Goal: Task Accomplishment & Management: Manage account settings

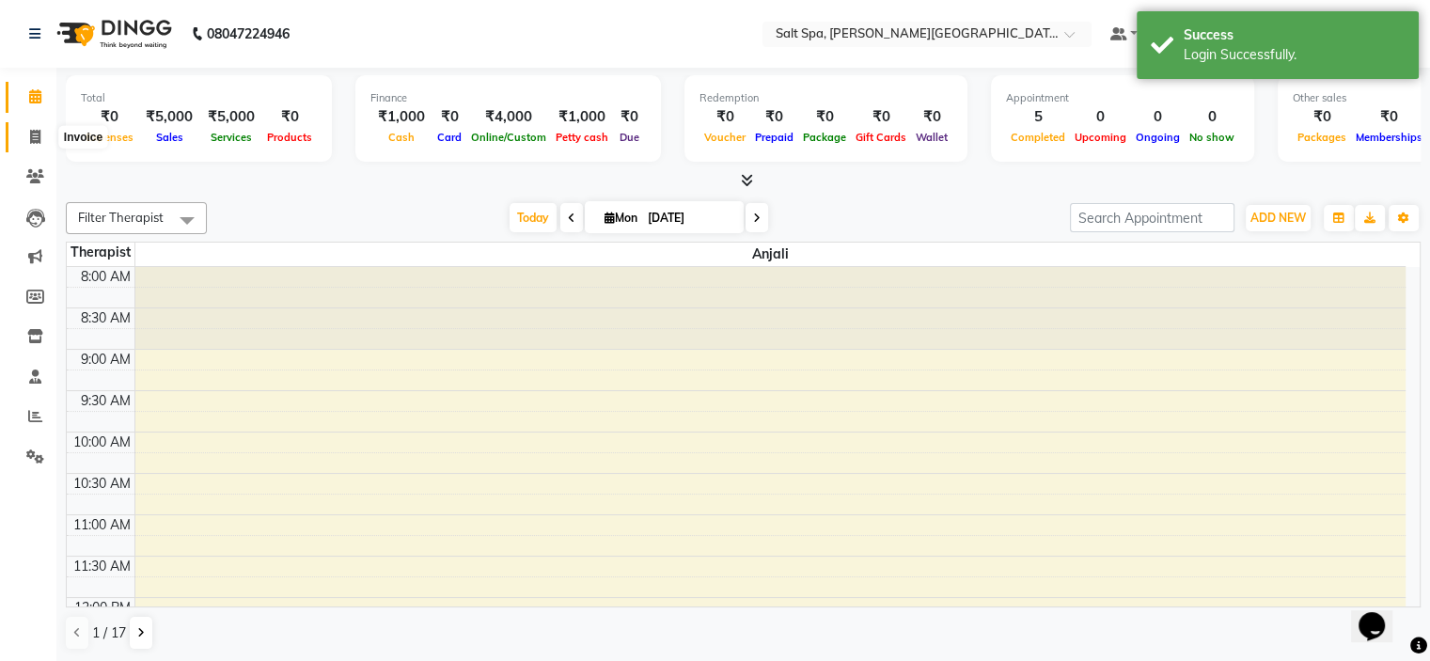
click at [44, 138] on span at bounding box center [35, 138] width 33 height 22
select select "service"
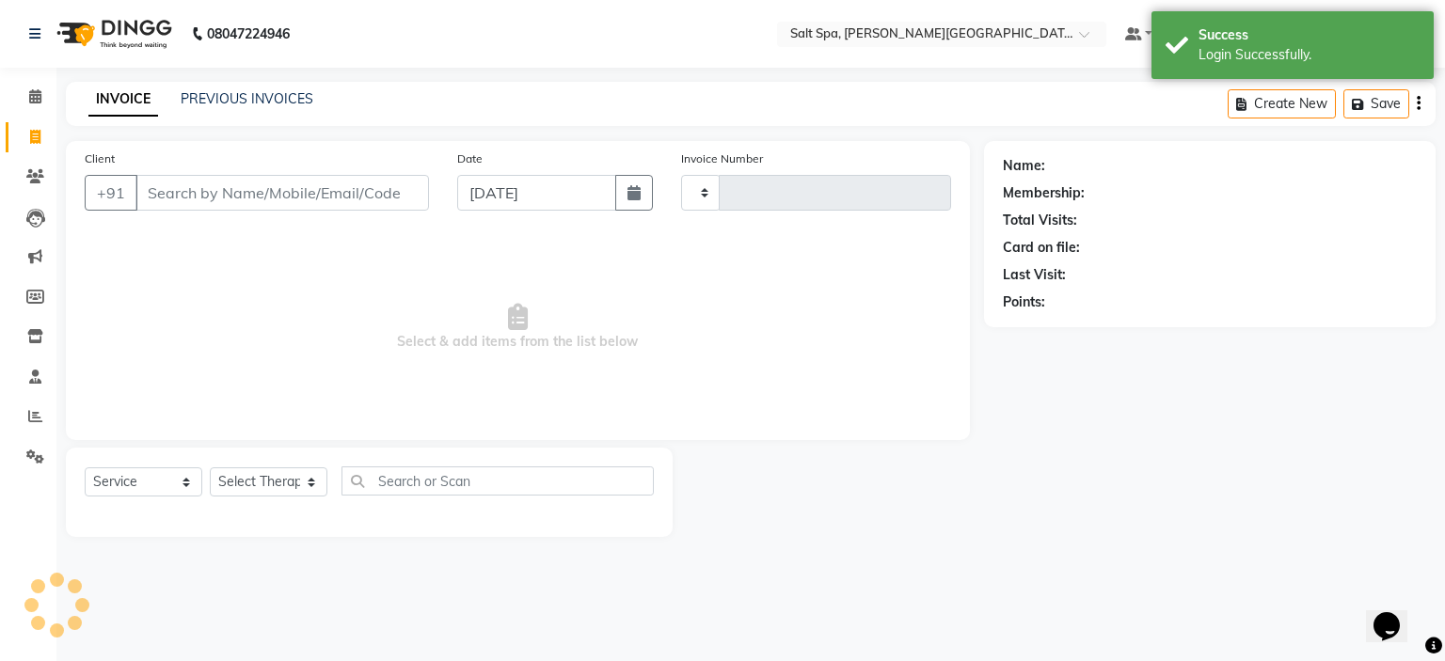
type input "1820"
select select "7593"
click at [263, 93] on link "PREVIOUS INVOICES" at bounding box center [247, 98] width 133 height 17
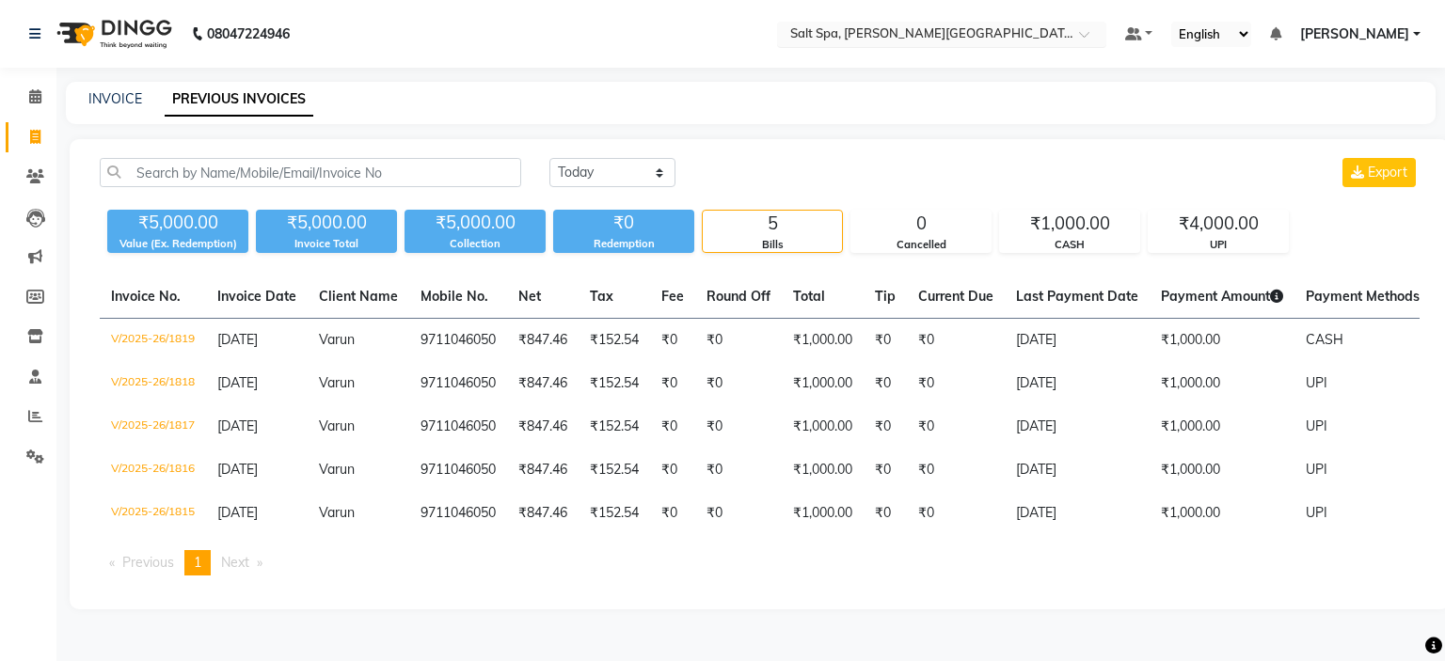
click at [1106, 31] on div at bounding box center [941, 35] width 329 height 19
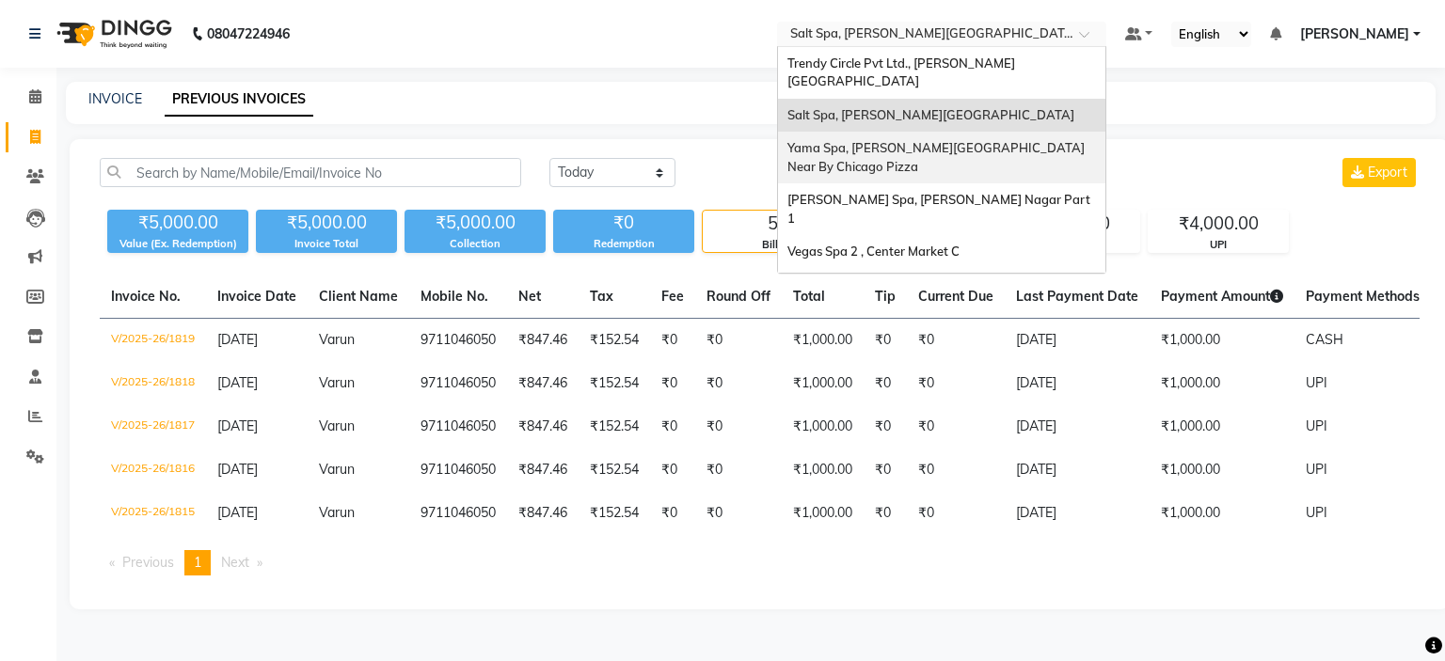
click at [1087, 140] on span "Yama Spa, [PERSON_NAME][GEOGRAPHIC_DATA] Near By Chicago Pizza" at bounding box center [937, 157] width 300 height 34
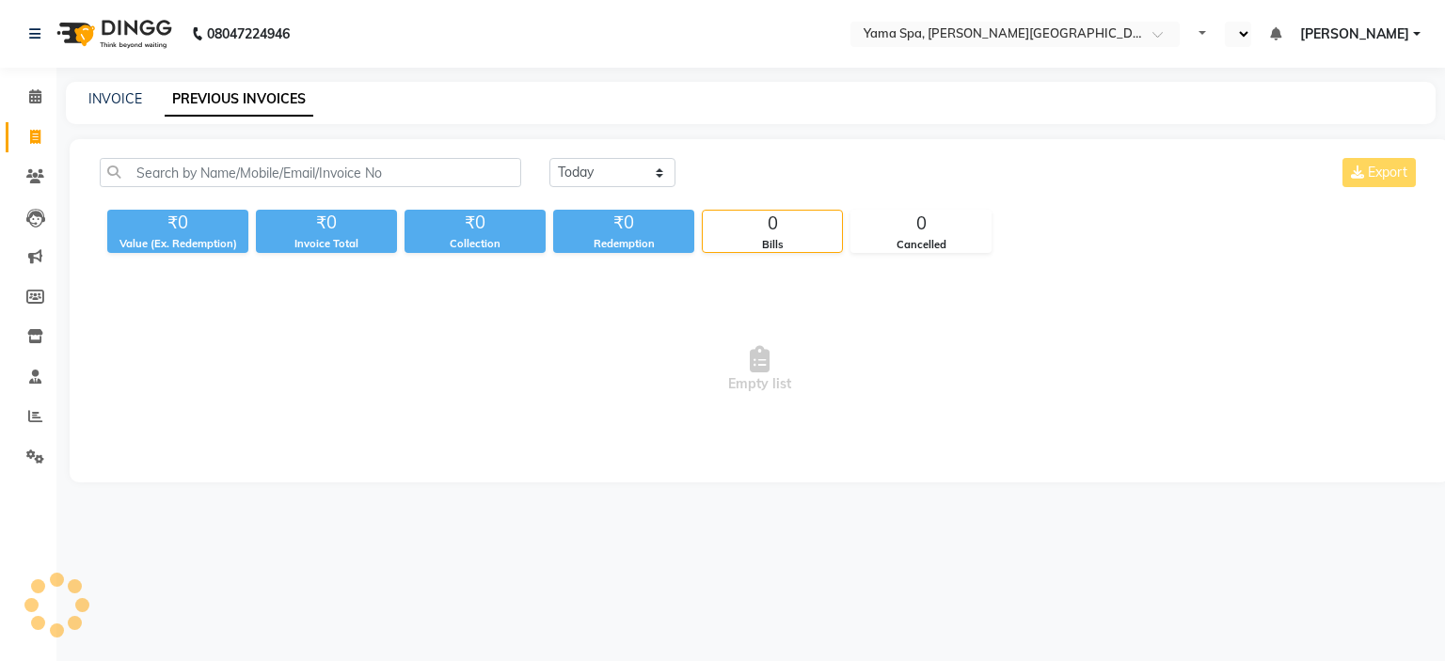
select select "en"
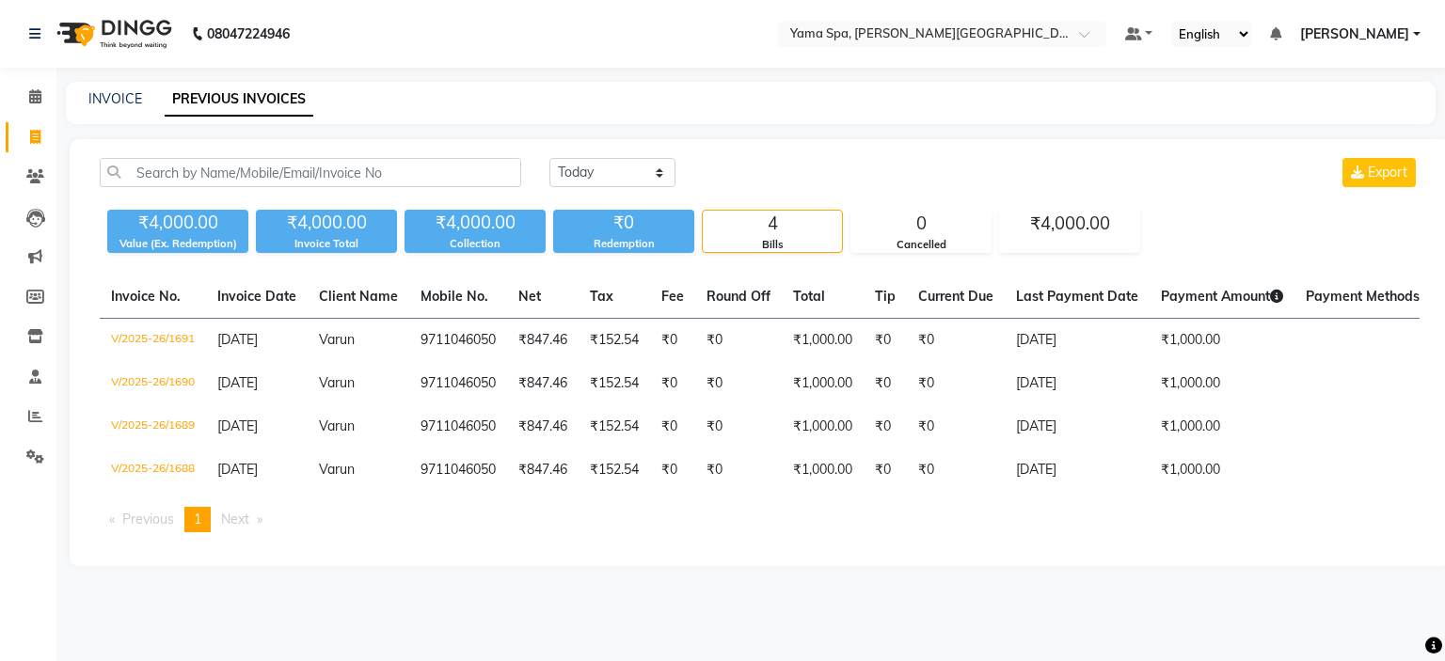
click at [1102, 128] on main "INVOICE PREVIOUS INVOICES Today Yesterday Custom Range Export ₹4,000.00 Value (…" at bounding box center [750, 338] width 1388 height 513
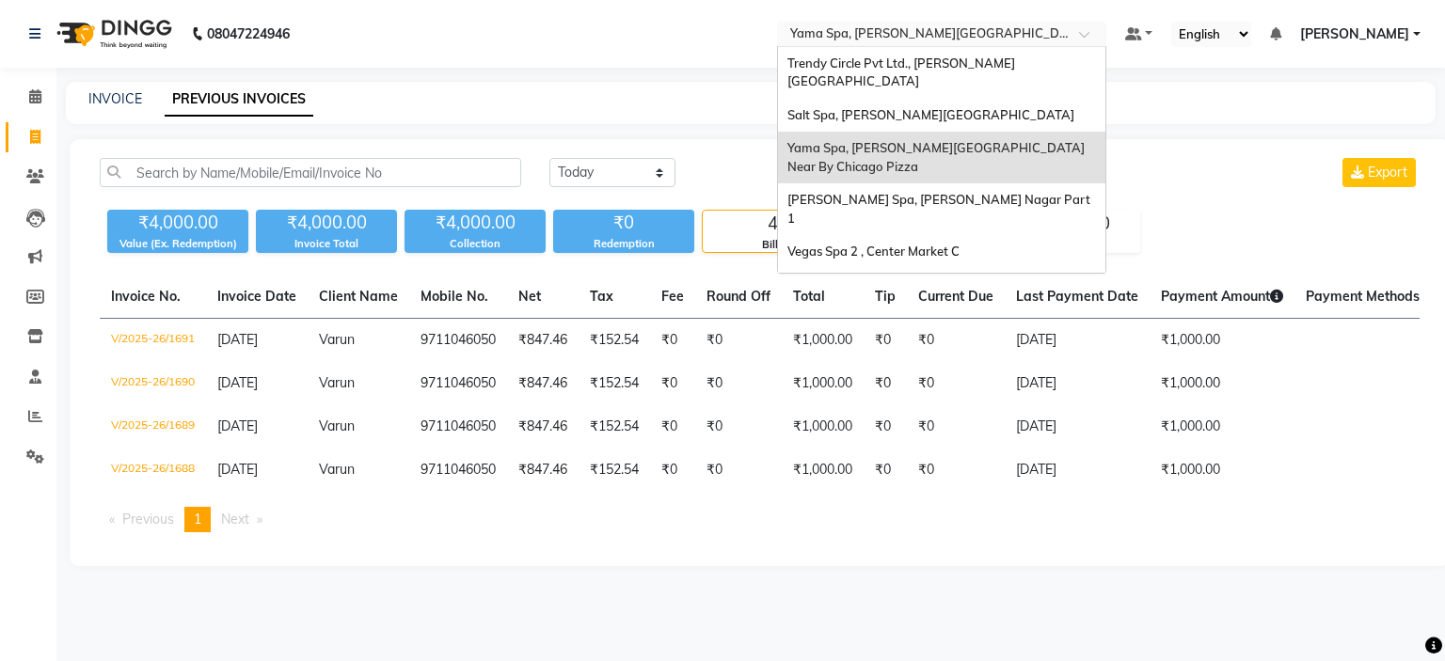
click at [1106, 28] on div at bounding box center [941, 35] width 329 height 19
click at [1030, 235] on div "Vegas Spa 2 , Center Market C" at bounding box center [941, 252] width 327 height 34
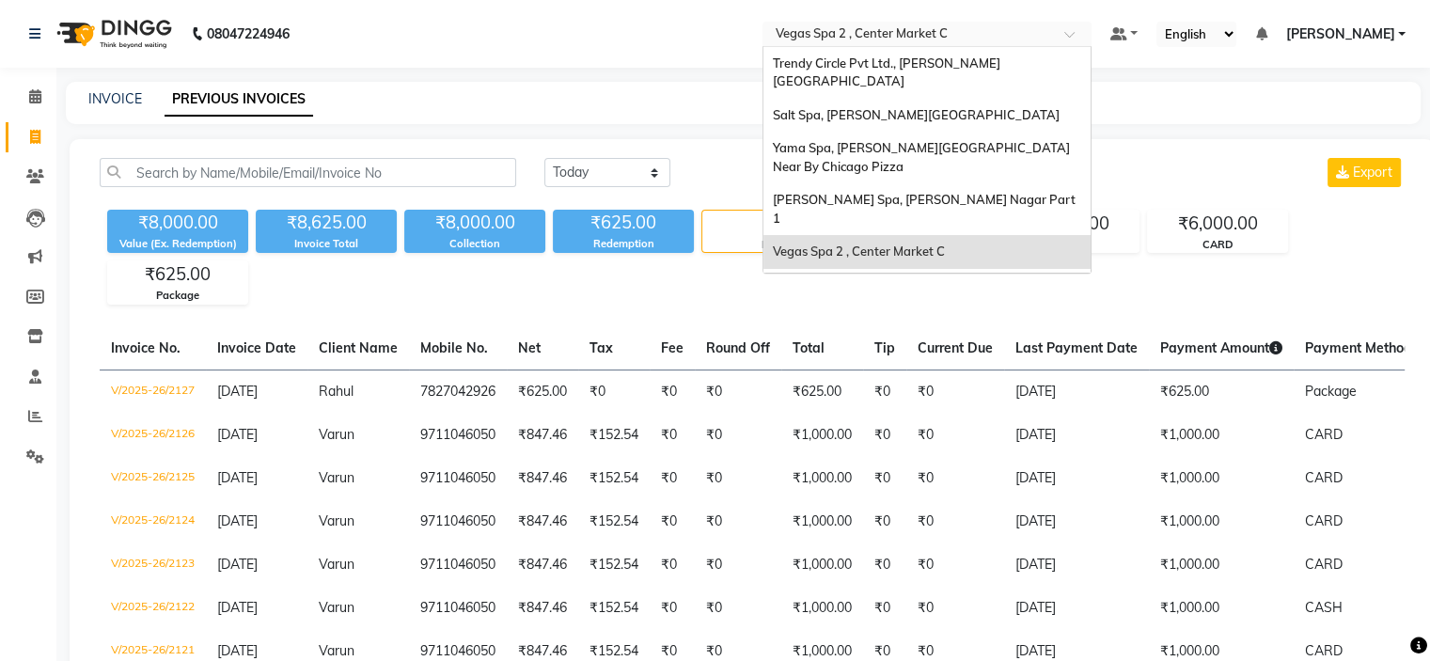
click at [1092, 31] on div at bounding box center [927, 35] width 329 height 19
click at [1013, 269] on div "[PERSON_NAME] Spa 2, [PERSON_NAME]`s Showroom" at bounding box center [927, 295] width 327 height 52
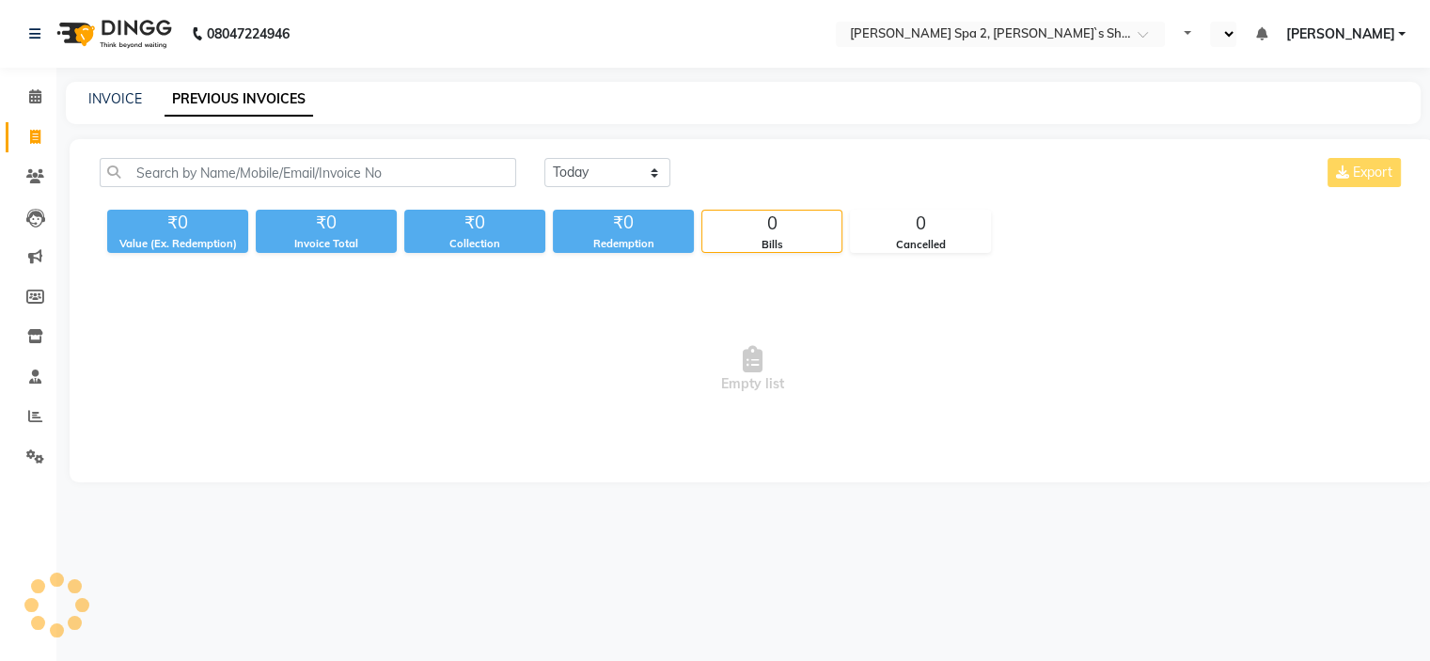
select select "en"
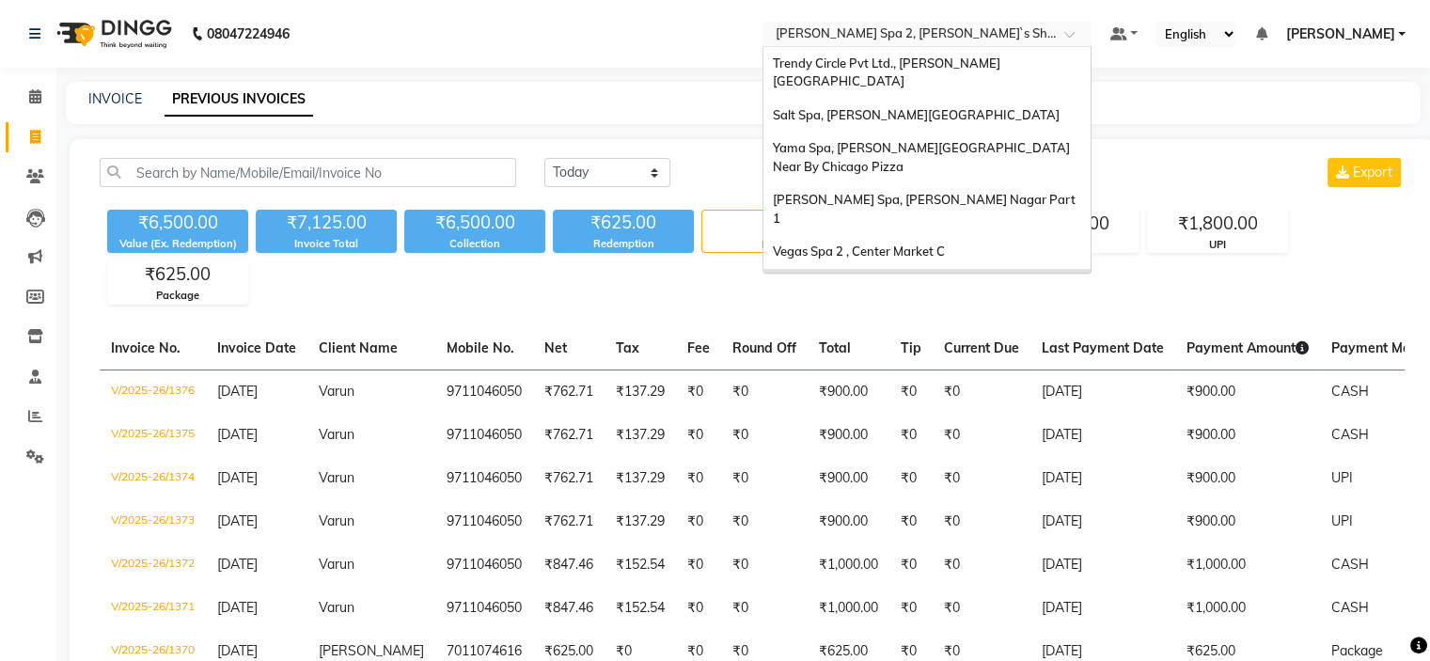
click at [1088, 37] on span at bounding box center [1077, 39] width 24 height 19
click at [906, 329] on span "Spa Vegas , Car Market" at bounding box center [839, 336] width 133 height 15
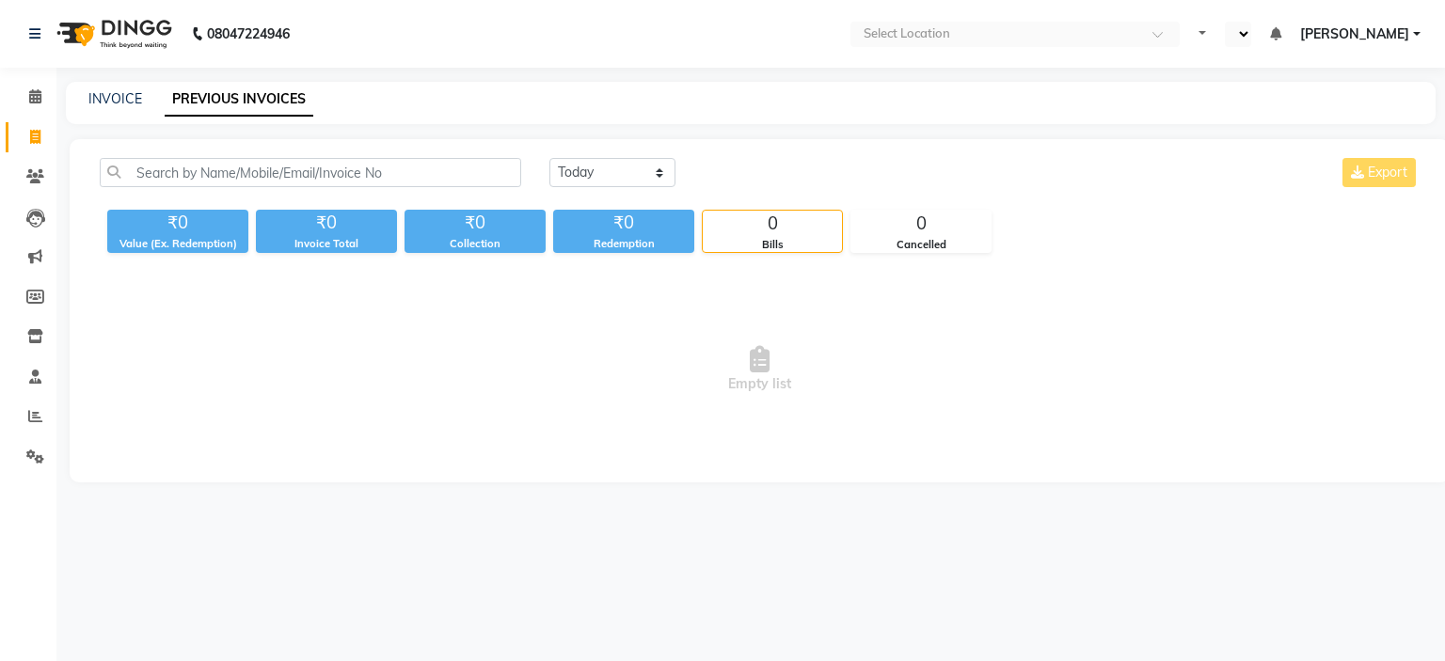
select select "en"
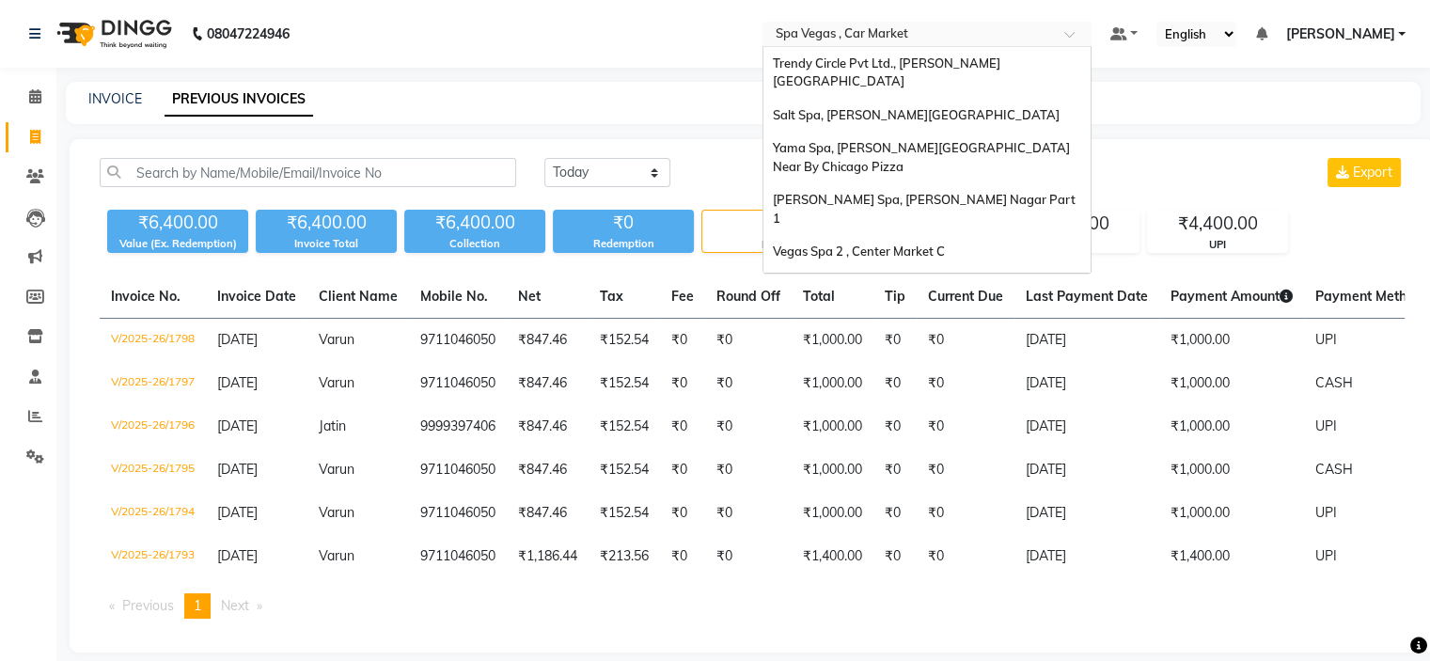
scroll to position [175, 0]
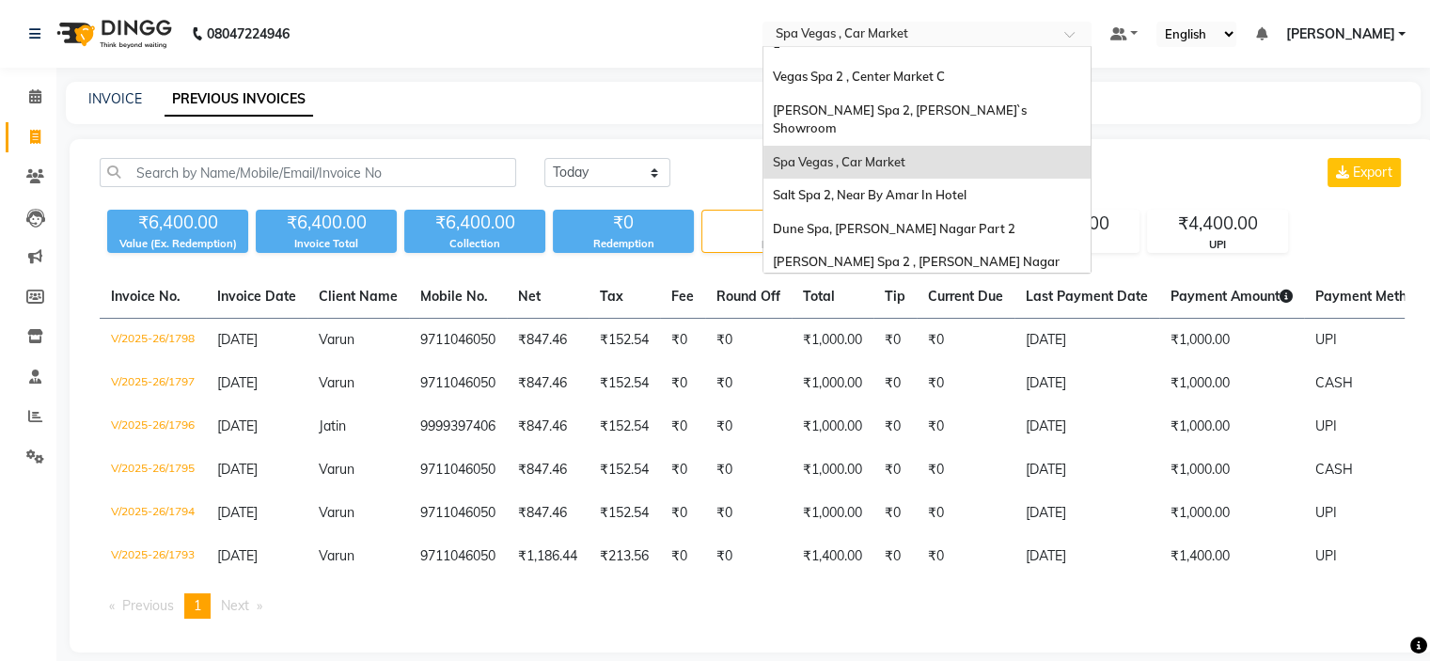
click at [1088, 36] on span at bounding box center [1077, 39] width 24 height 19
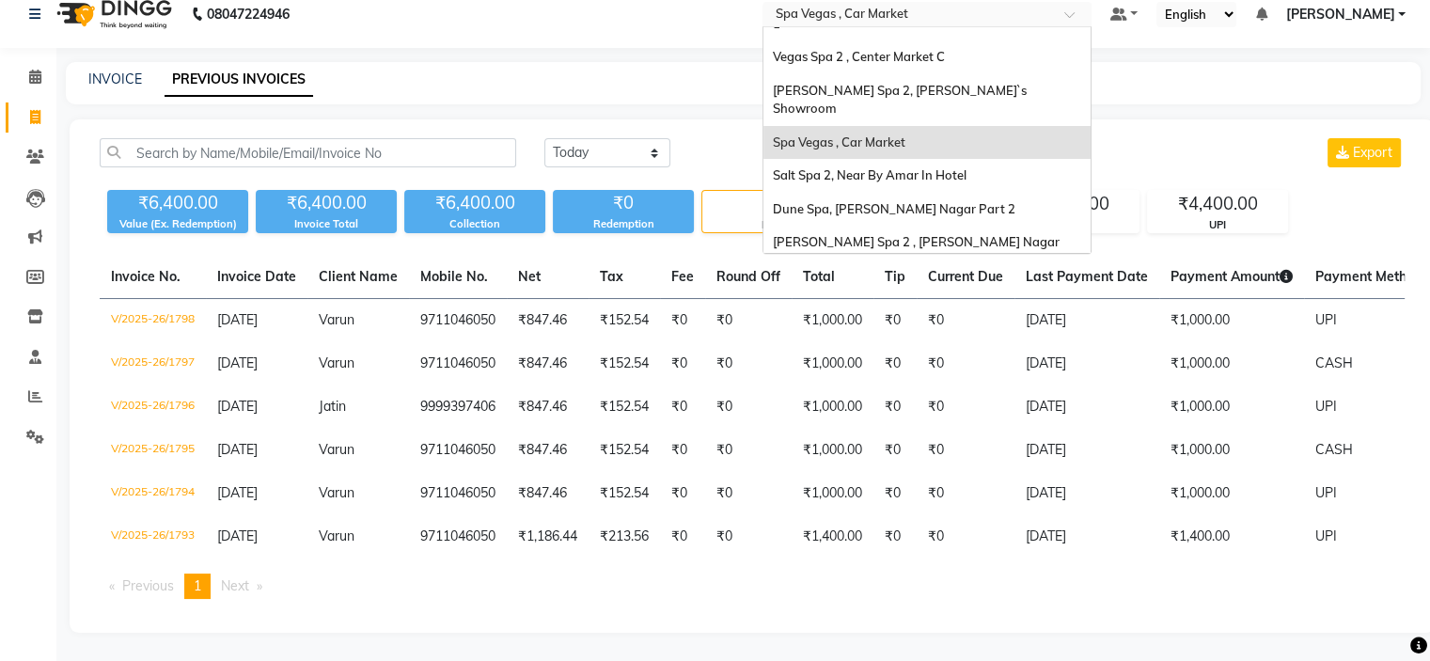
scroll to position [174, 0]
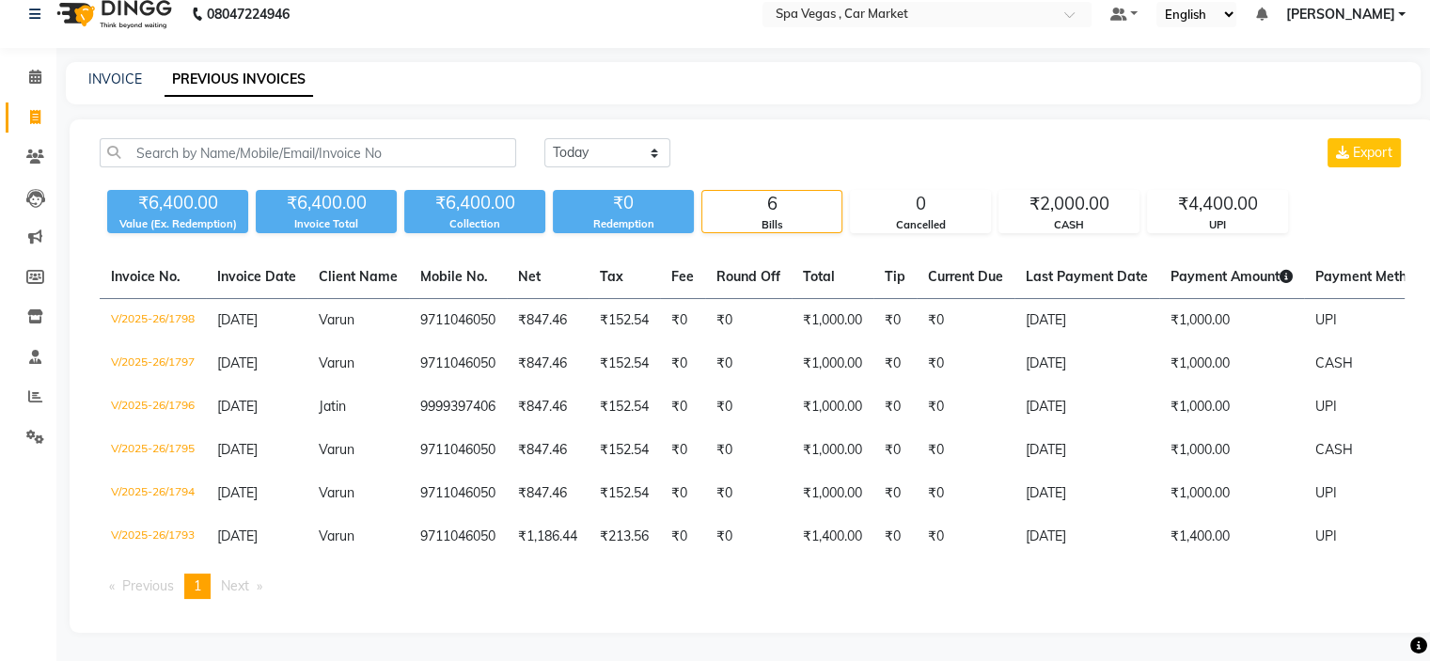
click at [1070, 256] on th "Last Payment Date" at bounding box center [1087, 277] width 145 height 43
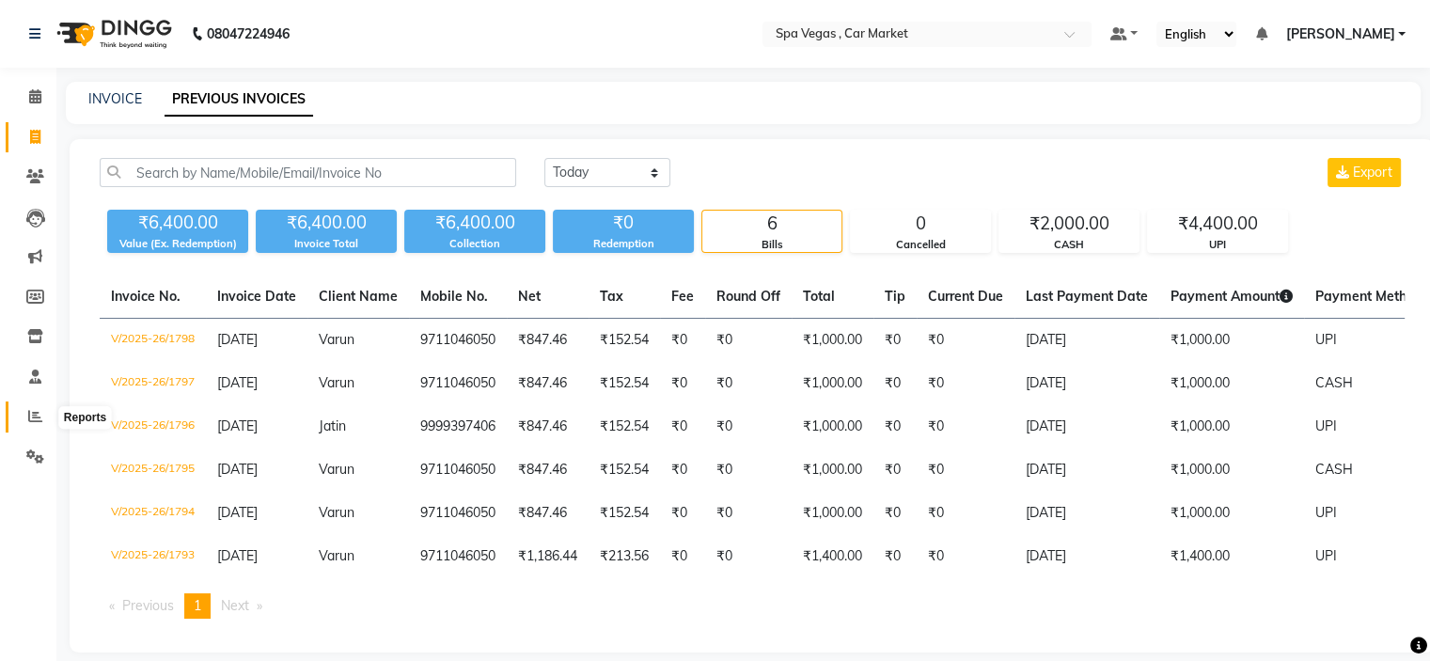
click at [30, 418] on icon at bounding box center [35, 416] width 14 height 14
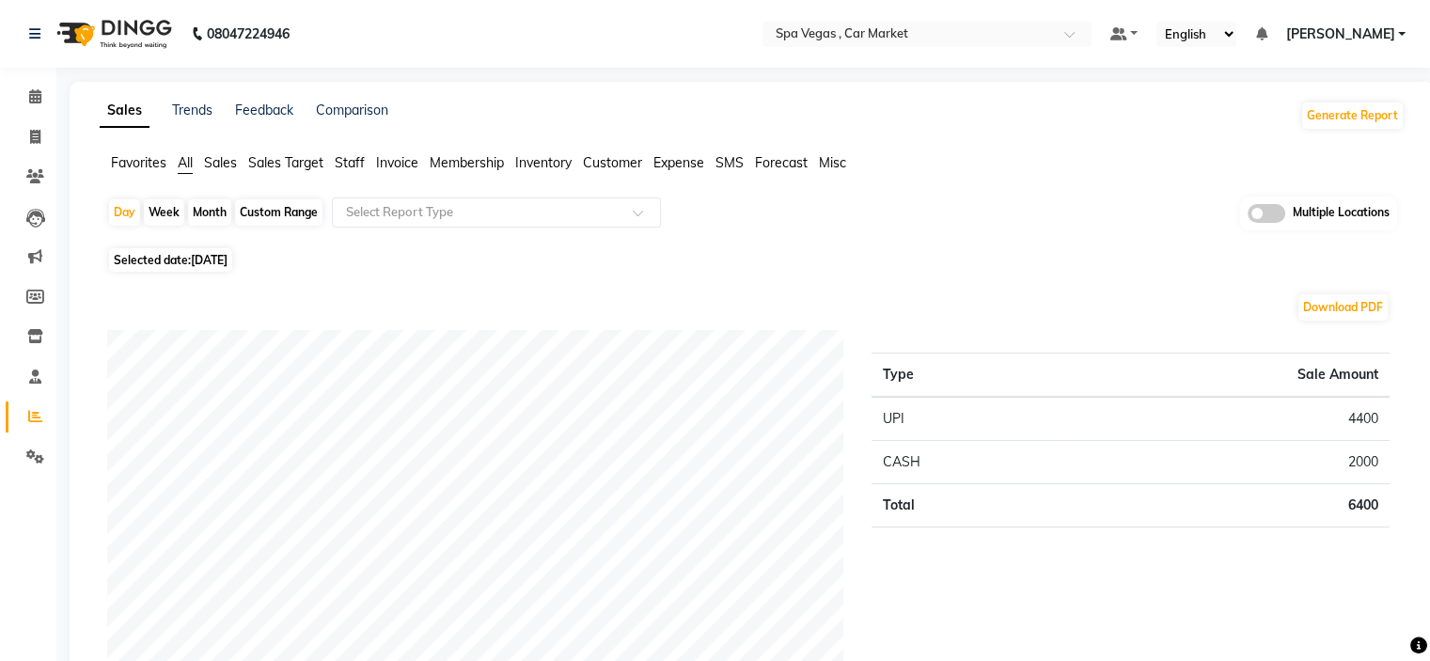
click at [1271, 213] on span at bounding box center [1267, 213] width 38 height 19
click at [1248, 216] on input "checkbox" at bounding box center [1248, 216] width 0 height 0
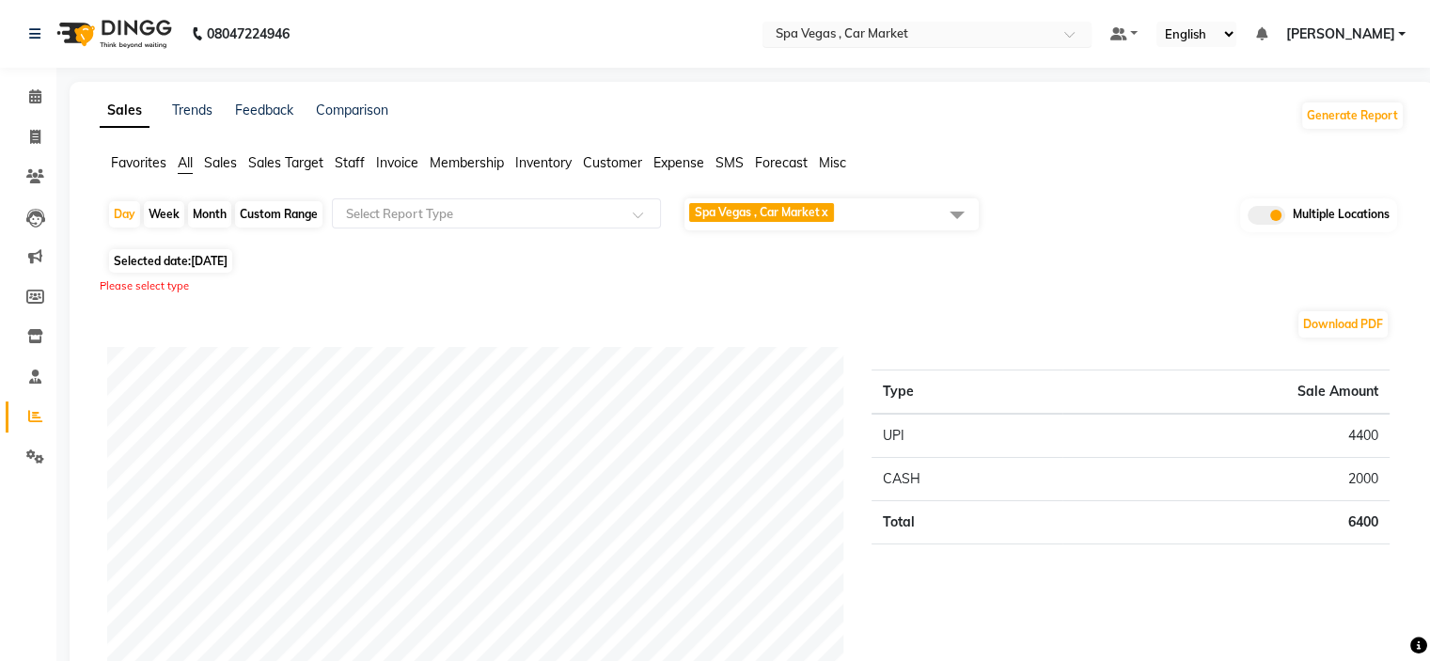
click at [936, 41] on input "text" at bounding box center [908, 35] width 273 height 19
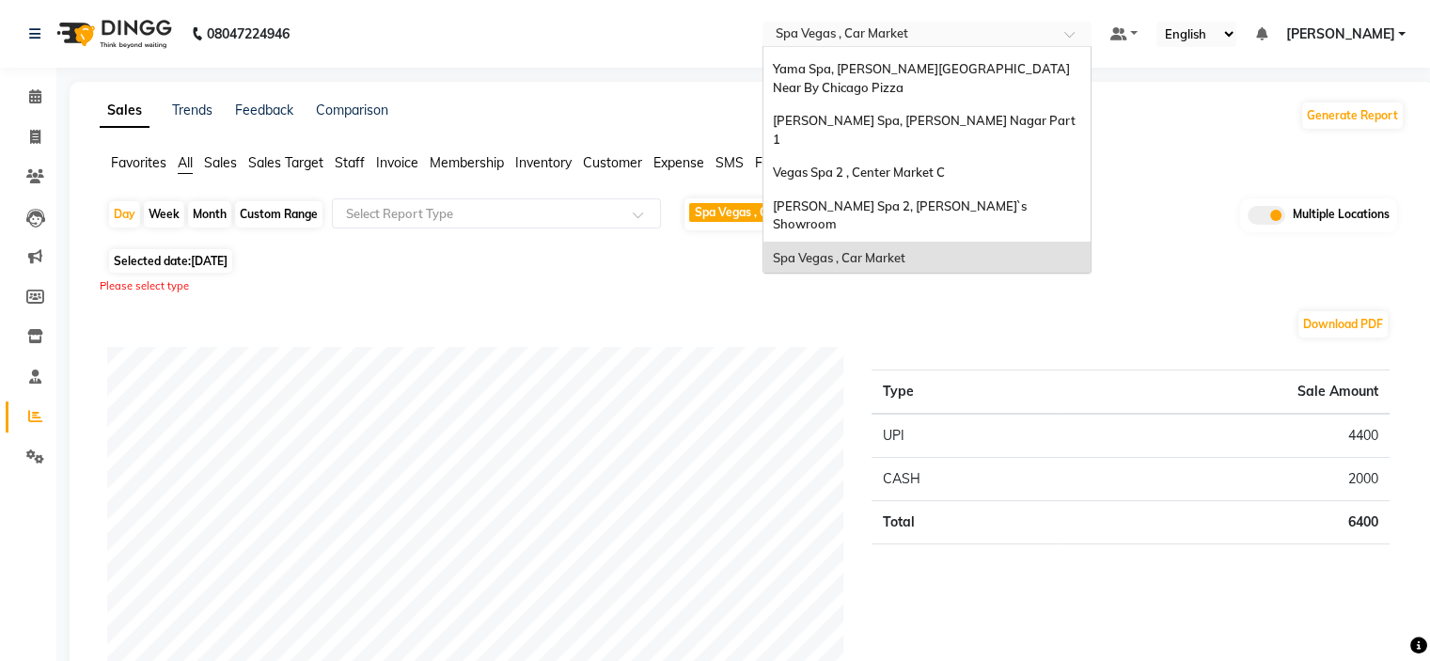
scroll to position [174, 0]
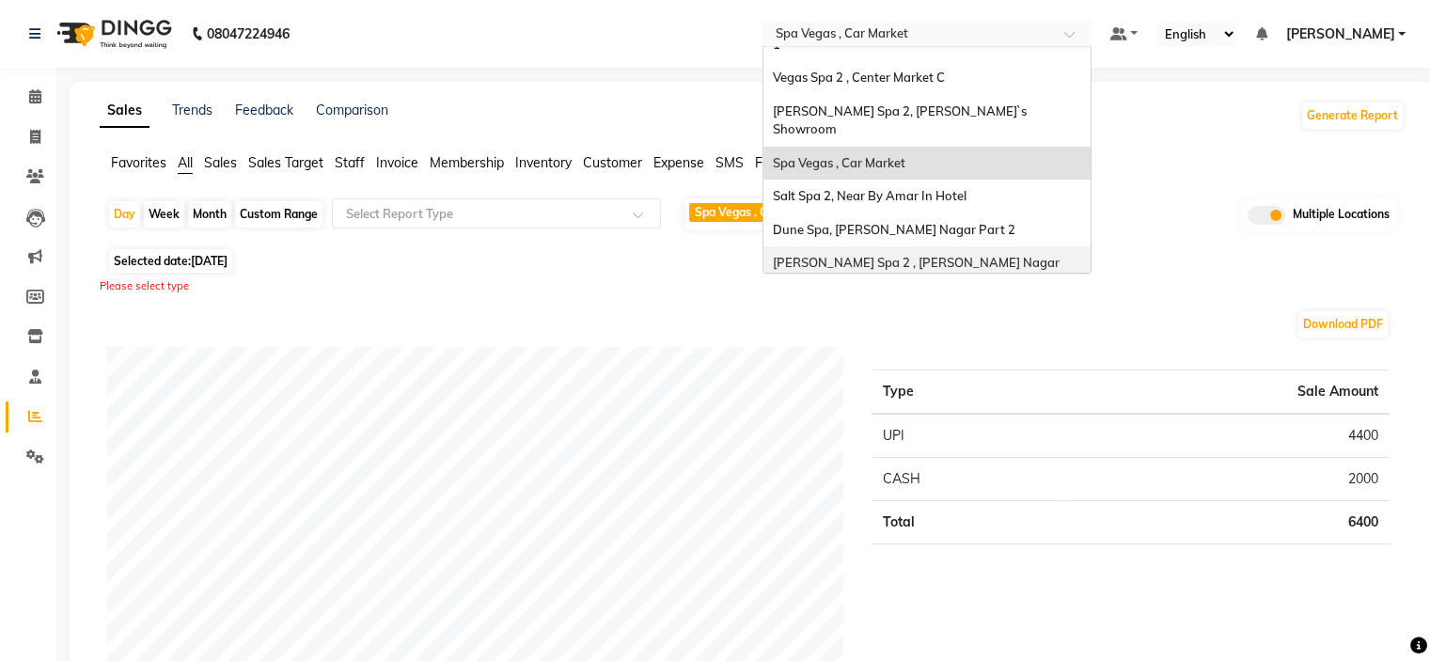
click at [869, 255] on span "[PERSON_NAME] Spa 2 , [PERSON_NAME] Nagar Part 2" at bounding box center [918, 272] width 290 height 34
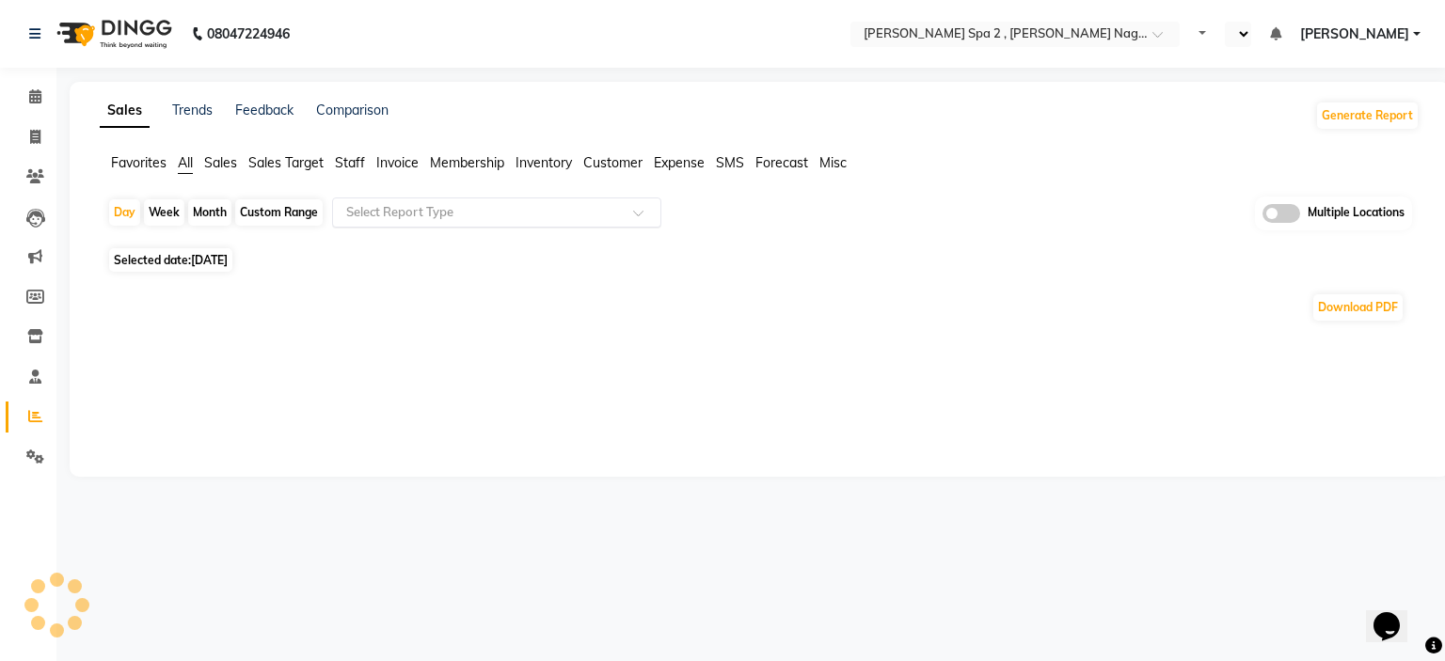
select select "en"
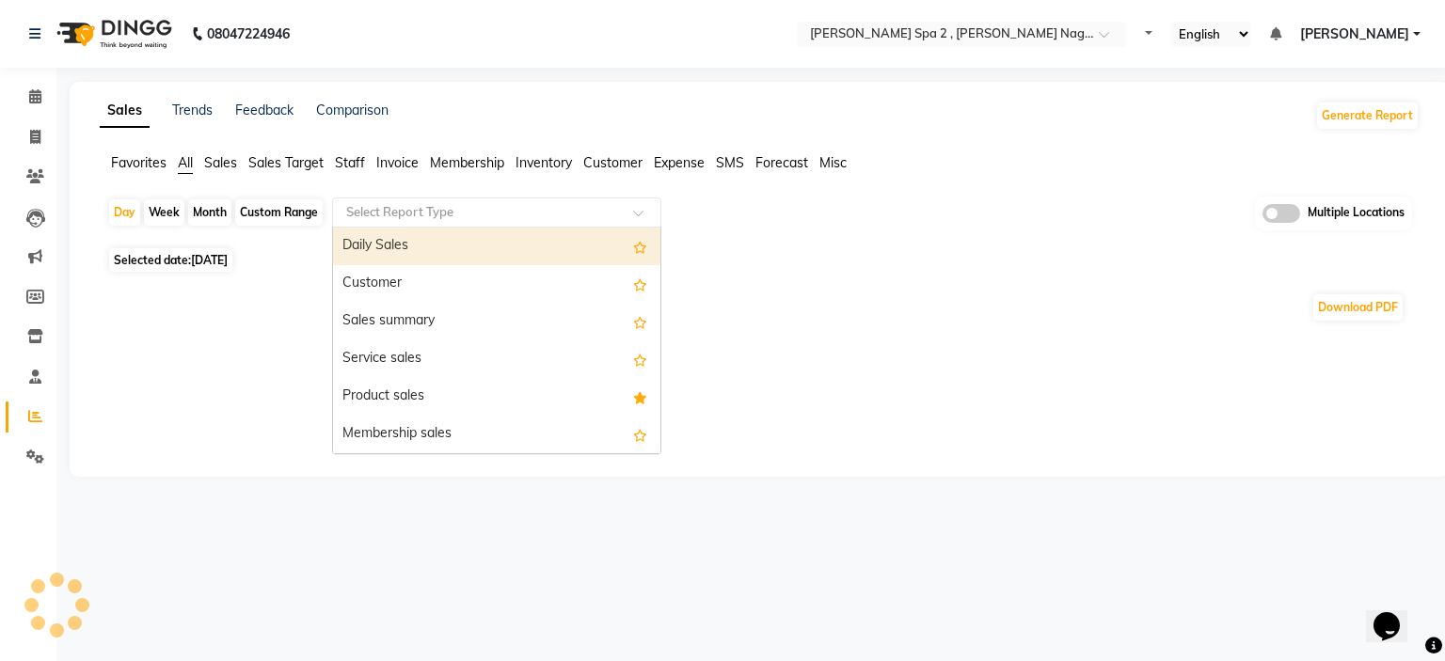
click at [549, 215] on input "text" at bounding box center [477, 212] width 271 height 19
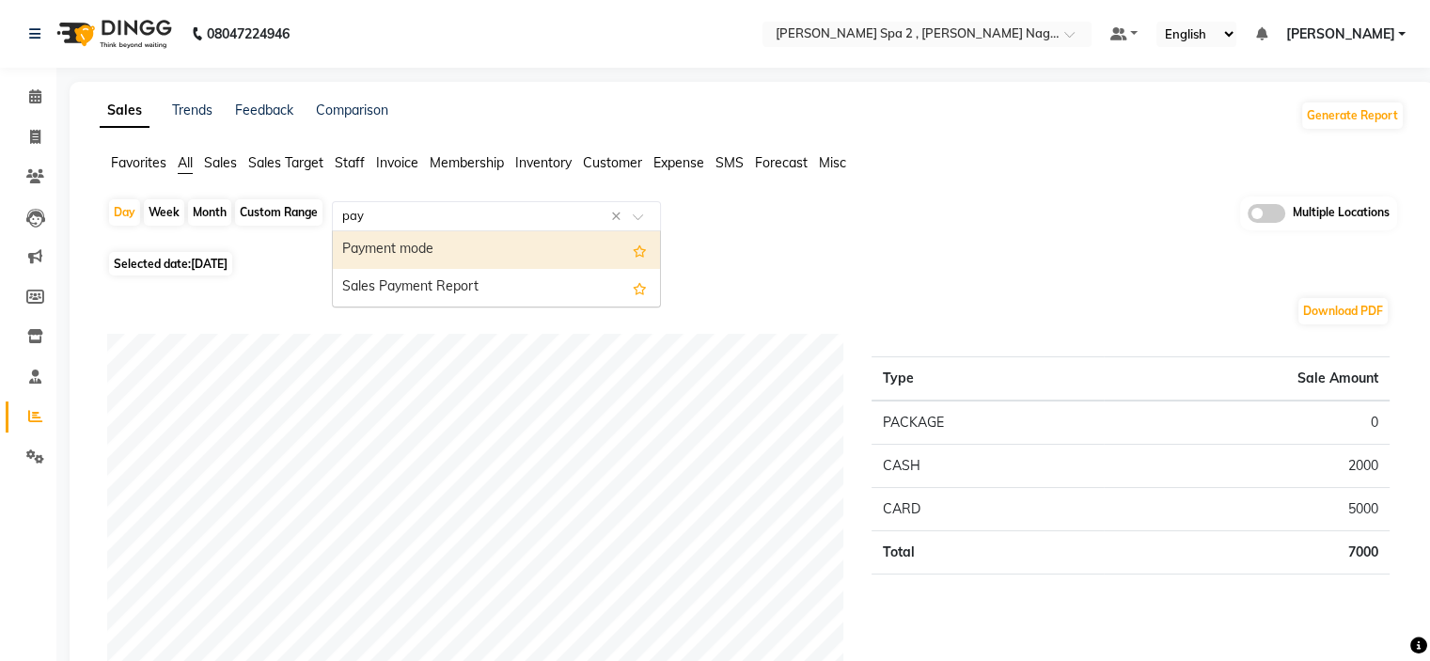
type input "paym"
click at [579, 242] on div "Payment mode" at bounding box center [496, 250] width 327 height 38
select select "filtered_report"
select select "csv"
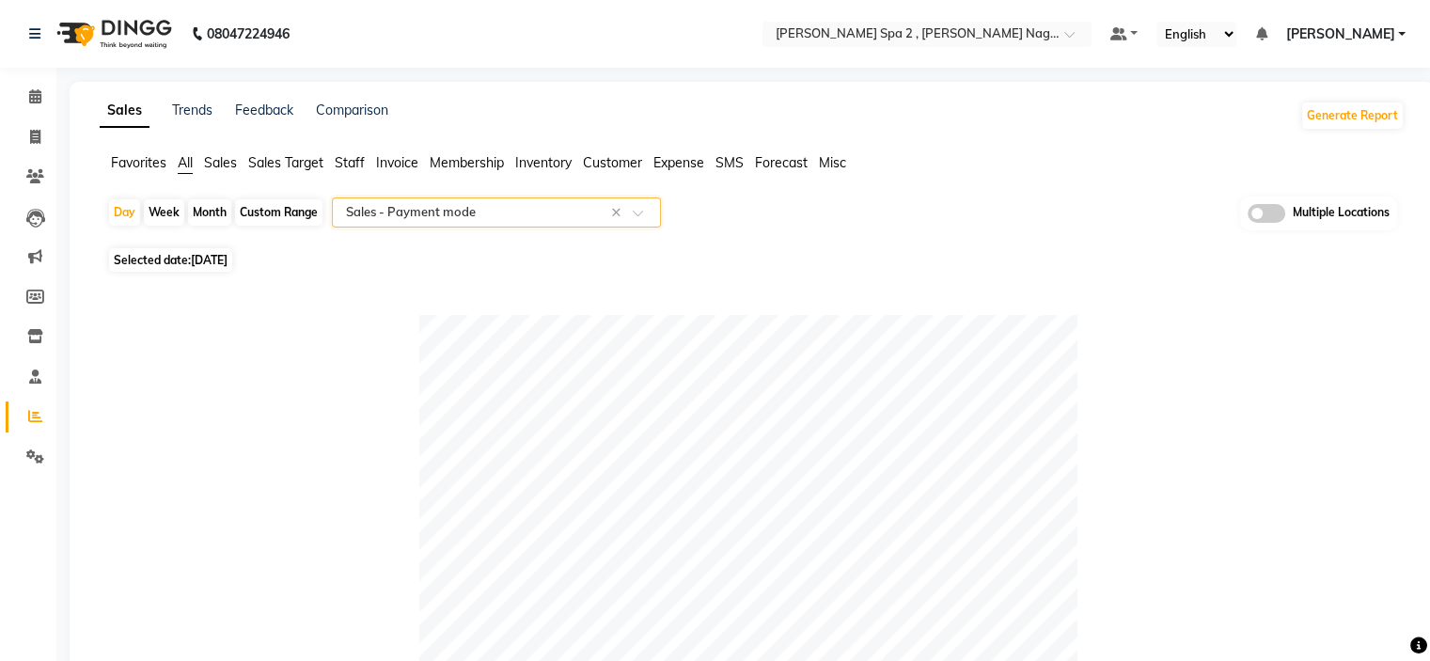
click at [263, 205] on div "Custom Range" at bounding box center [278, 212] width 87 height 26
select select "9"
select select "2025"
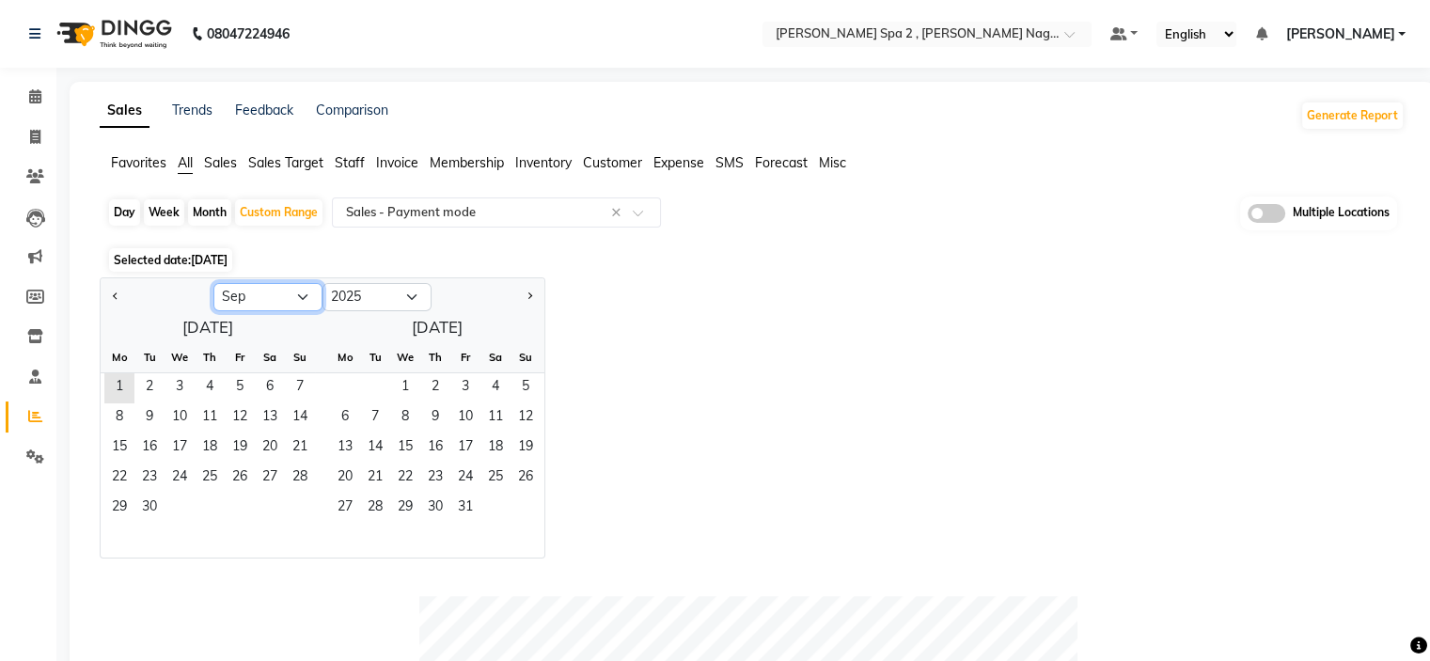
click at [271, 296] on select "Jan Feb Mar Apr May Jun [DATE] Aug Sep Oct Nov Dec" at bounding box center [267, 297] width 109 height 28
select select "8"
click at [213, 283] on select "Jan Feb Mar Apr May Jun [DATE] Aug Sep Oct Nov Dec" at bounding box center [267, 297] width 109 height 28
click at [243, 379] on span "1" at bounding box center [240, 388] width 30 height 30
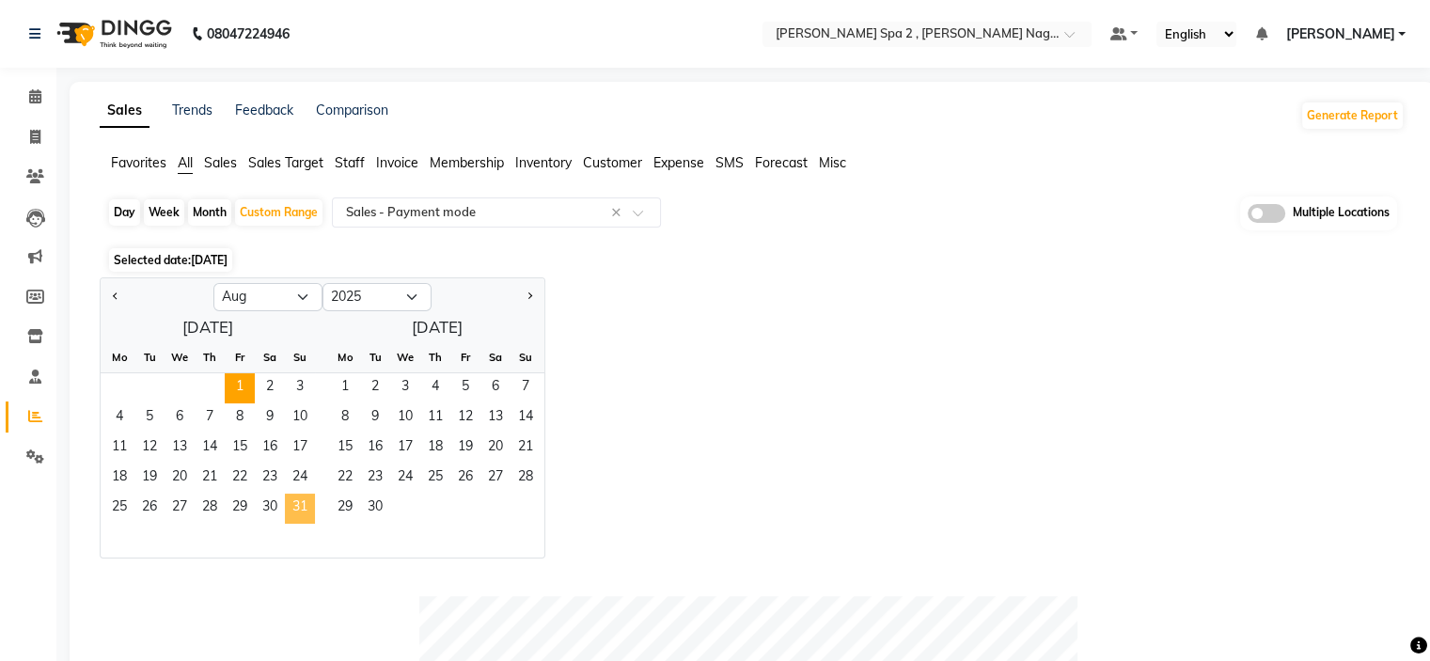
click at [290, 509] on span "31" at bounding box center [300, 509] width 30 height 30
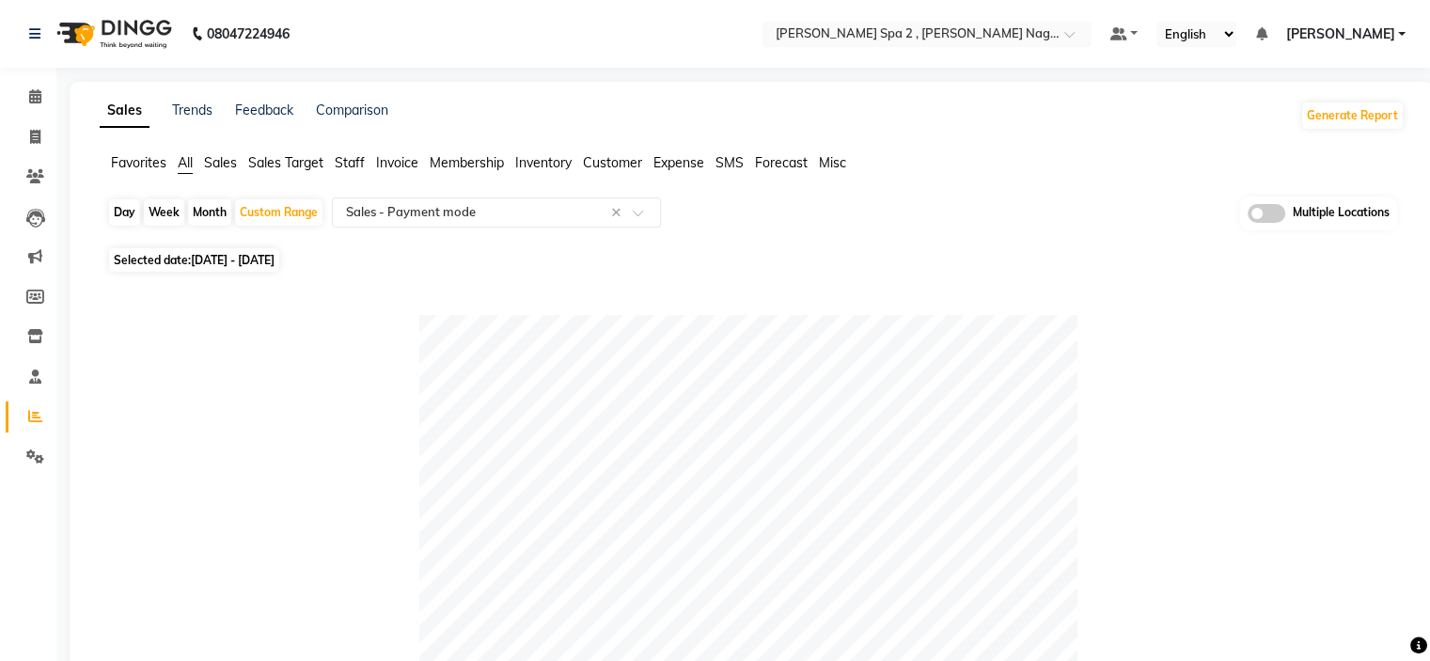
click at [1358, 324] on div at bounding box center [748, 644] width 1283 height 658
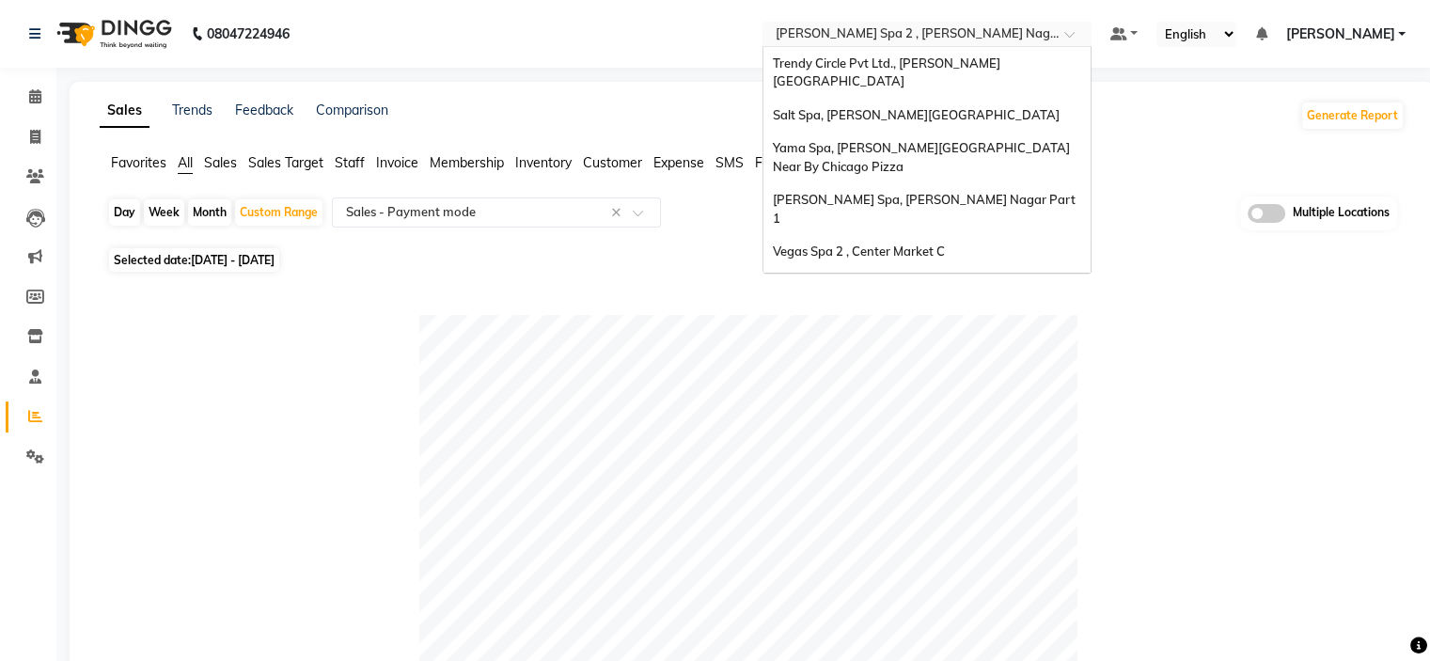
click at [910, 22] on div "Select Location × Eli Spa 2 , Lajpat Nagar Part 2" at bounding box center [927, 34] width 329 height 25
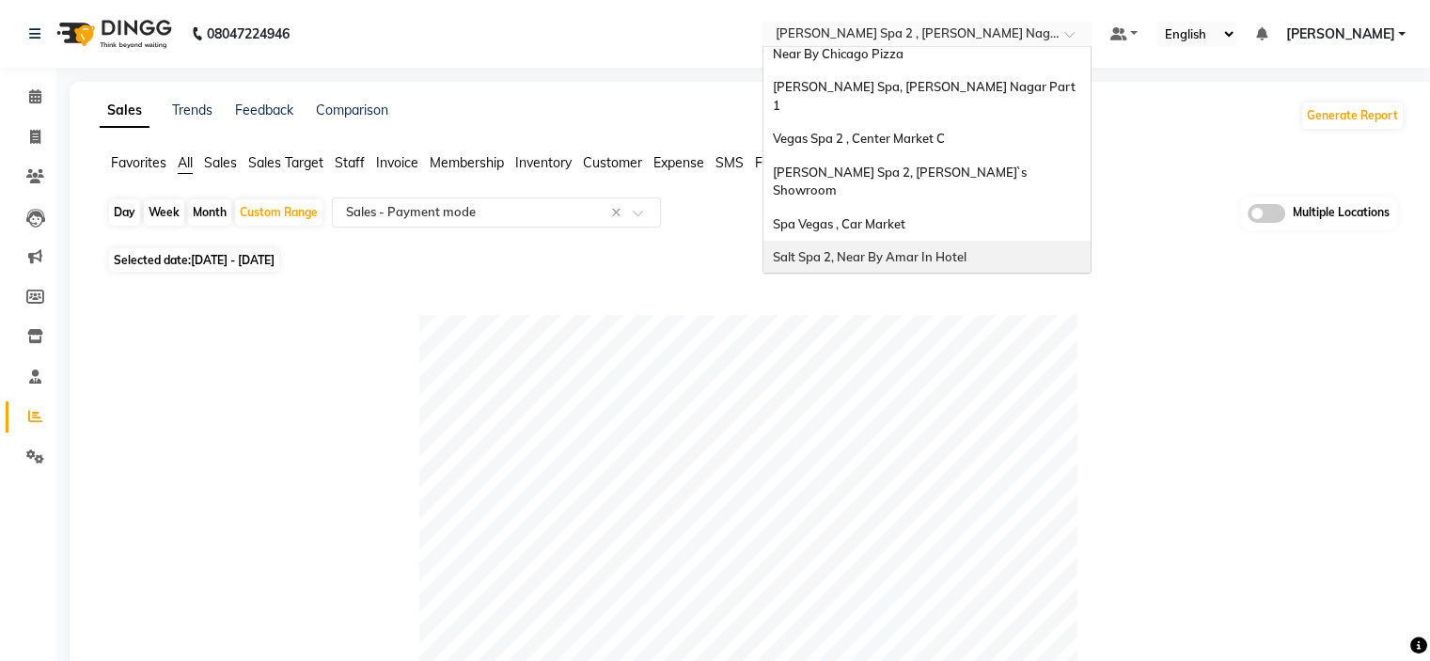
scroll to position [81, 0]
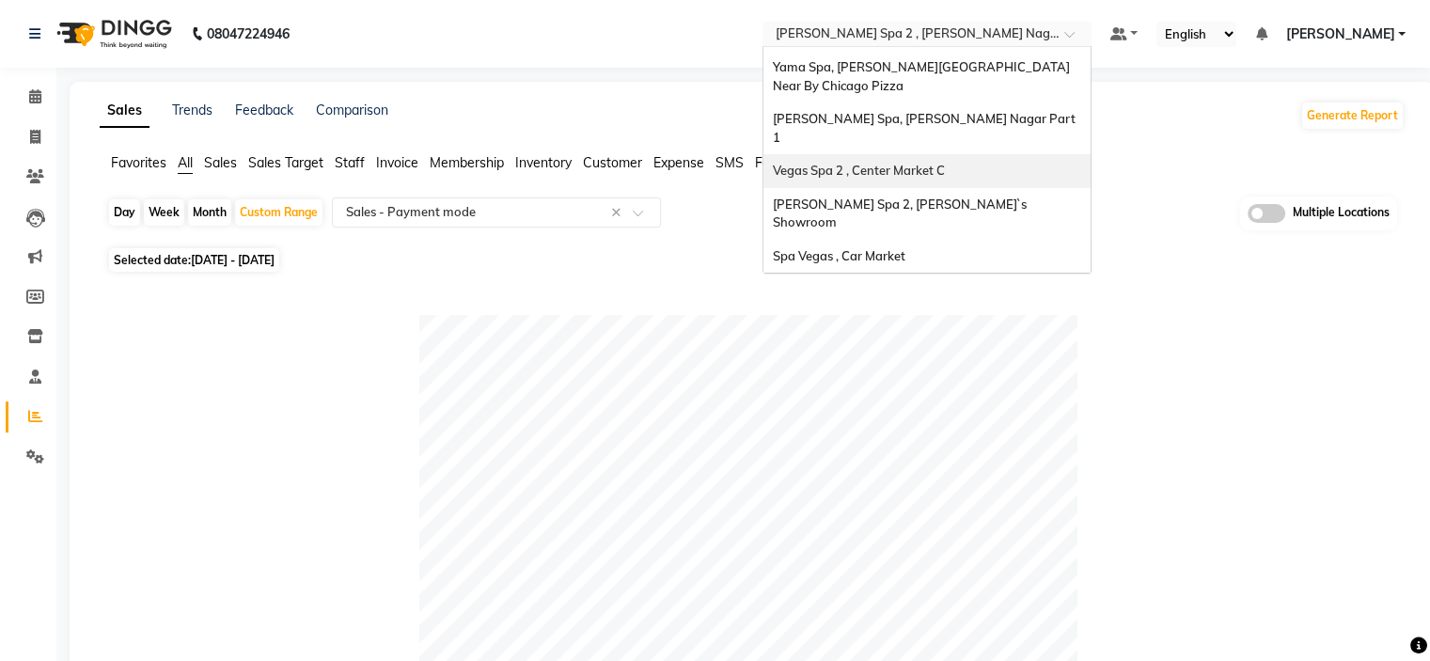
click at [892, 163] on span "Vegas Spa 2 , Center Market C" at bounding box center [859, 170] width 172 height 15
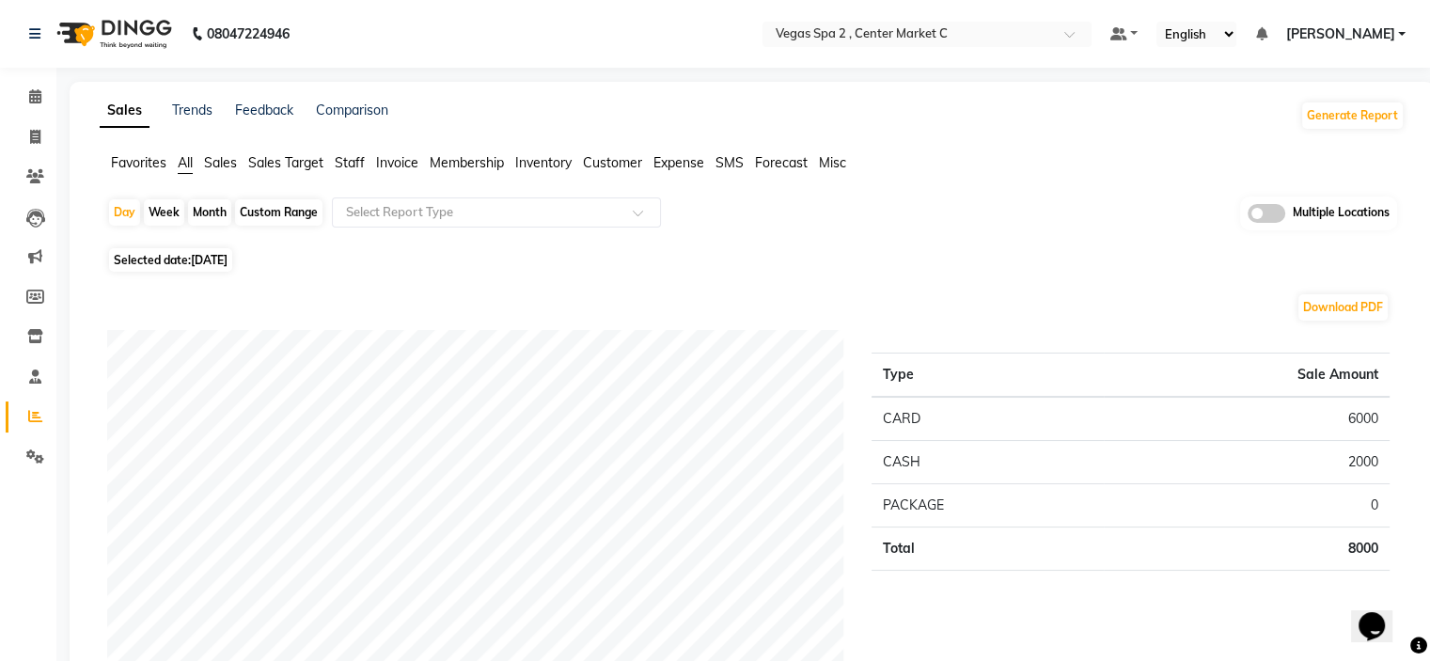
click at [276, 215] on div "Custom Range" at bounding box center [278, 212] width 87 height 26
select select "9"
select select "2025"
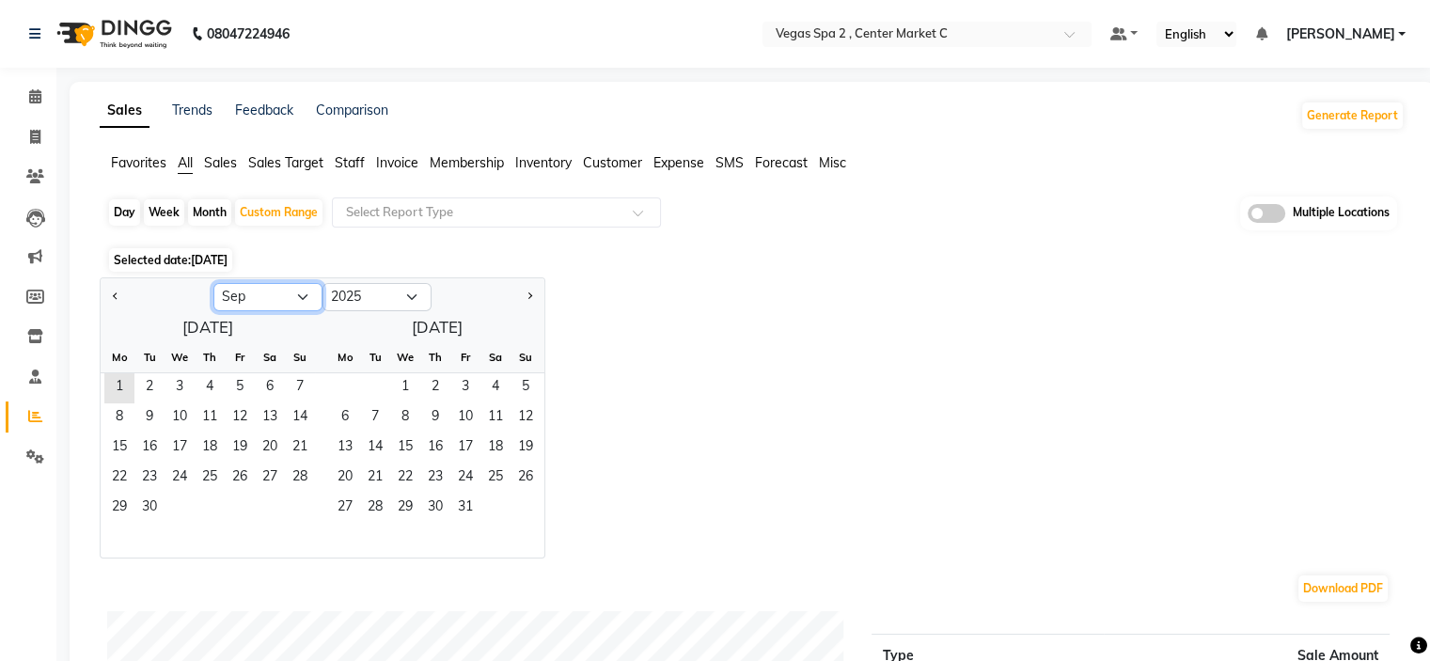
drag, startPoint x: 264, startPoint y: 287, endPoint x: 260, endPoint y: 307, distance: 20.3
click at [264, 287] on select "Jan Feb Mar Apr May Jun [DATE] Aug Sep Oct Nov Dec" at bounding box center [267, 297] width 109 height 28
select select "8"
click at [213, 283] on select "Jan Feb Mar Apr May Jun [DATE] Aug Sep Oct Nov Dec" at bounding box center [267, 297] width 109 height 28
click at [239, 387] on span "1" at bounding box center [240, 388] width 30 height 30
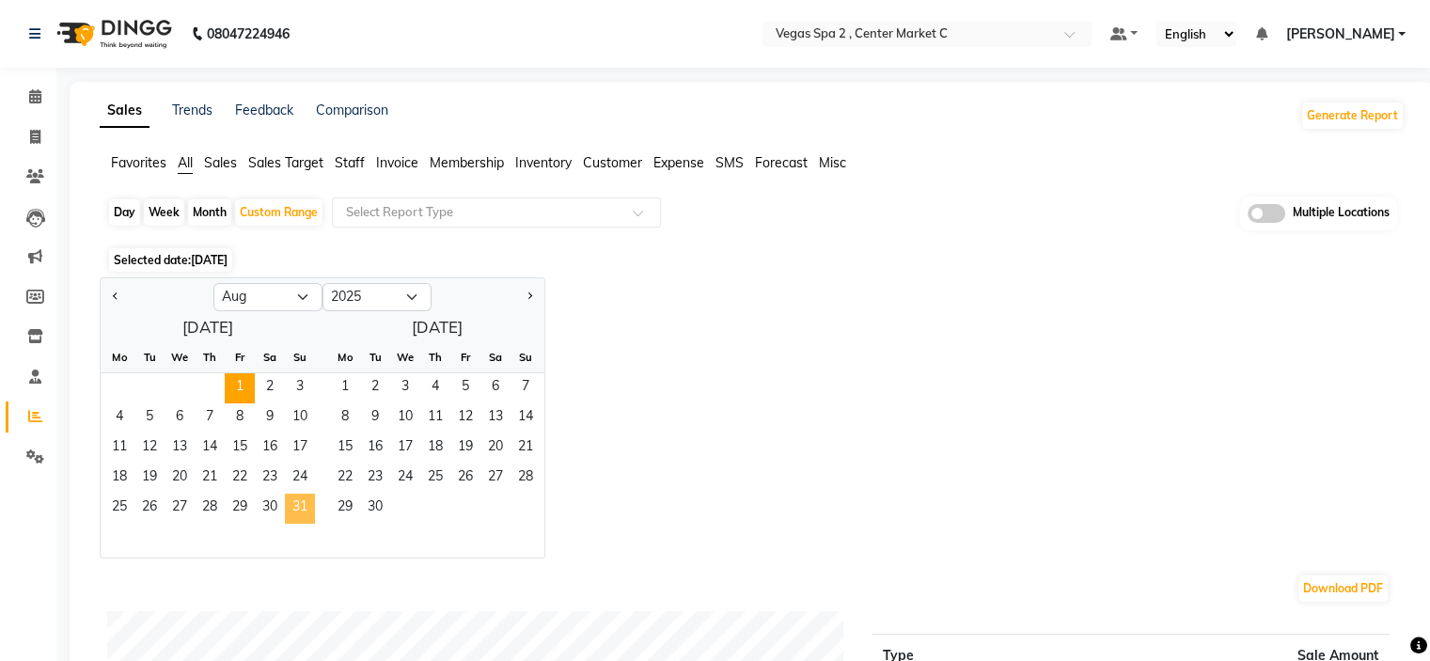
click at [304, 503] on span "31" at bounding box center [300, 509] width 30 height 30
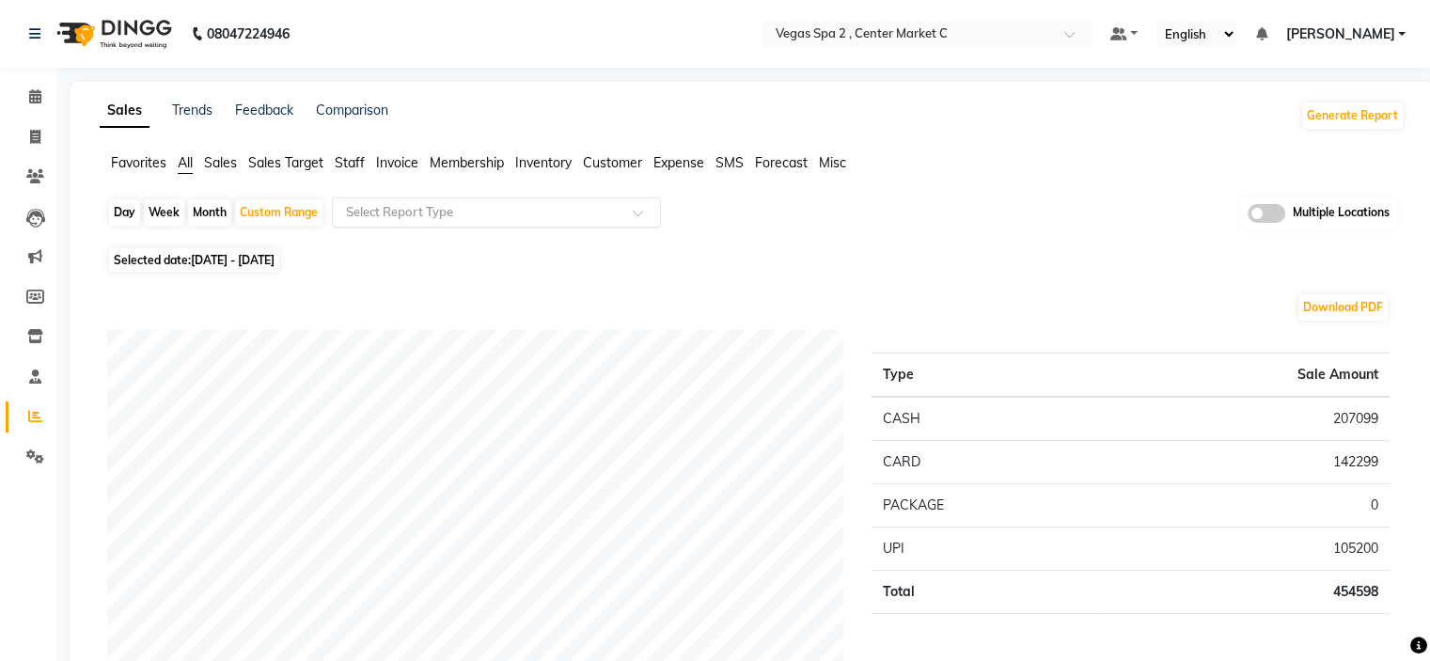
click at [507, 210] on input "text" at bounding box center [477, 212] width 271 height 19
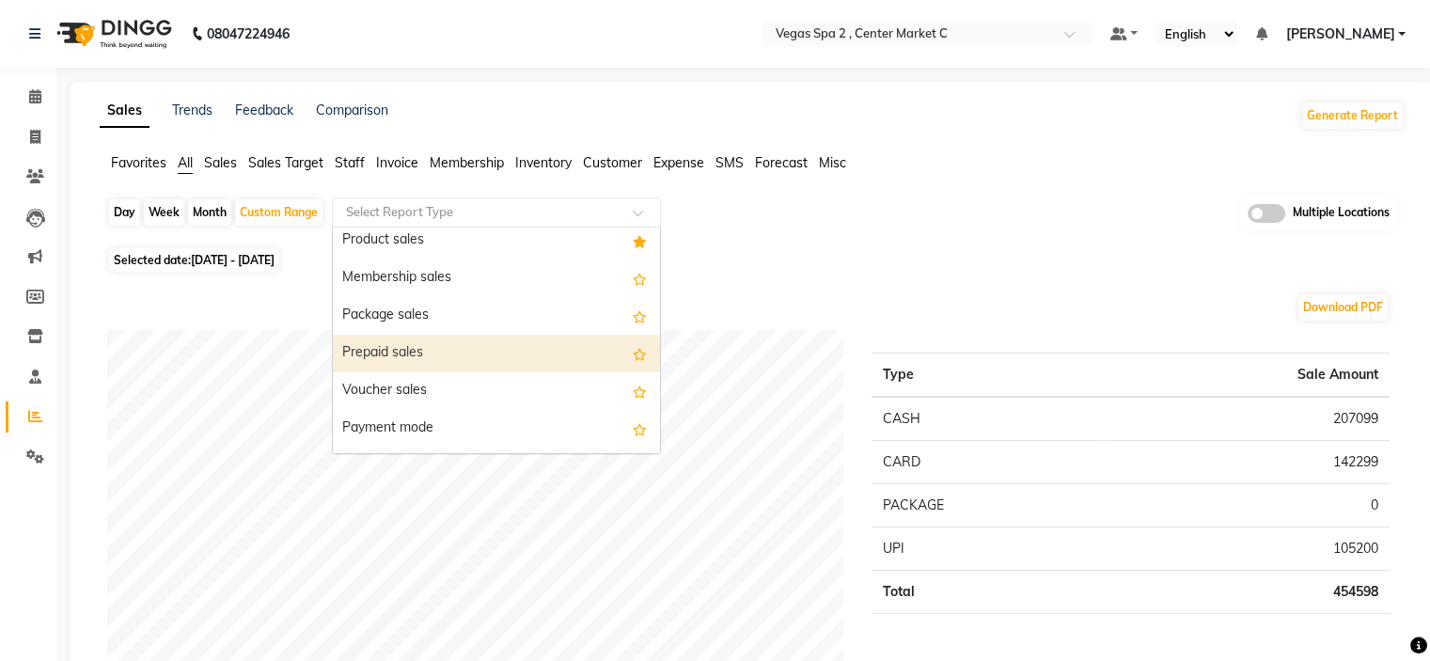
scroll to position [188, 0]
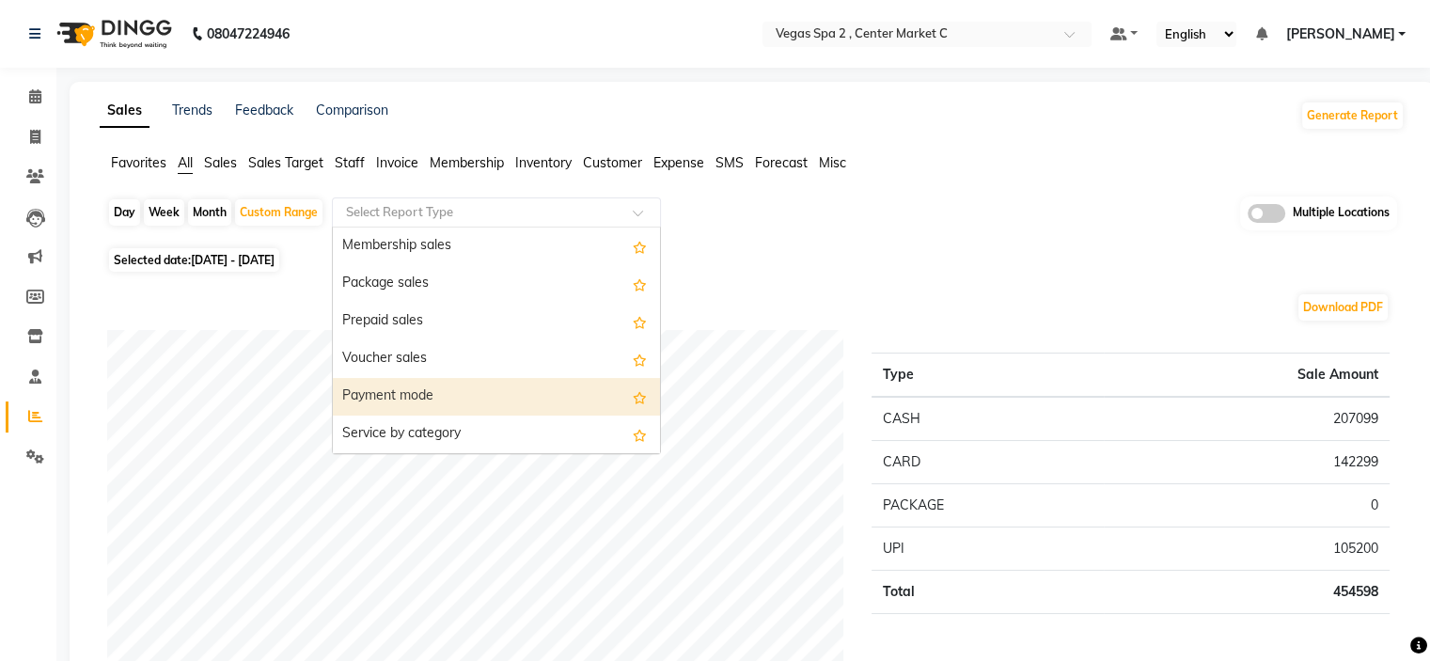
click at [448, 403] on div "Payment mode" at bounding box center [496, 397] width 327 height 38
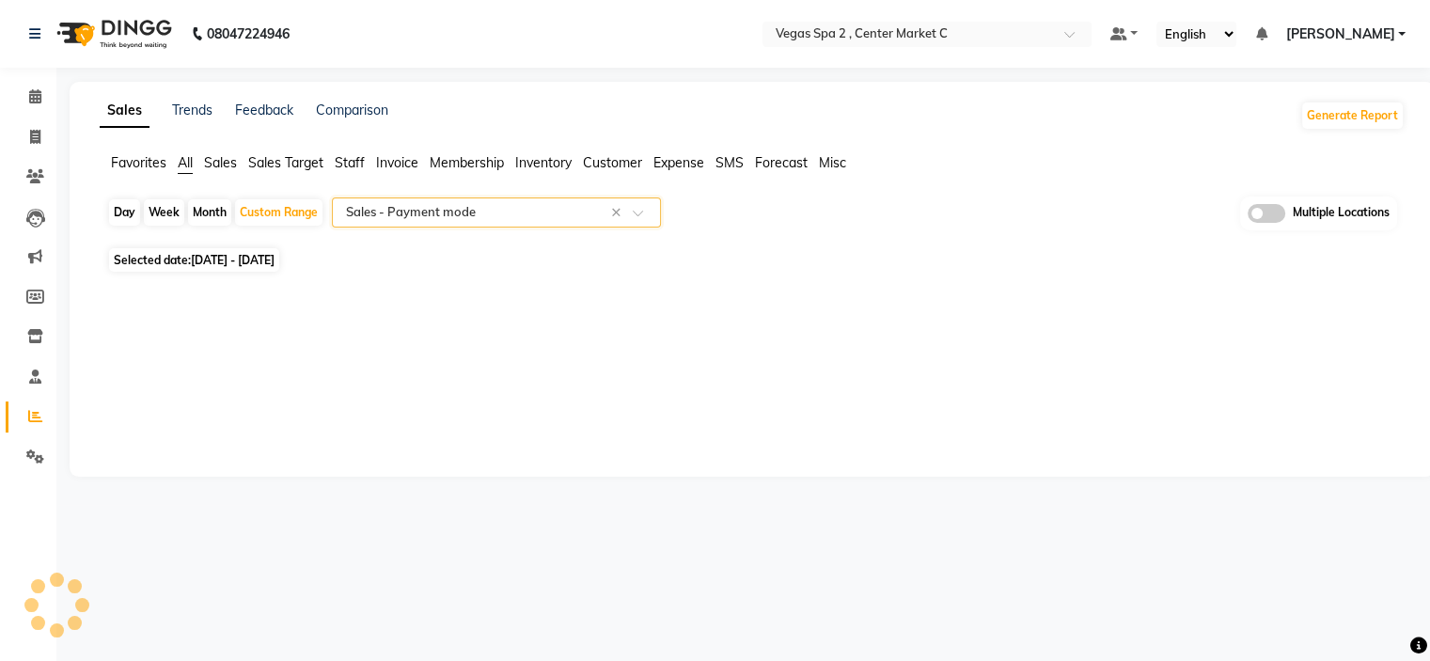
select select "filtered_report"
select select "csv"
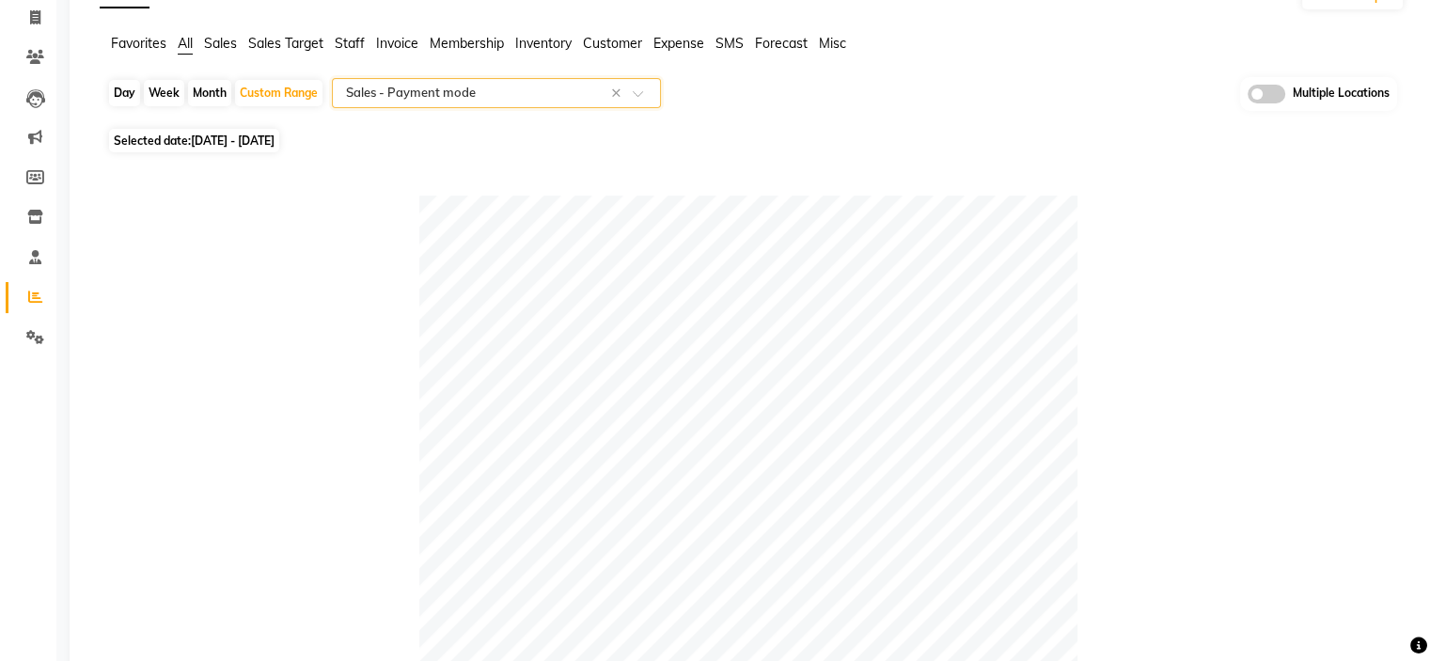
scroll to position [0, 0]
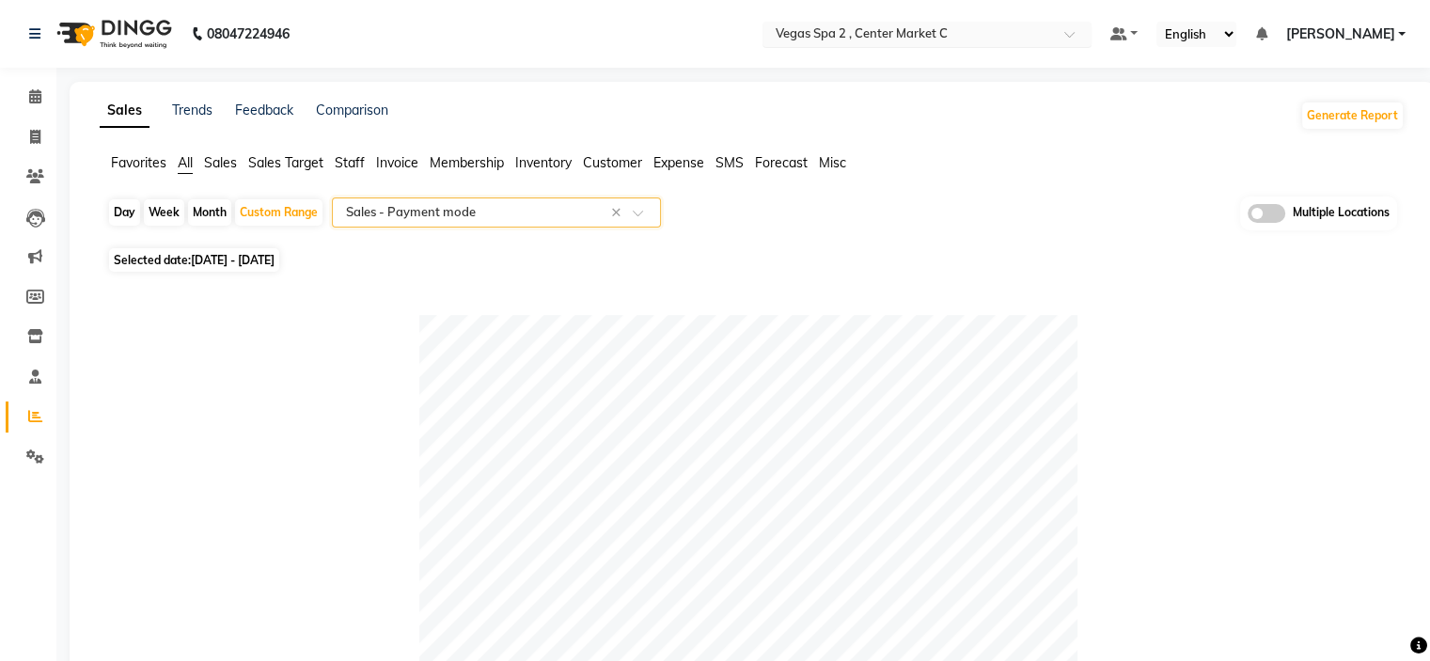
click at [1011, 26] on input "text" at bounding box center [908, 35] width 273 height 19
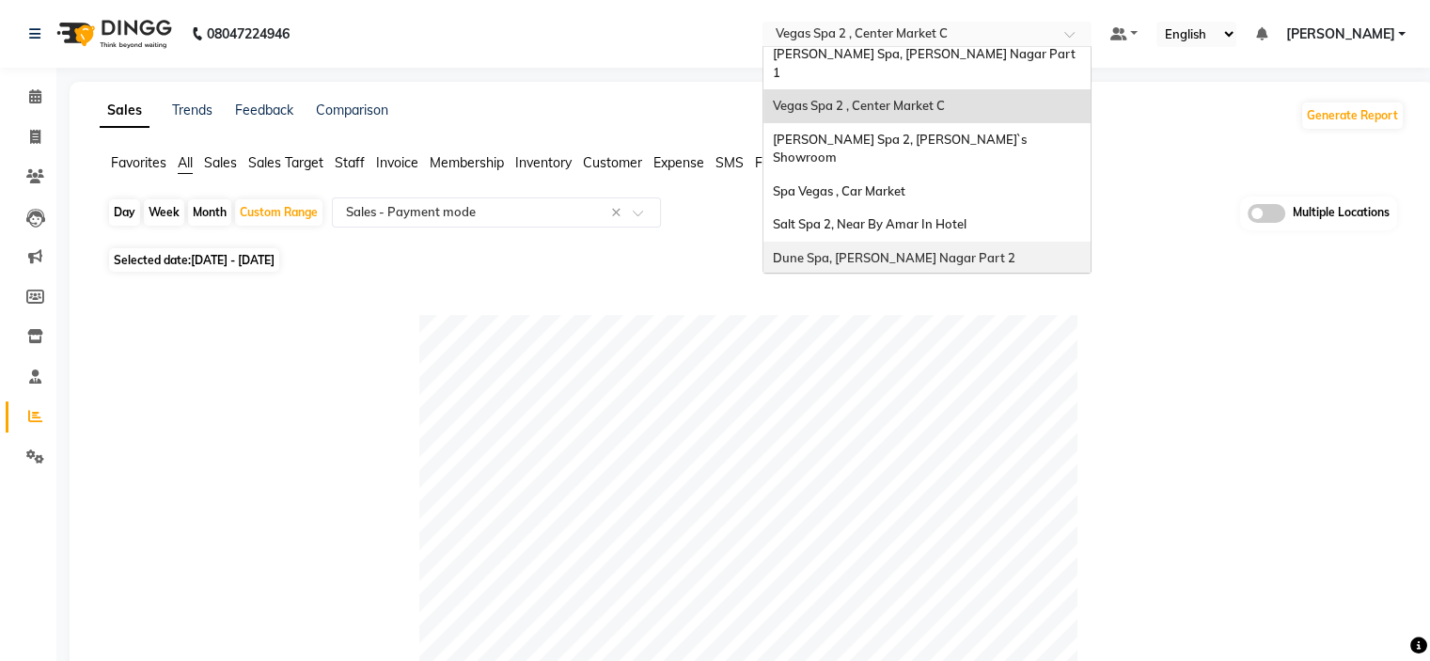
scroll to position [174, 0]
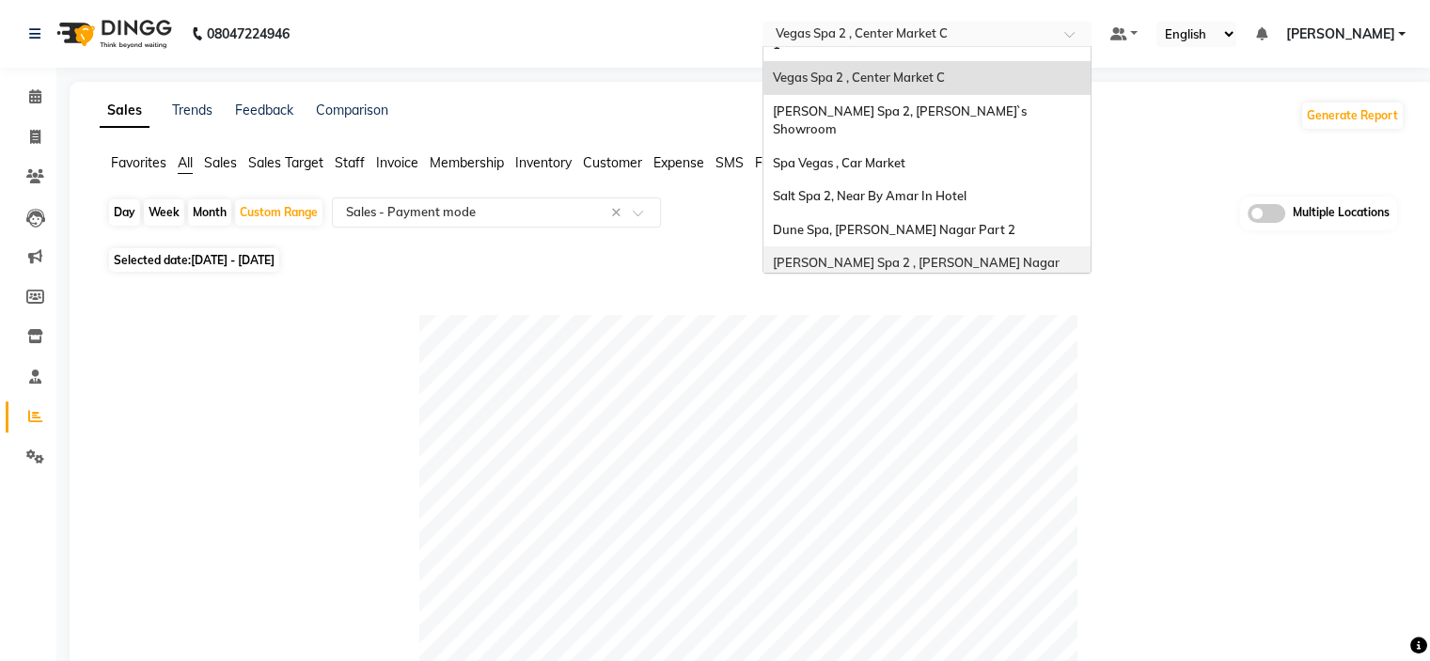
click at [904, 255] on span "[PERSON_NAME] Spa 2 , [PERSON_NAME] Nagar Part 2" at bounding box center [918, 272] width 290 height 34
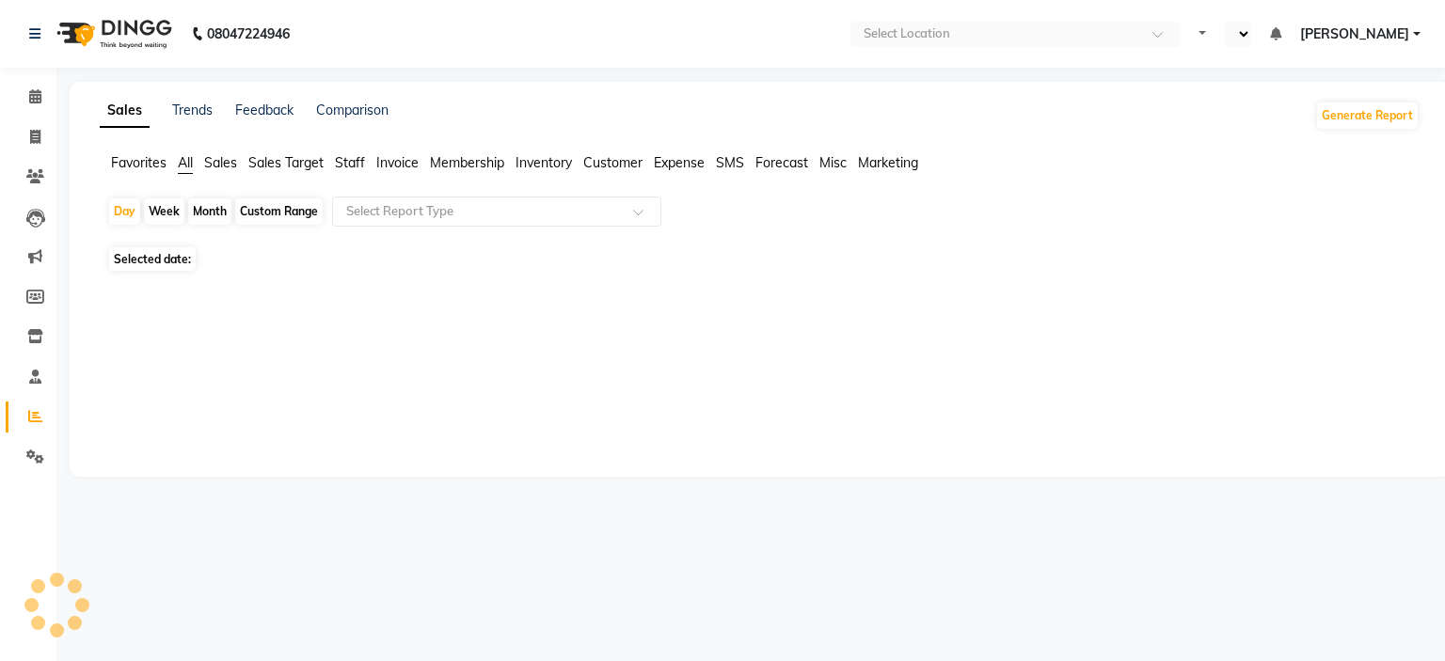
select select "en"
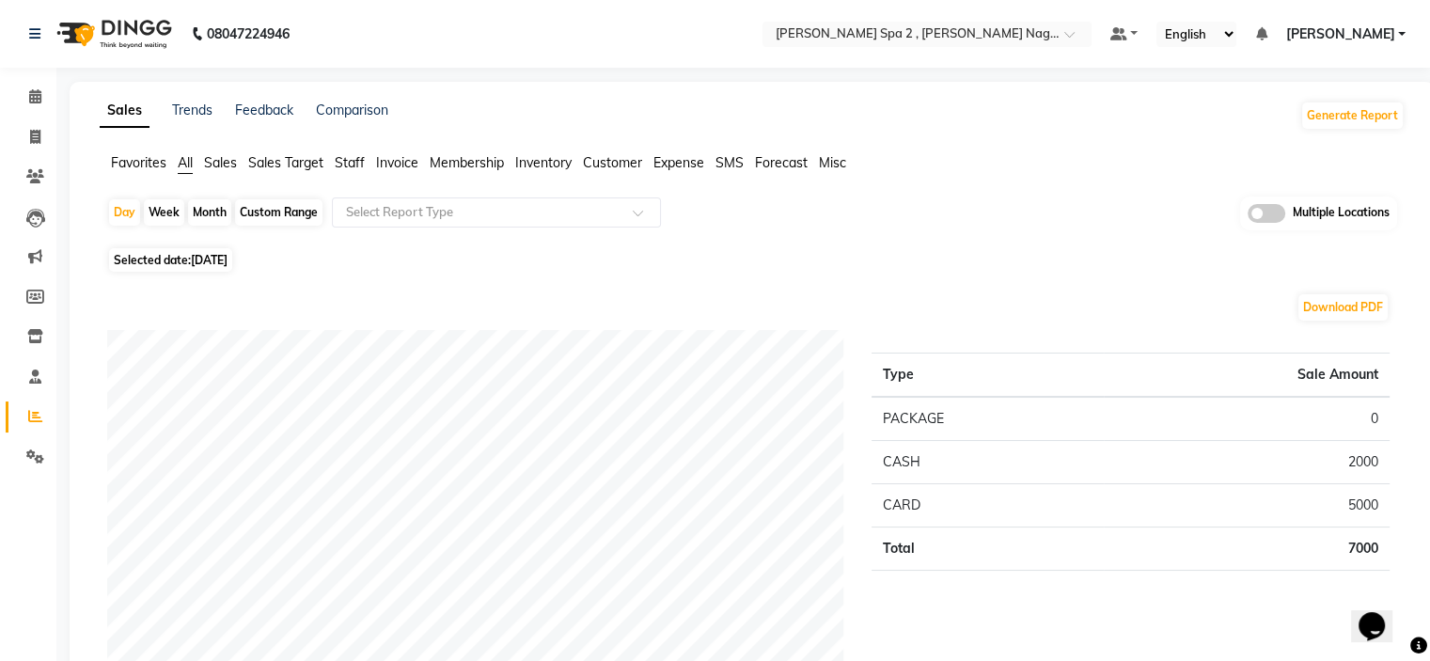
click at [263, 211] on div "Custom Range" at bounding box center [278, 212] width 87 height 26
select select "9"
select select "2025"
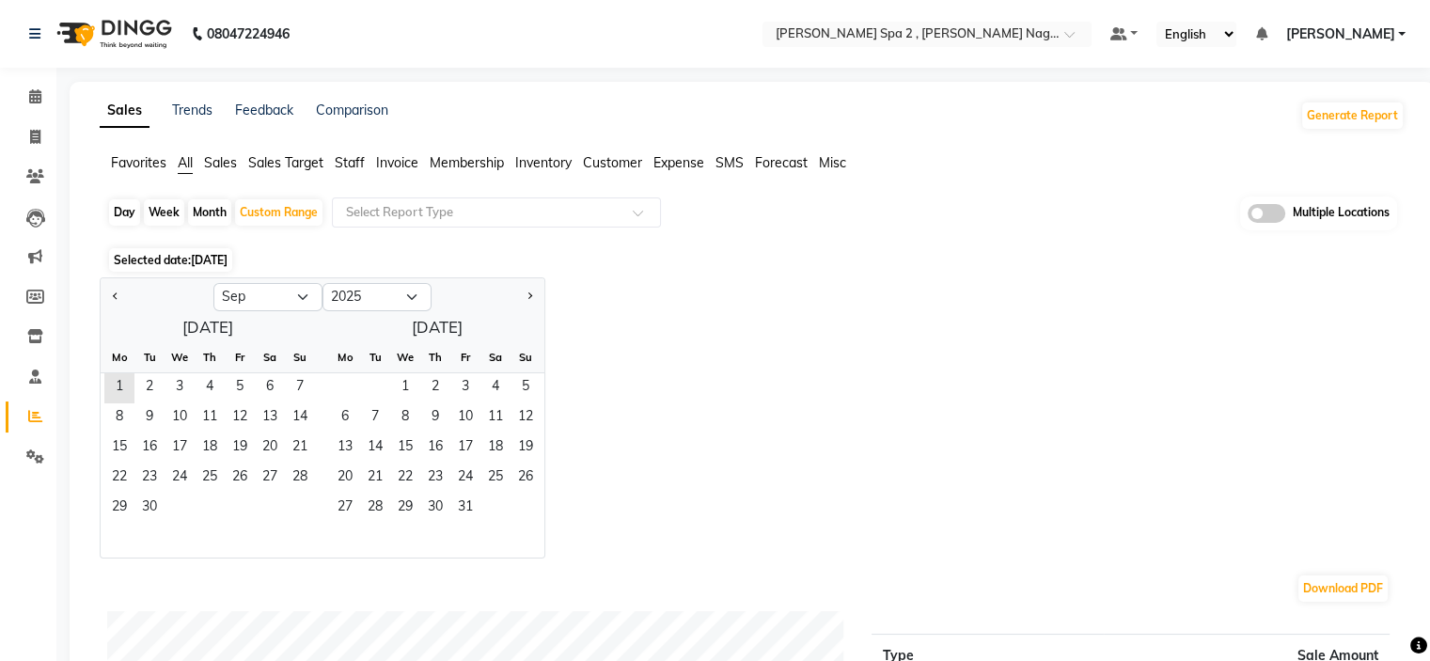
click at [144, 210] on div "Week" at bounding box center [164, 212] width 40 height 26
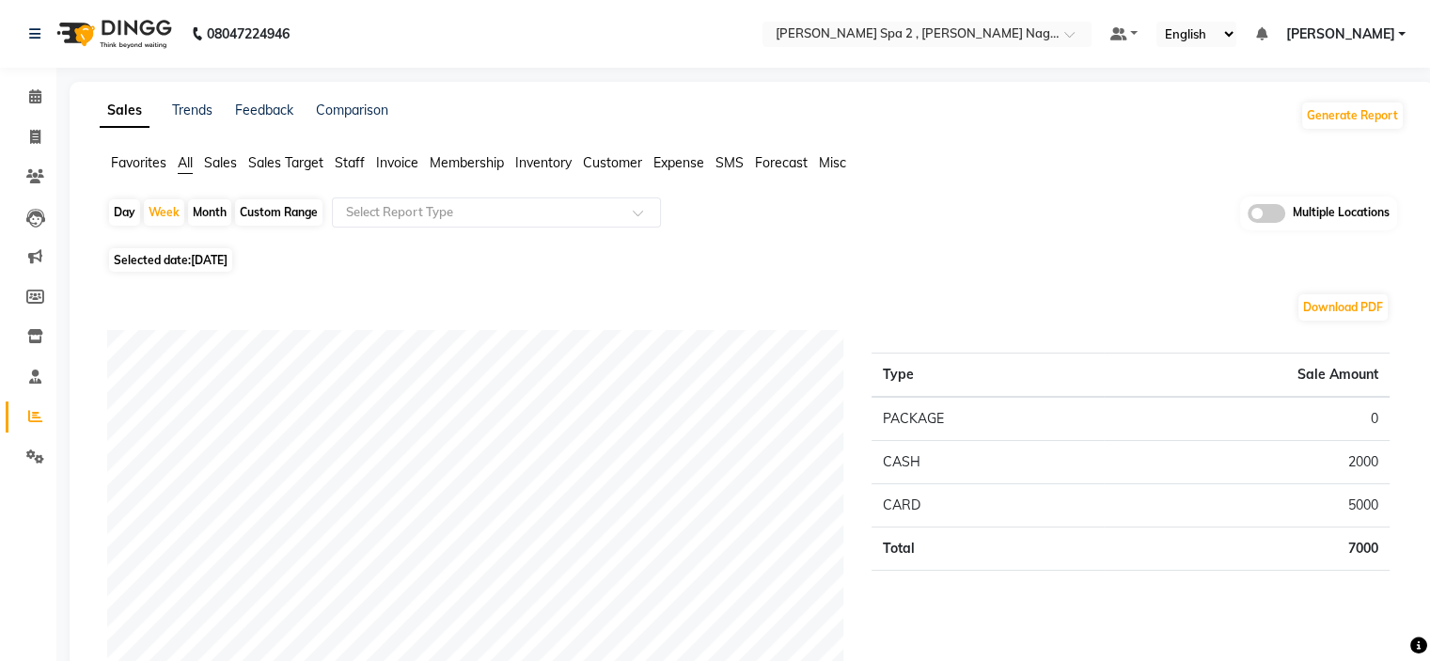
click at [124, 218] on div "Day" at bounding box center [124, 212] width 31 height 26
select select "9"
select select "2025"
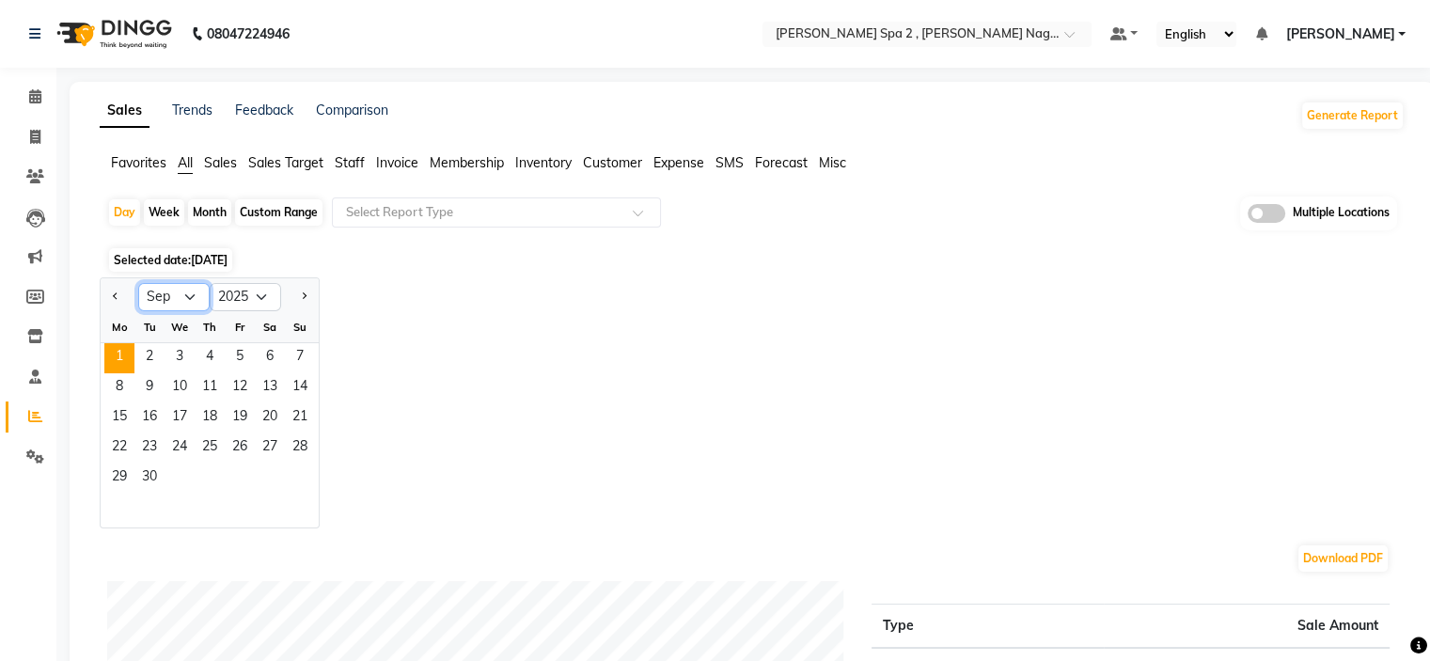
click at [192, 288] on select "Jan Feb Mar Apr May Jun [DATE] Aug Sep Oct Nov Dec" at bounding box center [173, 297] width 71 height 28
select select "8"
click at [138, 283] on select "Jan Feb Mar Apr May Jun [DATE] Aug Sep Oct Nov Dec" at bounding box center [173, 297] width 71 height 28
click at [237, 356] on span "1" at bounding box center [240, 358] width 30 height 30
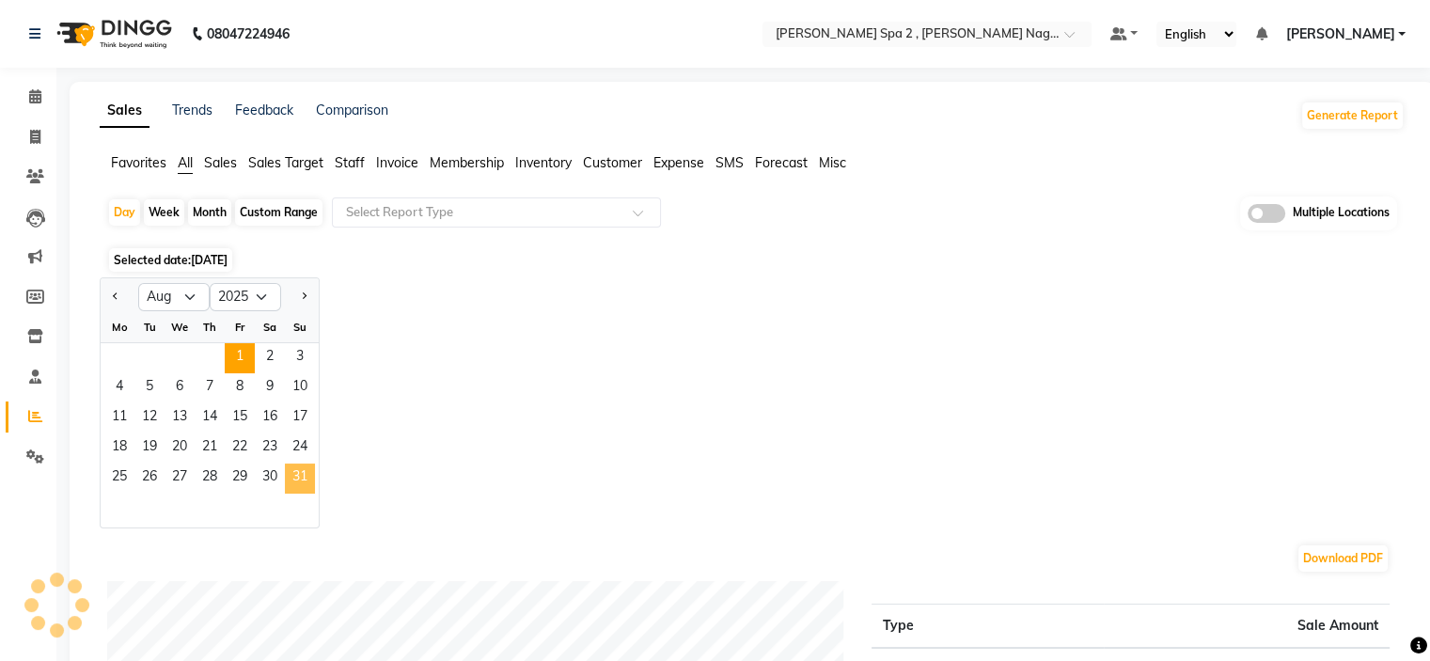
click at [297, 477] on span "31" at bounding box center [300, 479] width 30 height 30
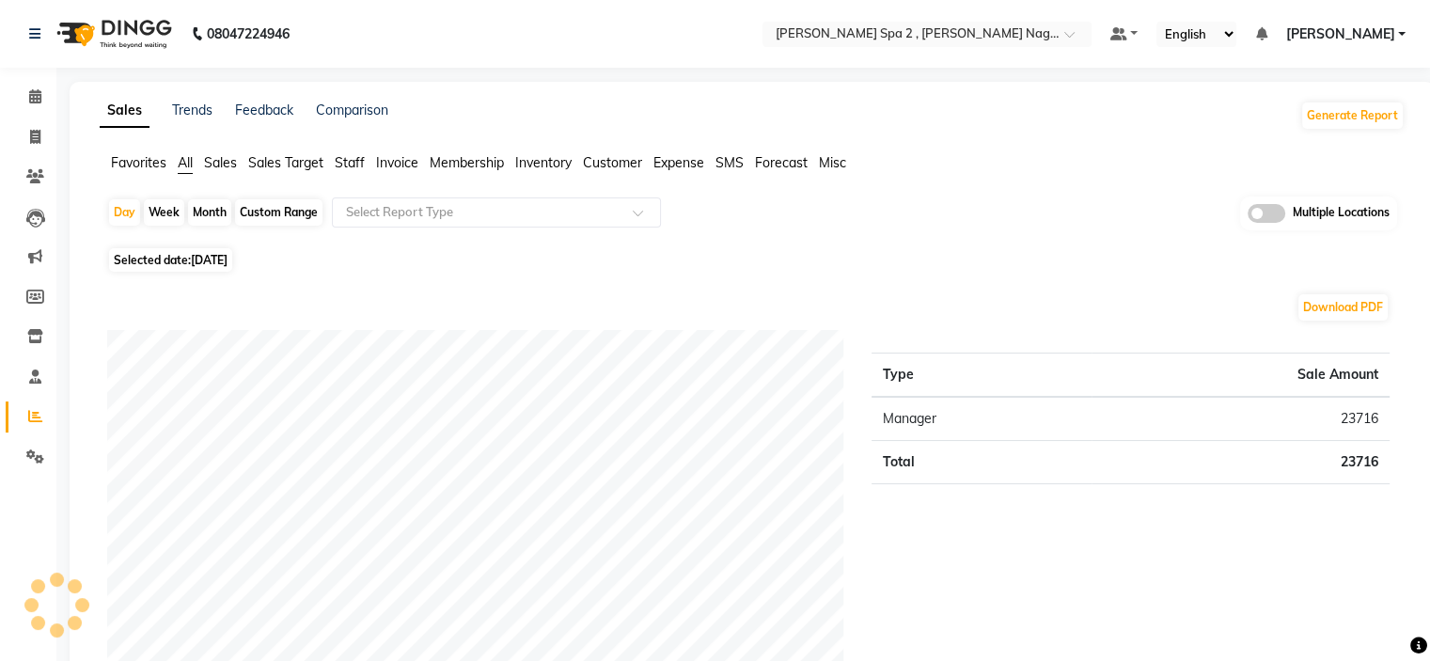
click at [124, 213] on div "Day" at bounding box center [124, 212] width 31 height 26
select select "8"
select select "2025"
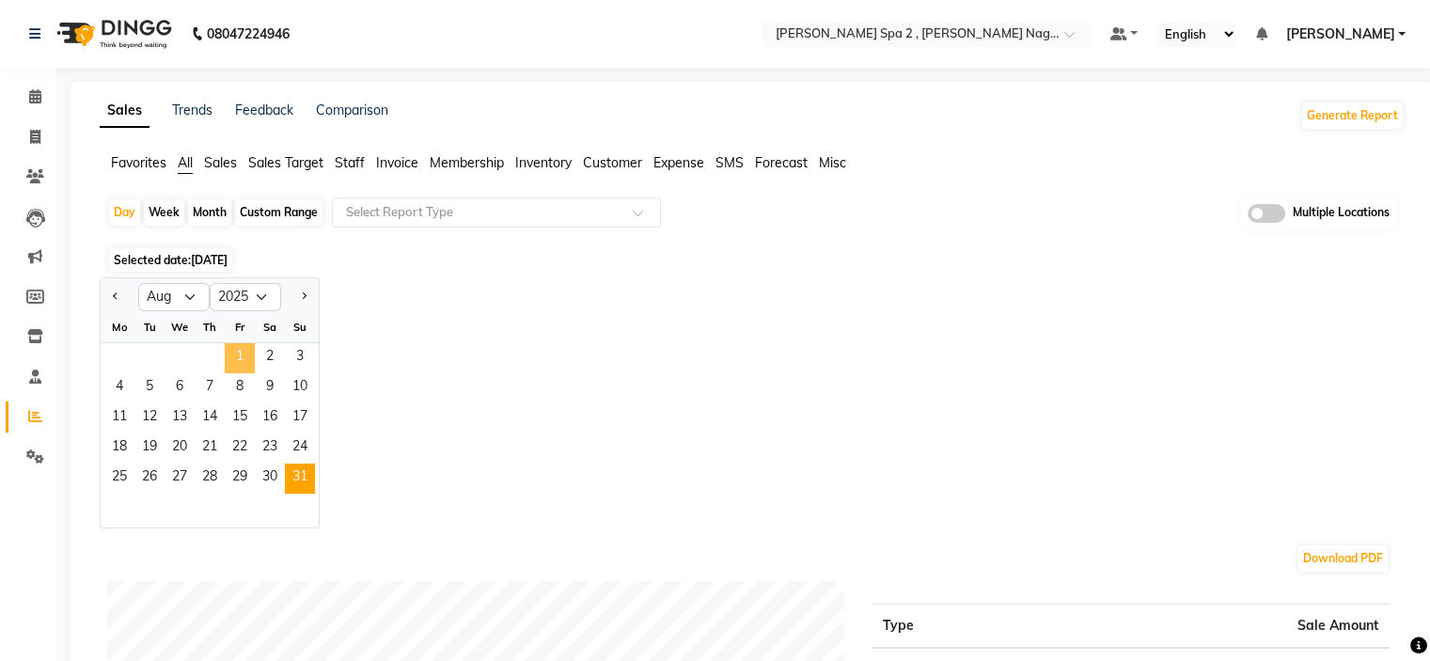
click at [239, 355] on span "1" at bounding box center [240, 358] width 30 height 30
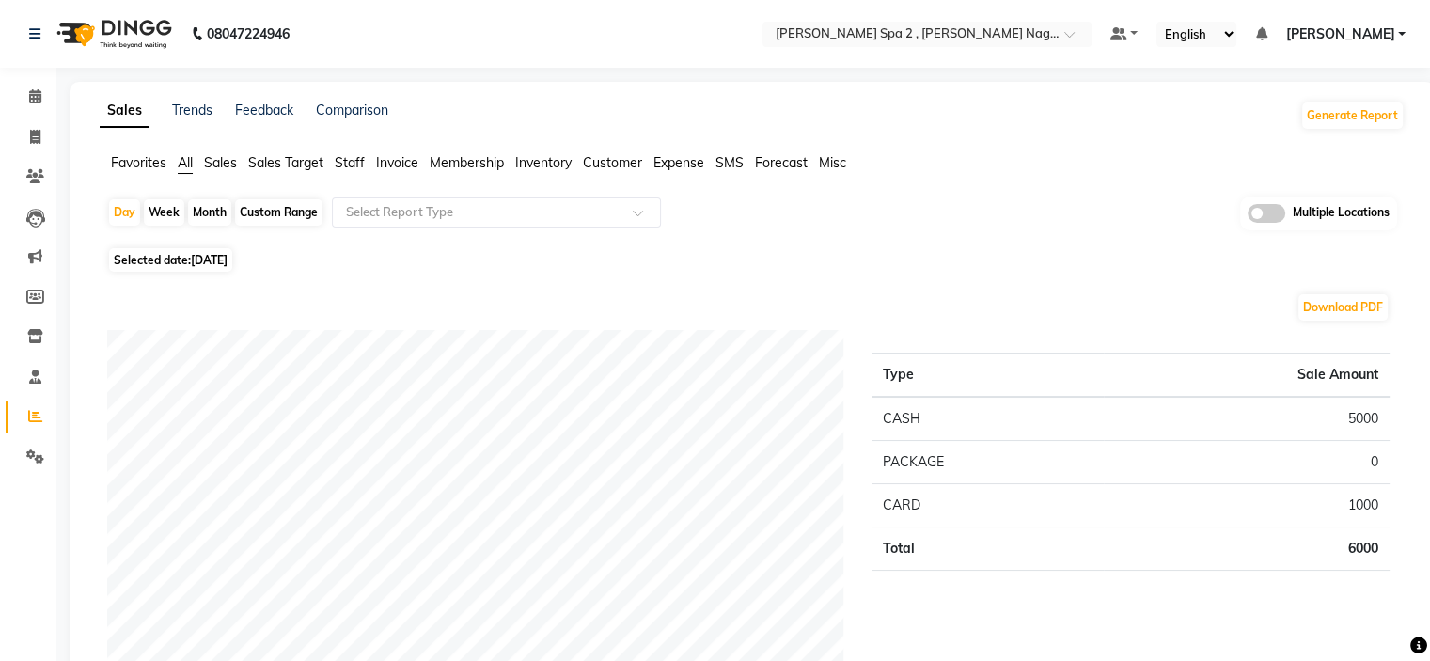
click at [226, 266] on span "01-08-2025" at bounding box center [209, 260] width 37 height 14
select select "8"
select select "2025"
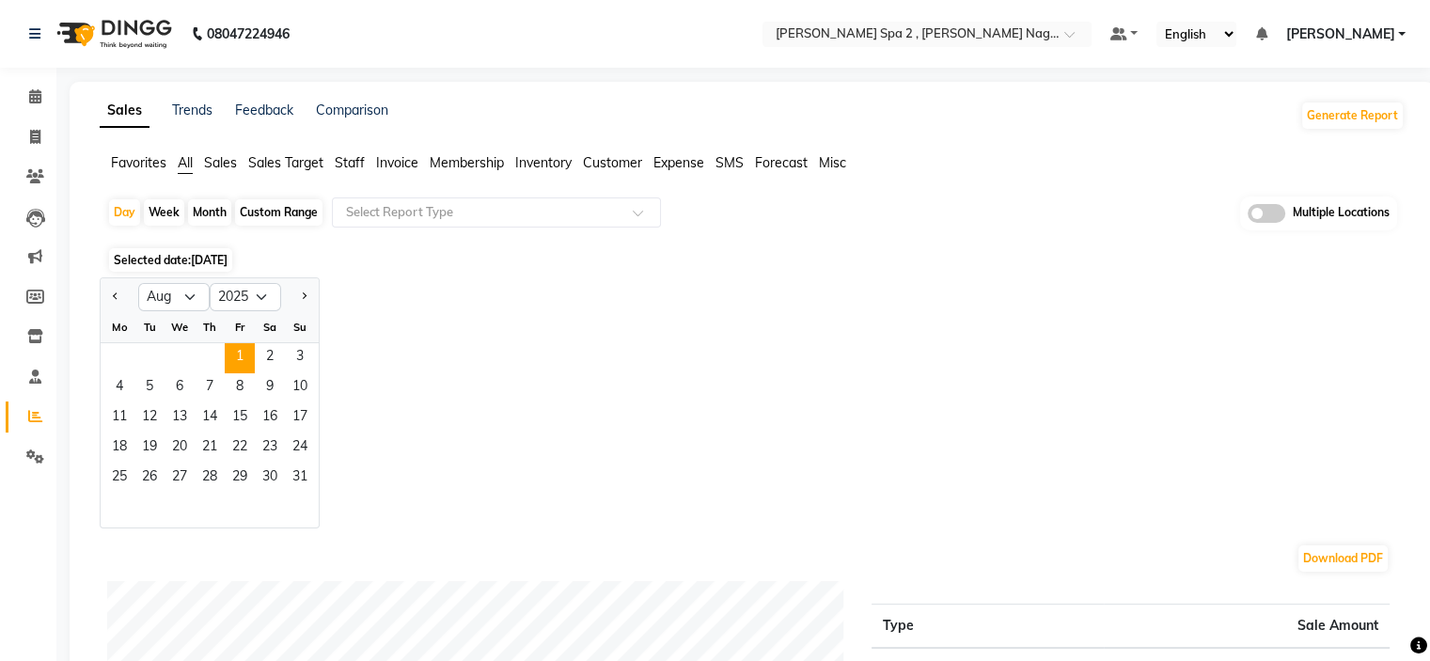
click at [218, 215] on div "Month" at bounding box center [209, 212] width 43 height 26
select select "8"
select select "2025"
click at [237, 344] on span "1" at bounding box center [240, 358] width 30 height 30
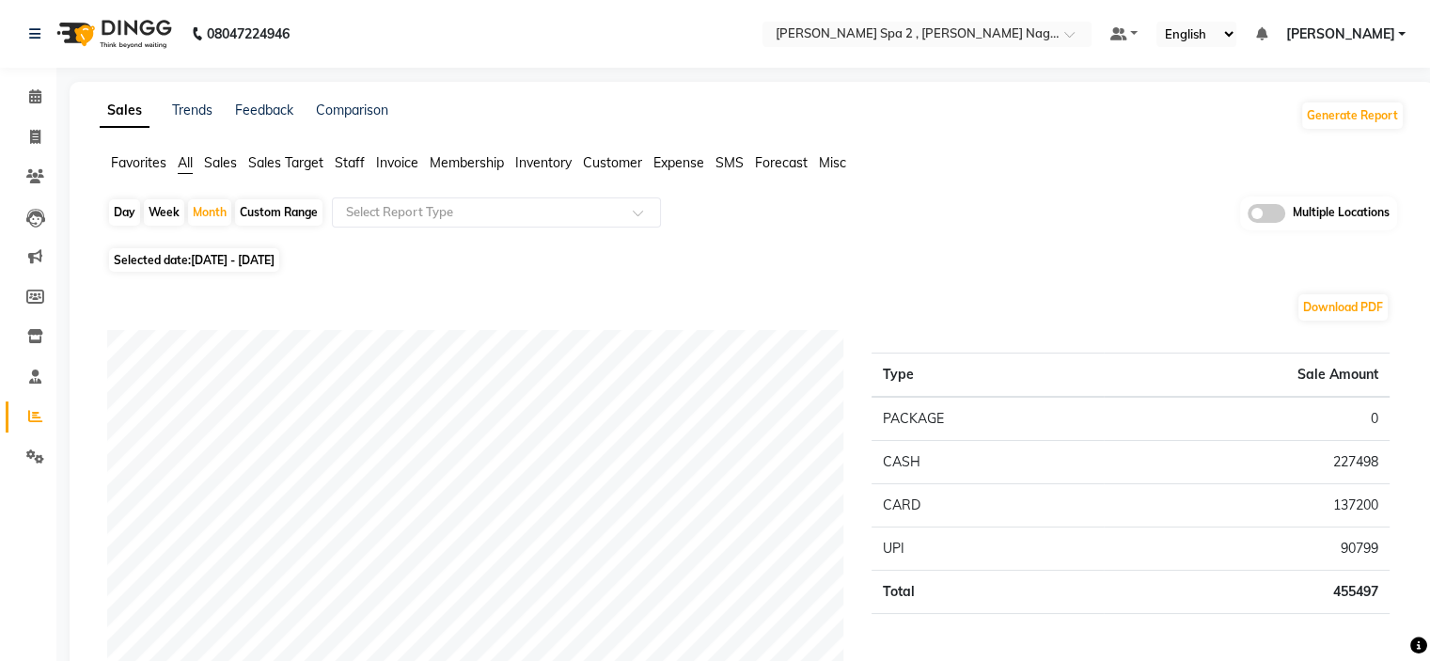
click at [539, 218] on input "text" at bounding box center [477, 212] width 271 height 19
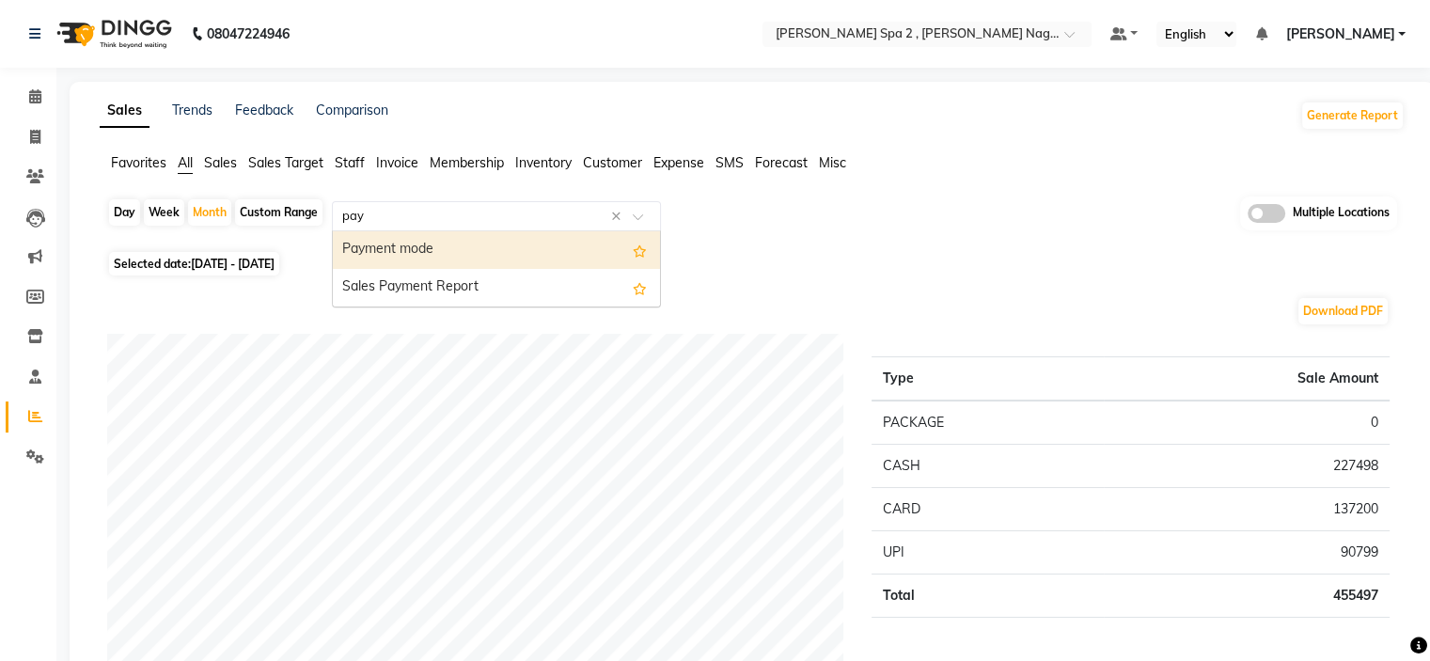
type input "paym"
click at [538, 249] on div "Payment mode" at bounding box center [496, 250] width 327 height 38
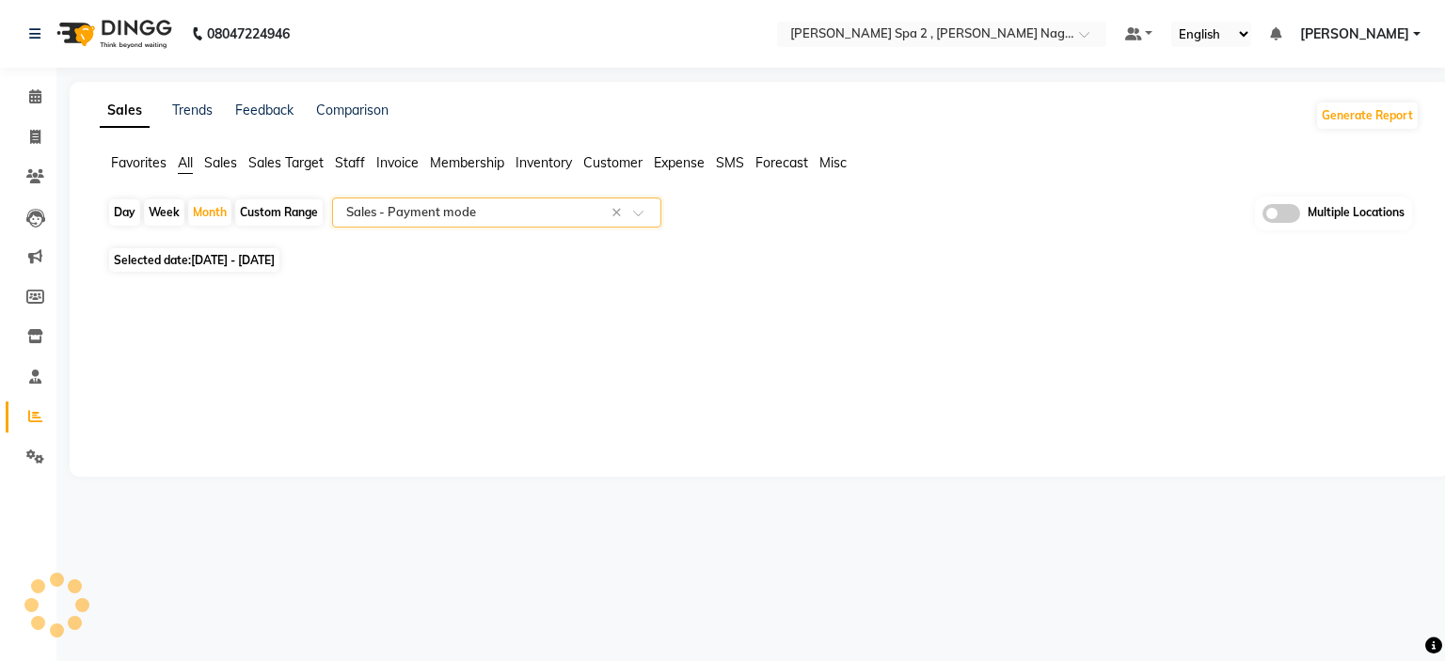
select select "filtered_report"
select select "csv"
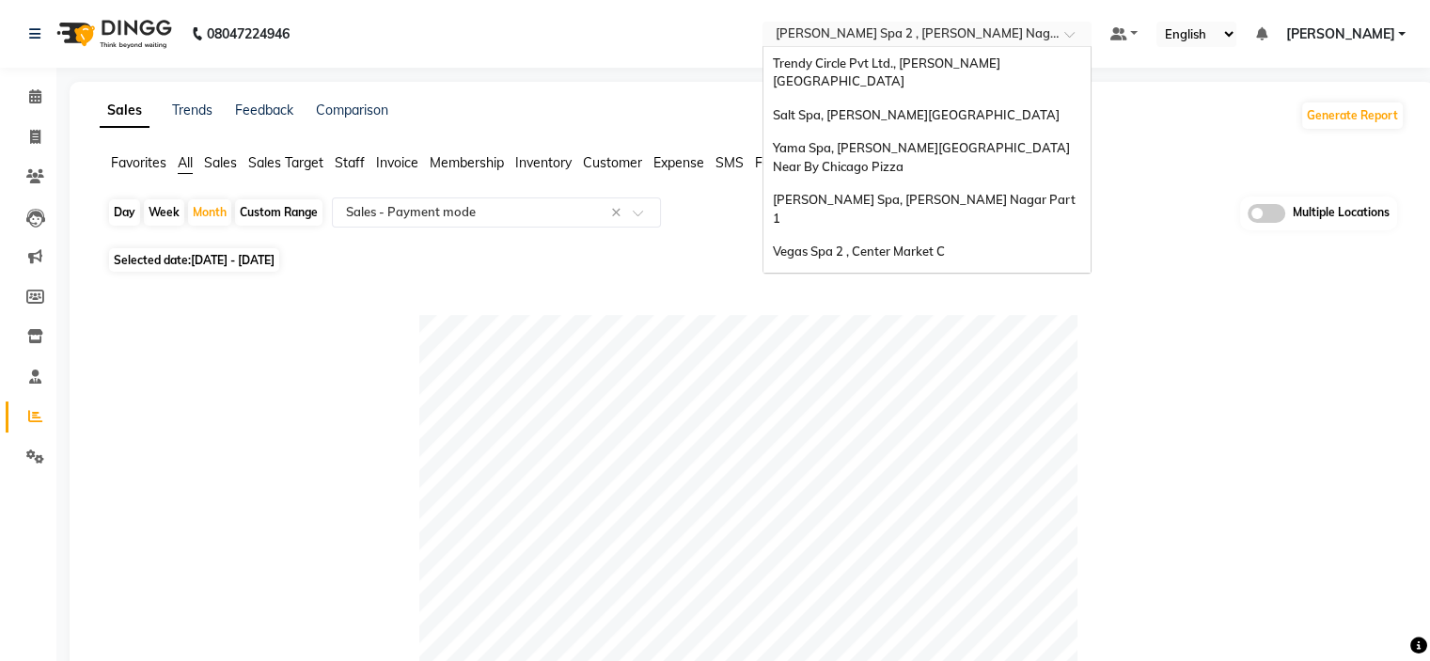
click at [865, 40] on input "text" at bounding box center [908, 35] width 273 height 19
click at [901, 235] on div "Vegas Spa 2 , Center Market C" at bounding box center [927, 252] width 327 height 34
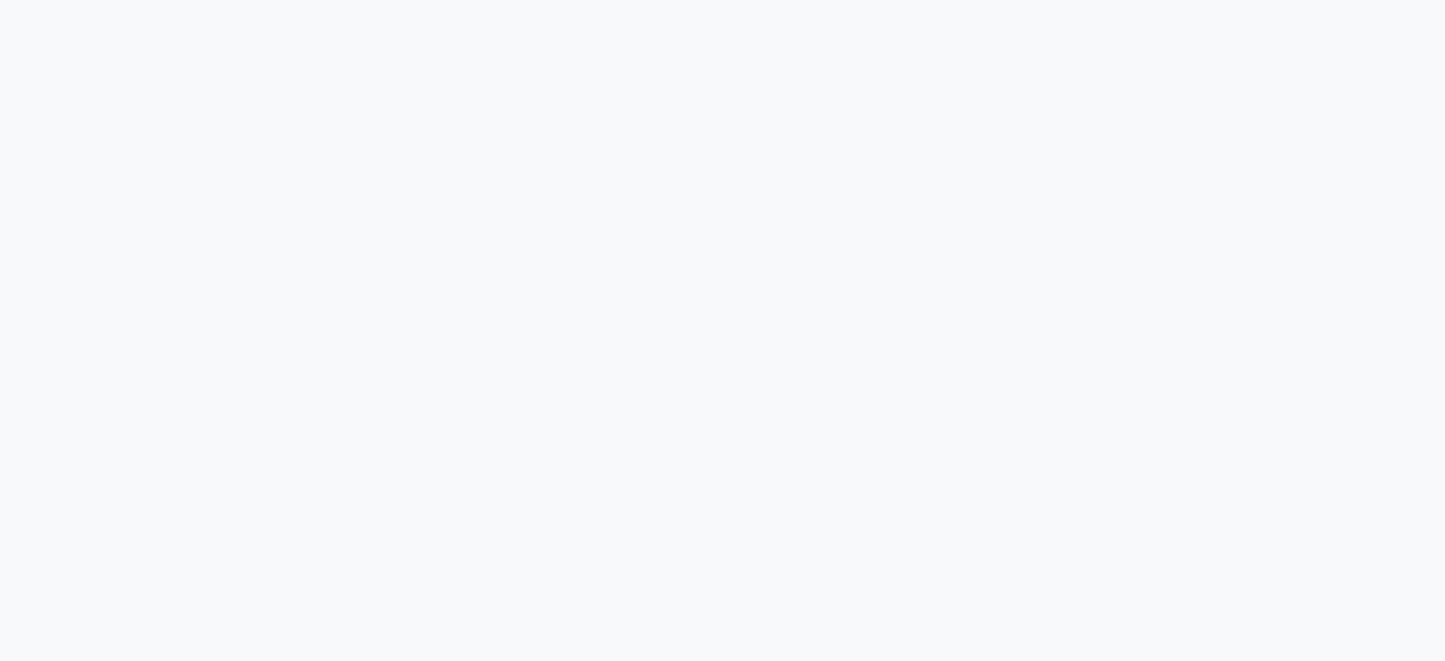
click at [946, 336] on div at bounding box center [722, 330] width 1445 height 661
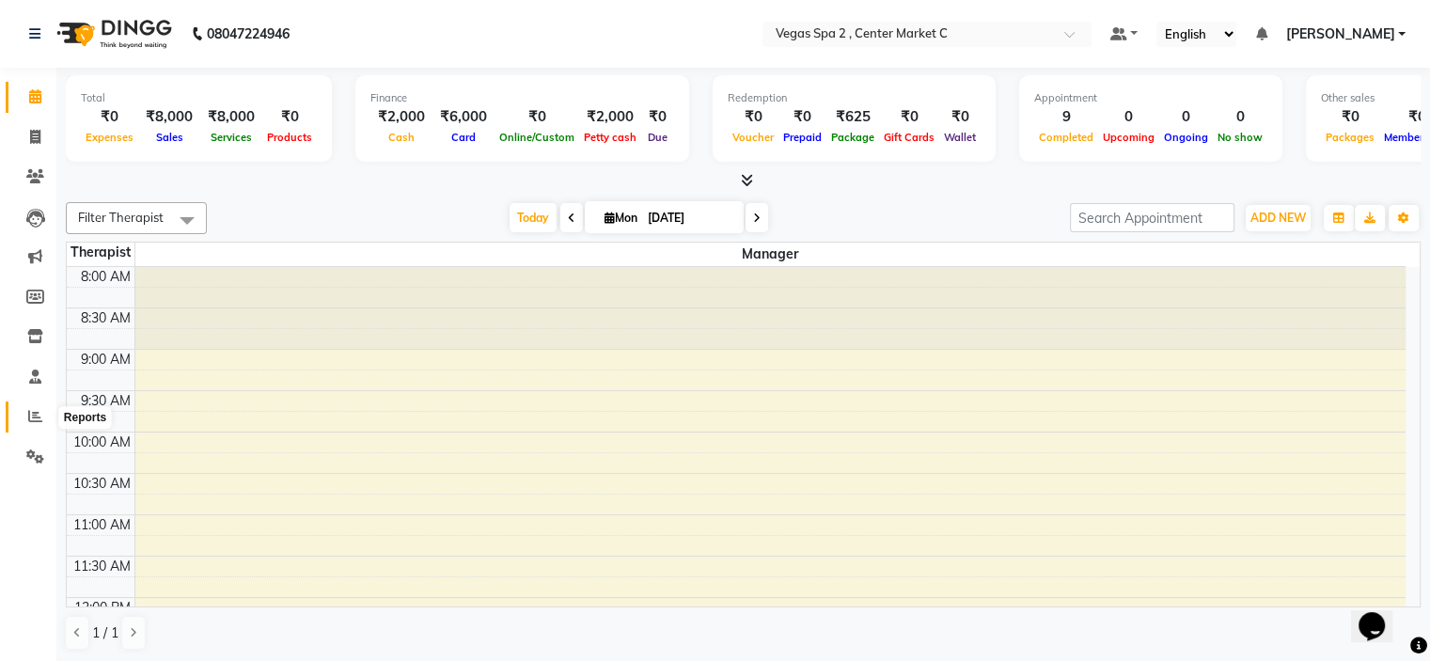
click at [26, 424] on span at bounding box center [35, 417] width 33 height 22
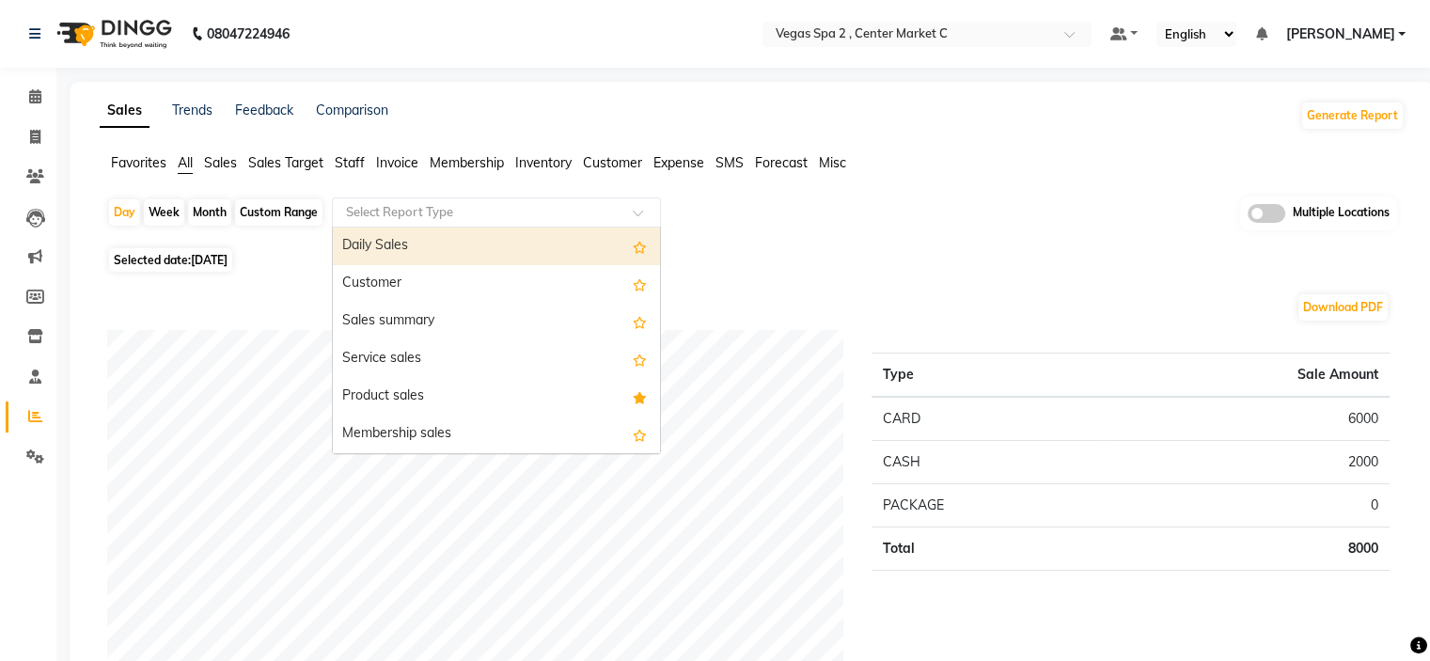
click at [523, 215] on input "text" at bounding box center [477, 212] width 271 height 19
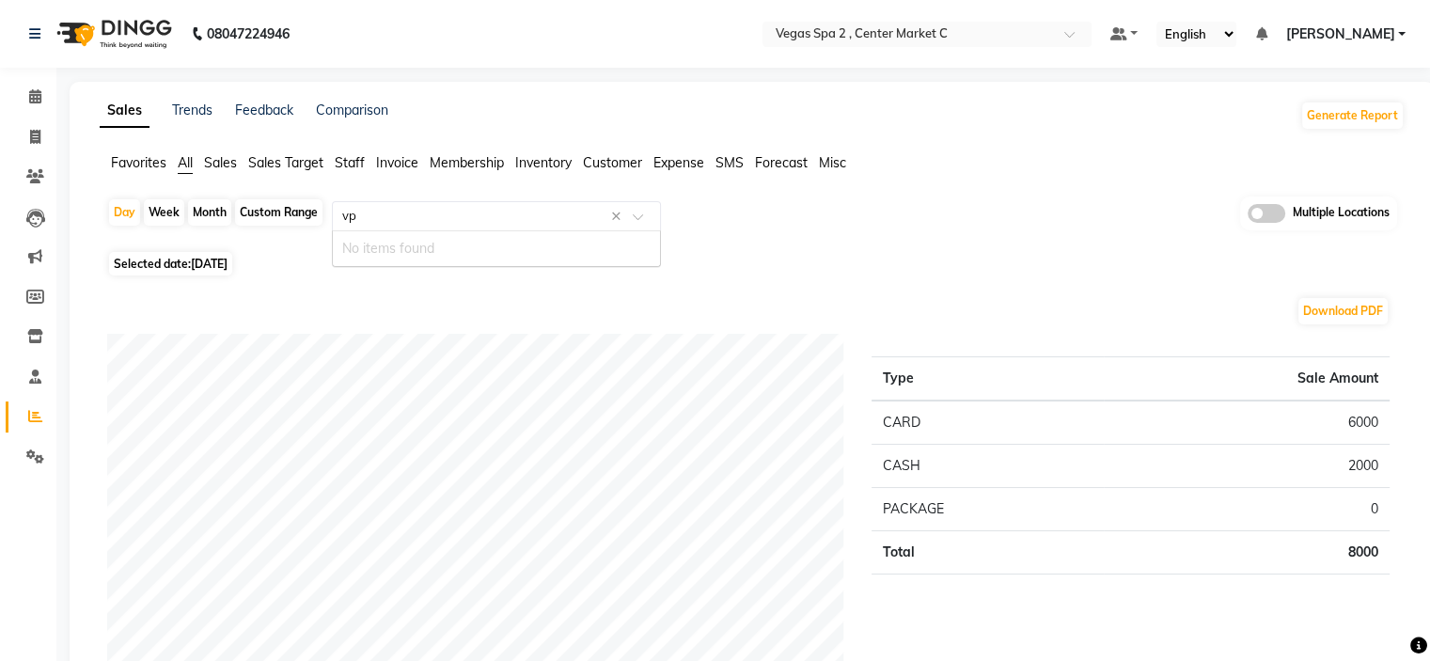
type input "v"
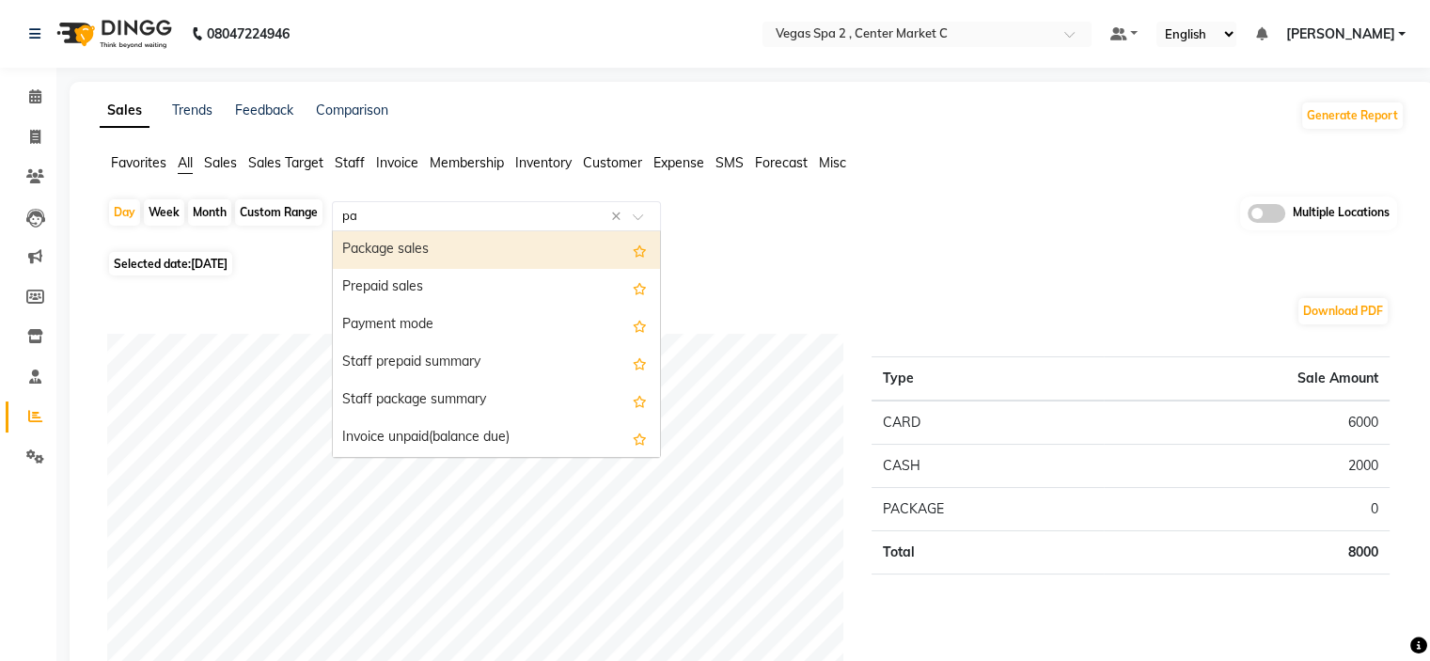
type input "pay"
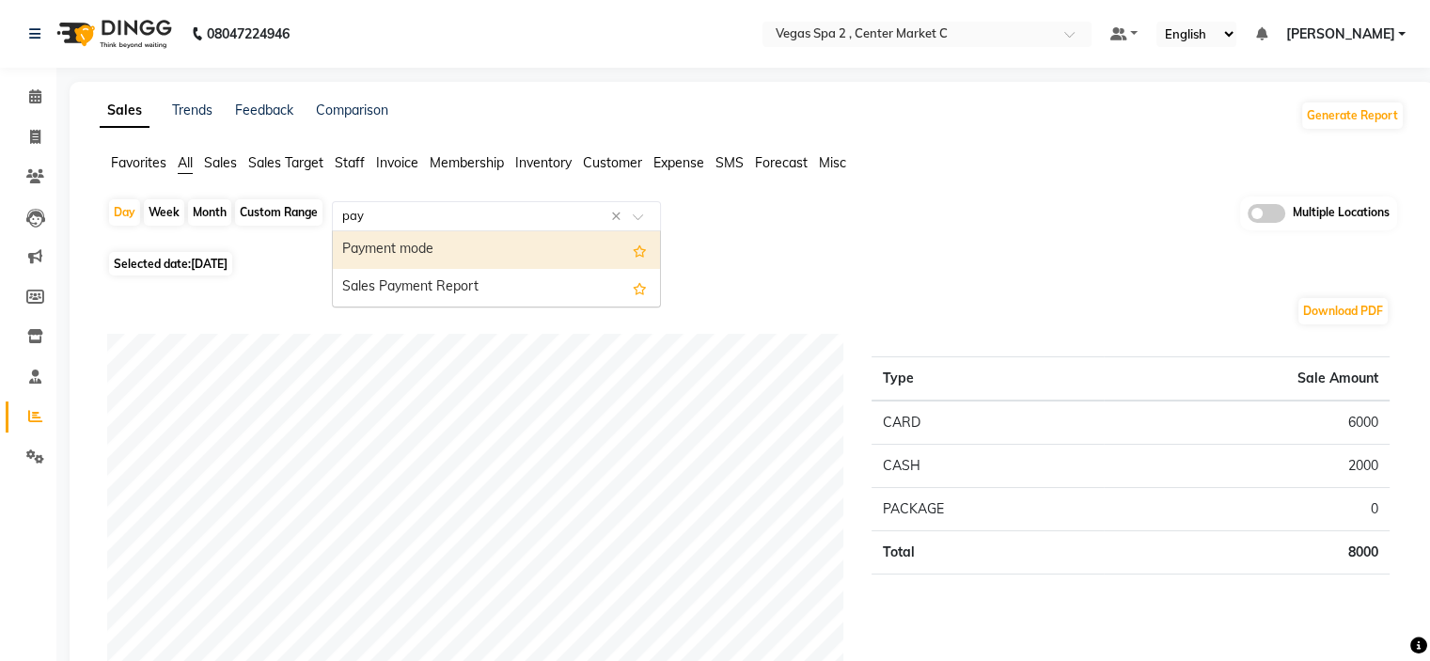
click at [564, 245] on div "Payment mode" at bounding box center [496, 250] width 327 height 38
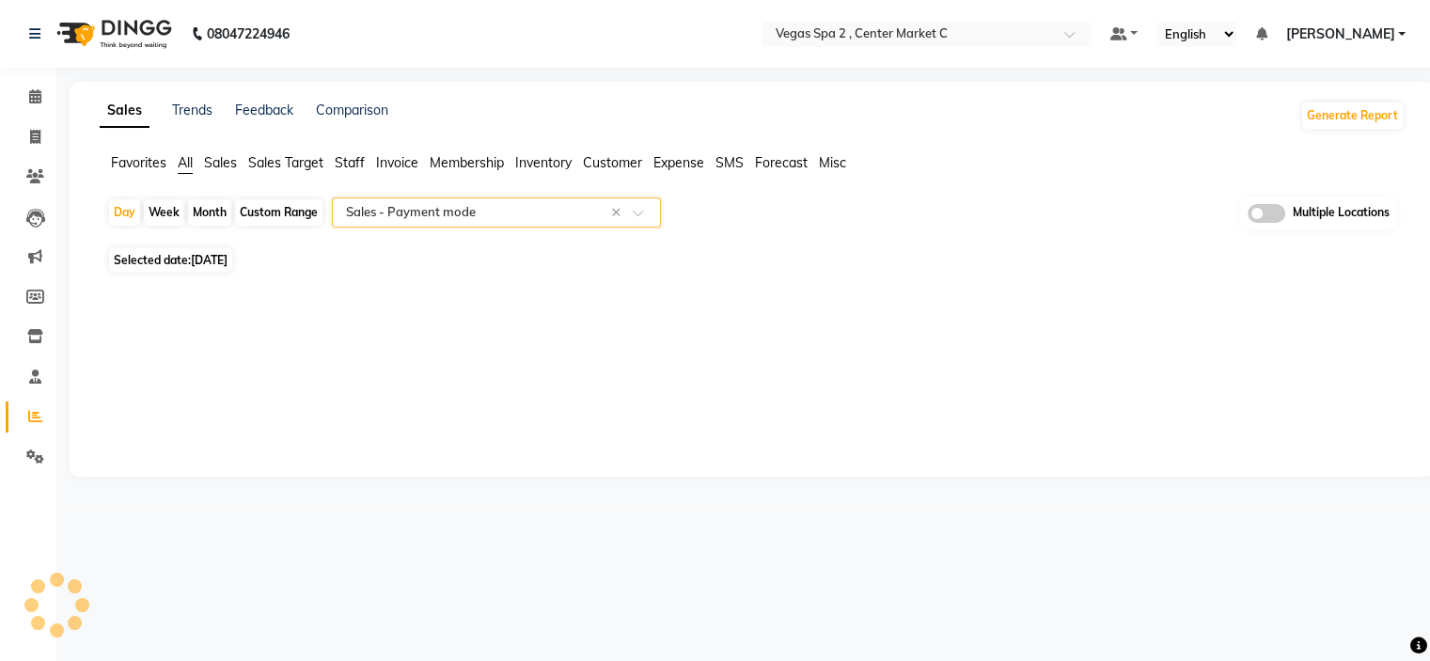
select select "filtered_report"
select select "csv"
click at [207, 212] on div "Month" at bounding box center [209, 212] width 43 height 26
select select "9"
select select "2025"
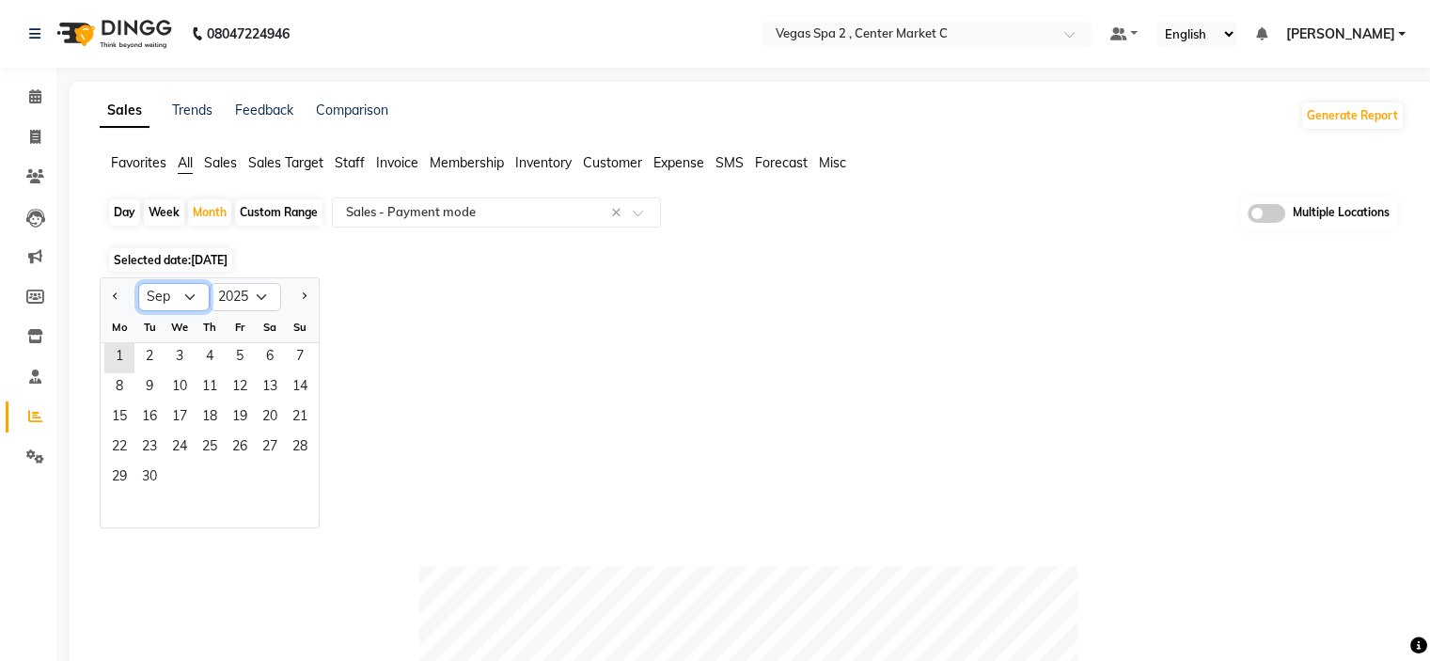
click at [159, 296] on select "Jan Feb Mar Apr May Jun [DATE] Aug Sep Oct Nov Dec" at bounding box center [173, 297] width 71 height 28
select select "8"
click at [138, 283] on select "Jan Feb Mar Apr May Jun [DATE] Aug Sep Oct Nov Dec" at bounding box center [173, 297] width 71 height 28
click at [237, 350] on span "1" at bounding box center [240, 358] width 30 height 30
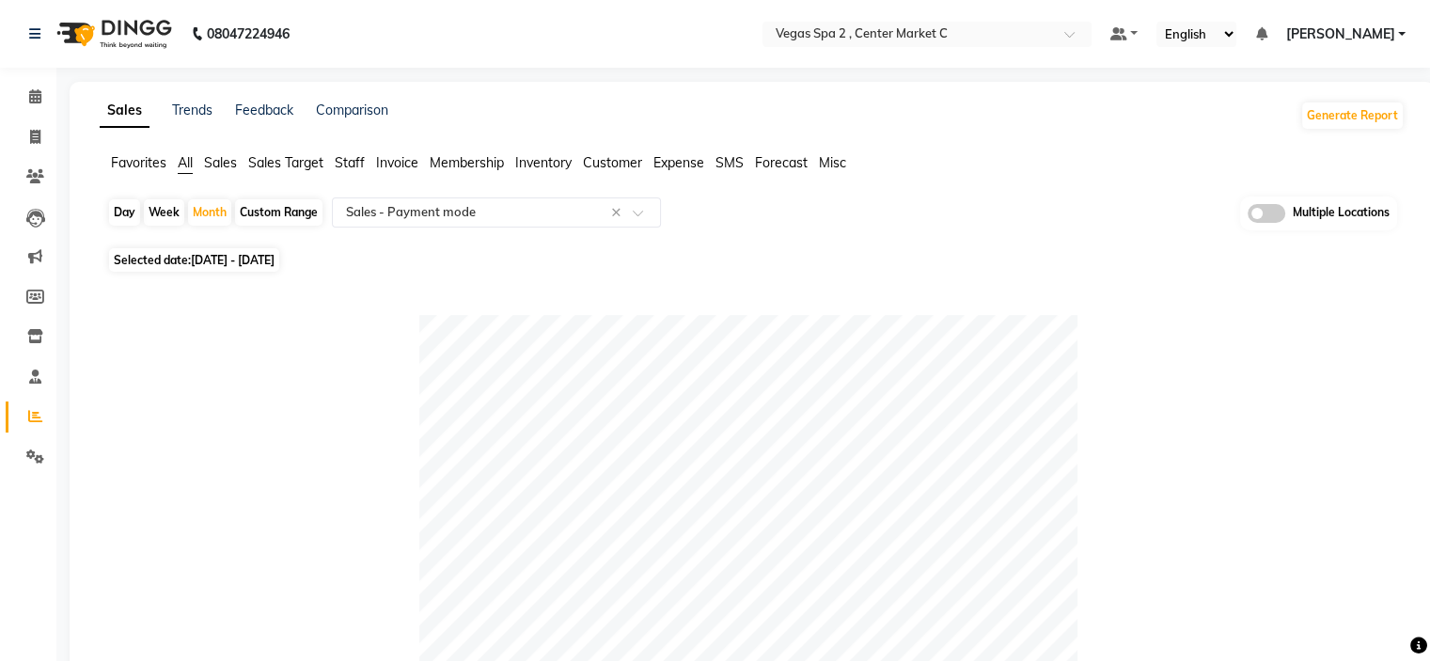
click at [1074, 188] on div "Favorites All Sales Sales Target Staff Invoice Membership Inventory Customer Ex…" at bounding box center [753, 171] width 1334 height 36
click at [1415, 640] on icon at bounding box center [1419, 646] width 17 height 17
click at [1265, 219] on span at bounding box center [1267, 213] width 38 height 19
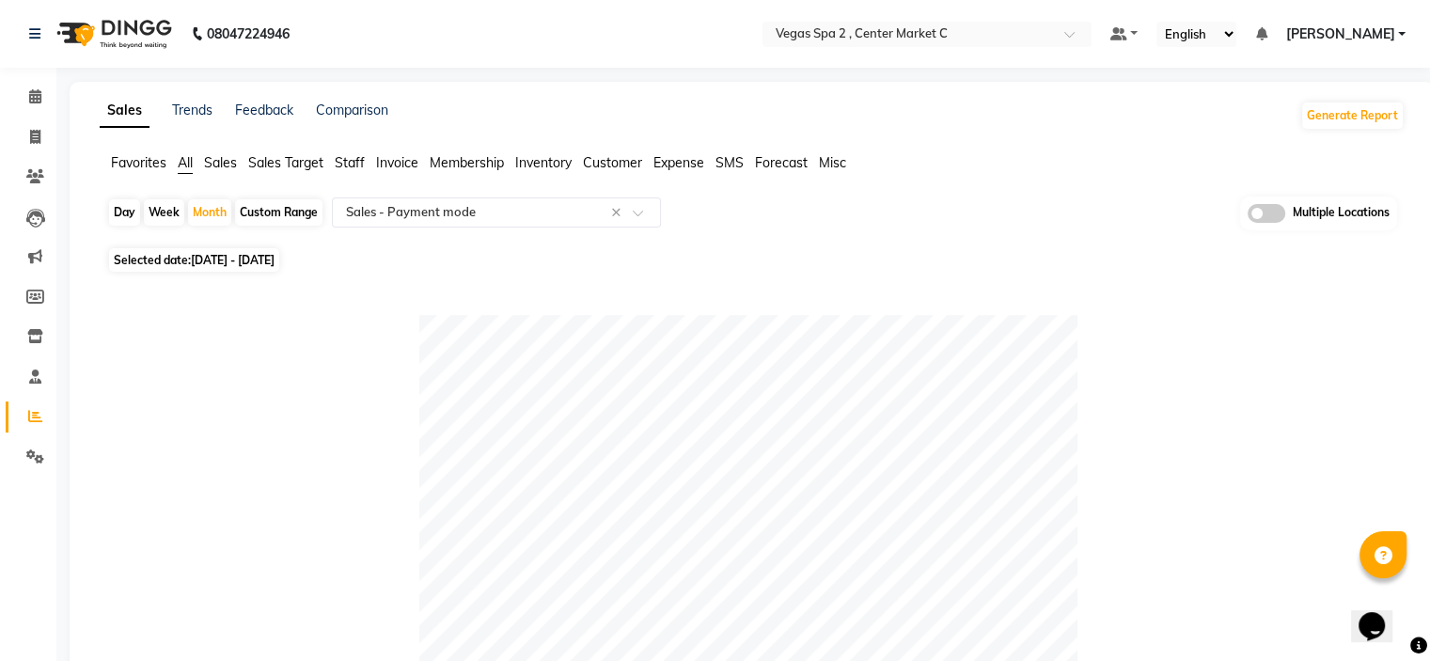
click at [1248, 216] on input "checkbox" at bounding box center [1248, 216] width 0 height 0
click at [855, 214] on span "Vegas spa 2 , Center Market C" at bounding box center [775, 212] width 161 height 14
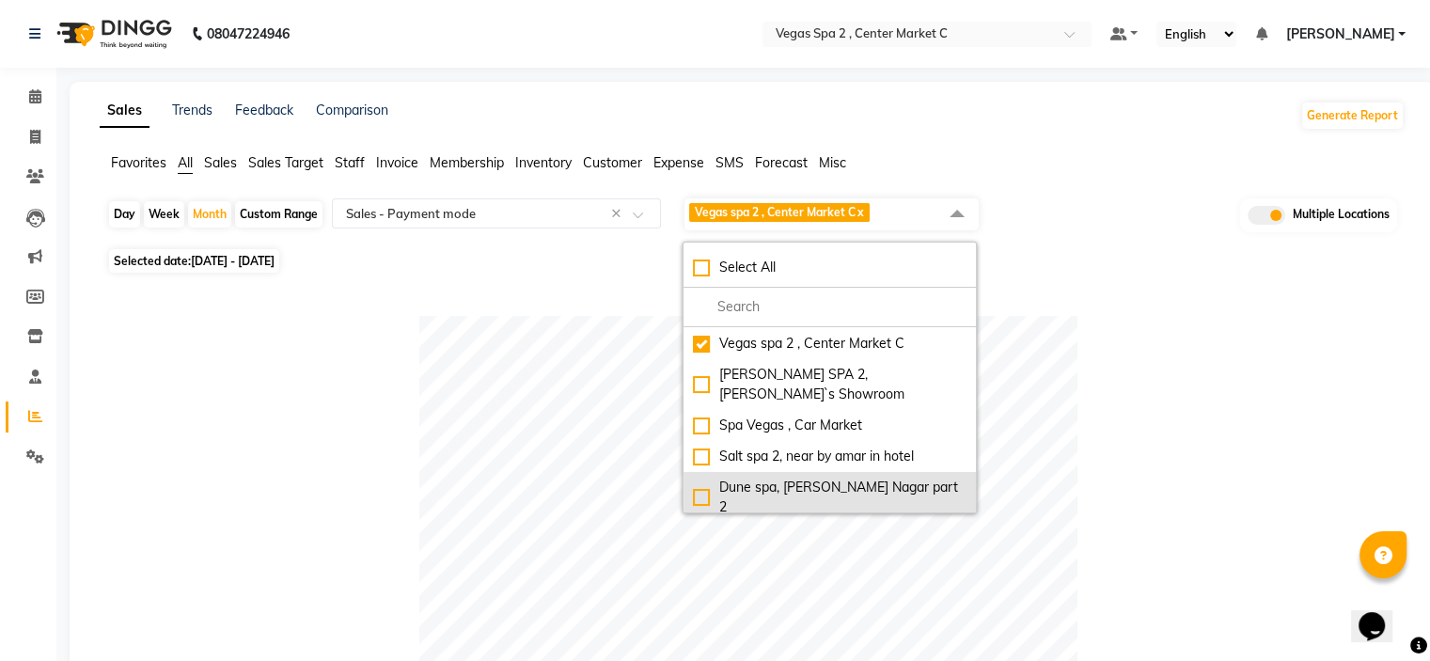
scroll to position [207, 0]
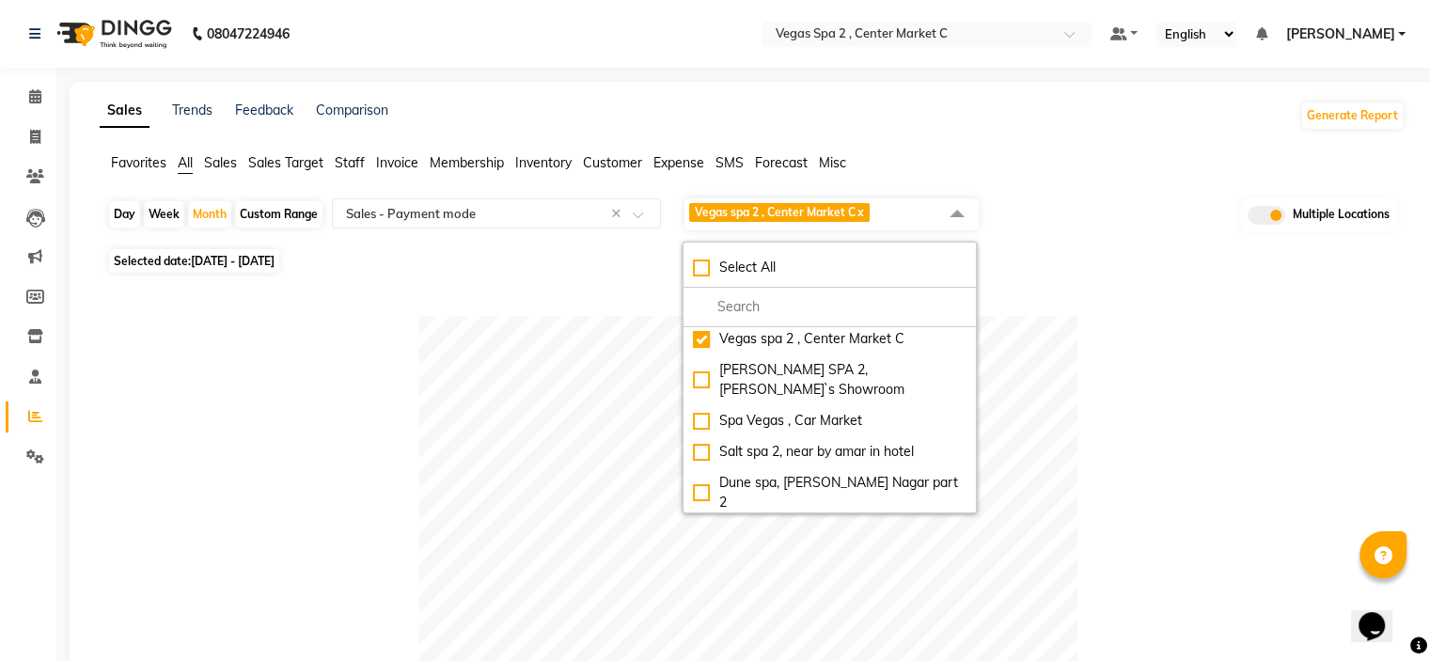
click at [704, 524] on div "Eli spa 2 , Lajpat Nagar part 2" at bounding box center [830, 543] width 274 height 39
checkbox input "true"
click at [1144, 319] on div at bounding box center [748, 645] width 1283 height 658
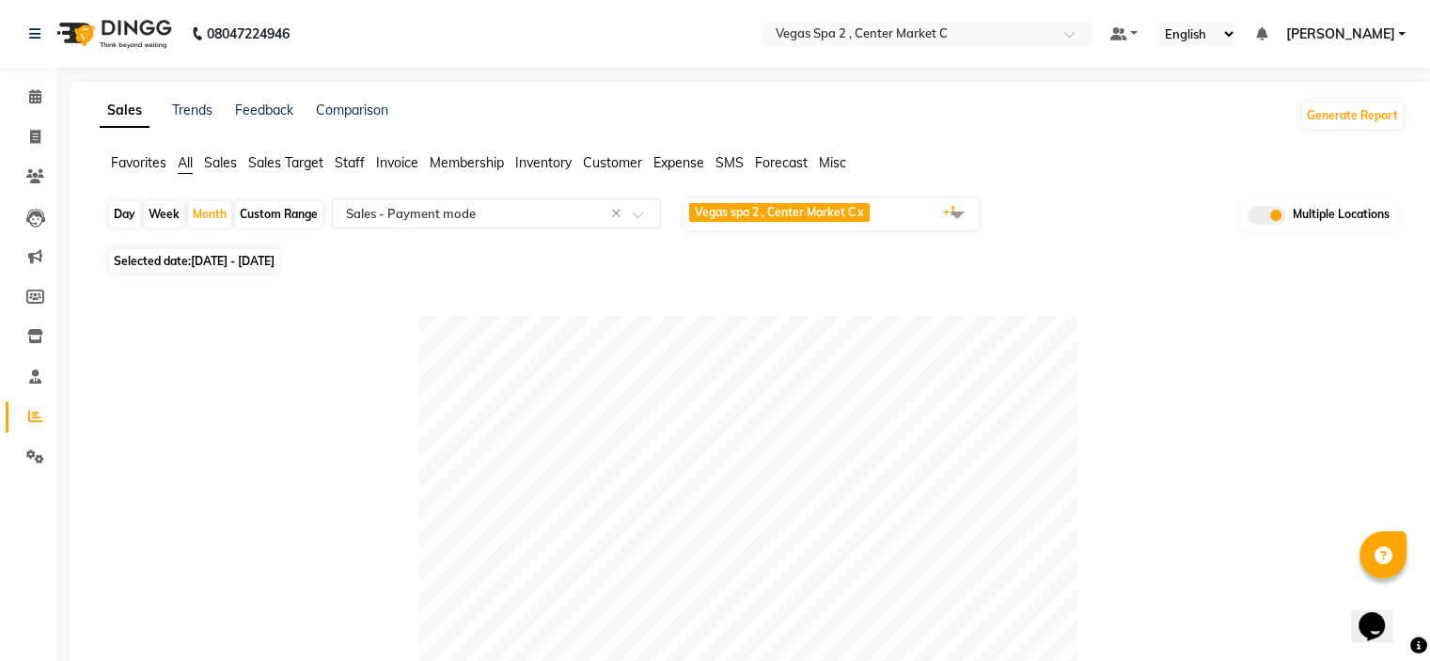
click at [916, 209] on span "Vegas spa 2 , Center Market C x Eli spa 2 , Lajpat Nagar part 2 x +1" at bounding box center [832, 214] width 294 height 32
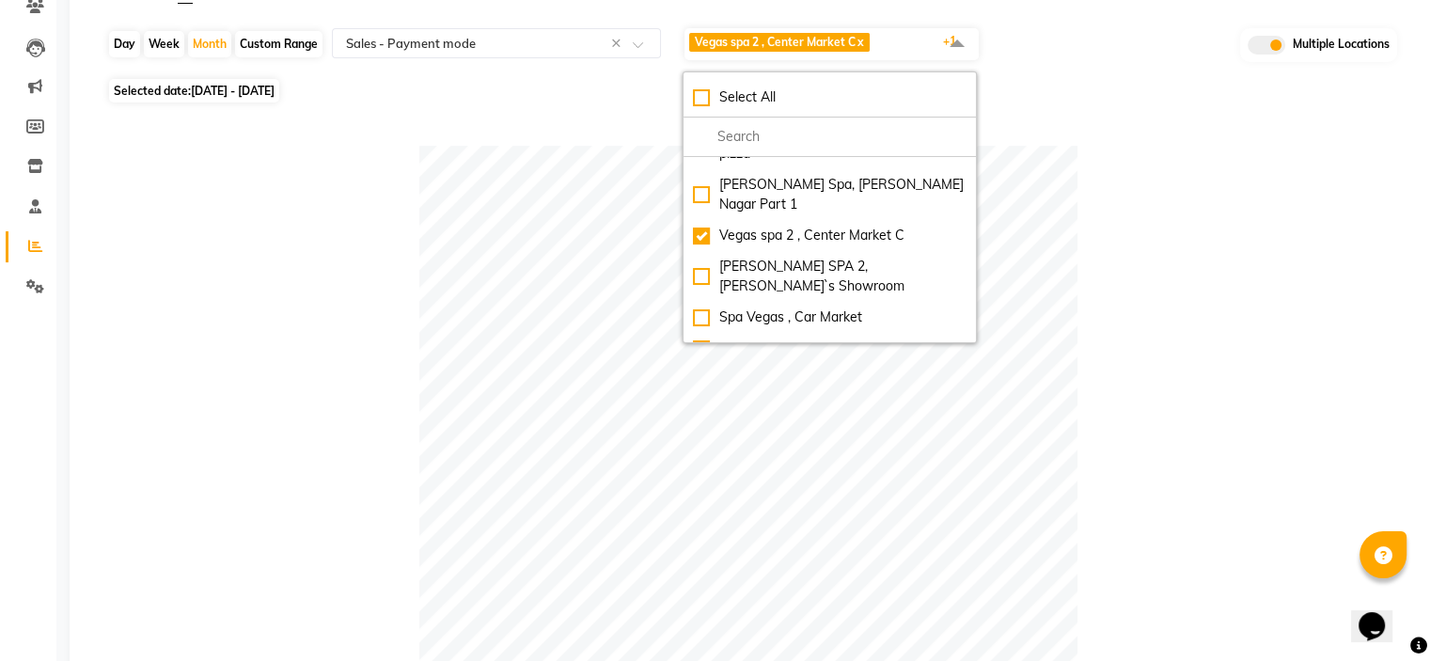
scroll to position [0, 0]
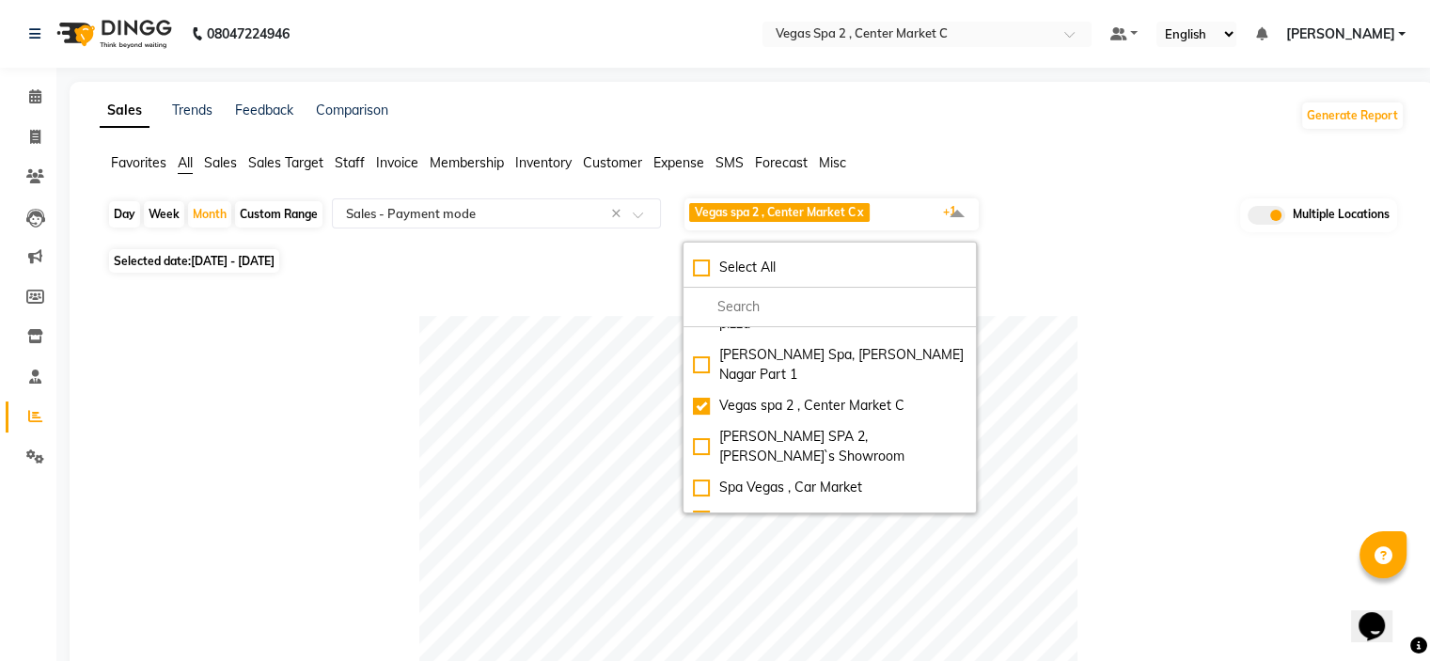
click at [1140, 187] on div "Favorites All Sales Sales Target Staff Invoice Membership Inventory Customer Ex…" at bounding box center [753, 171] width 1334 height 36
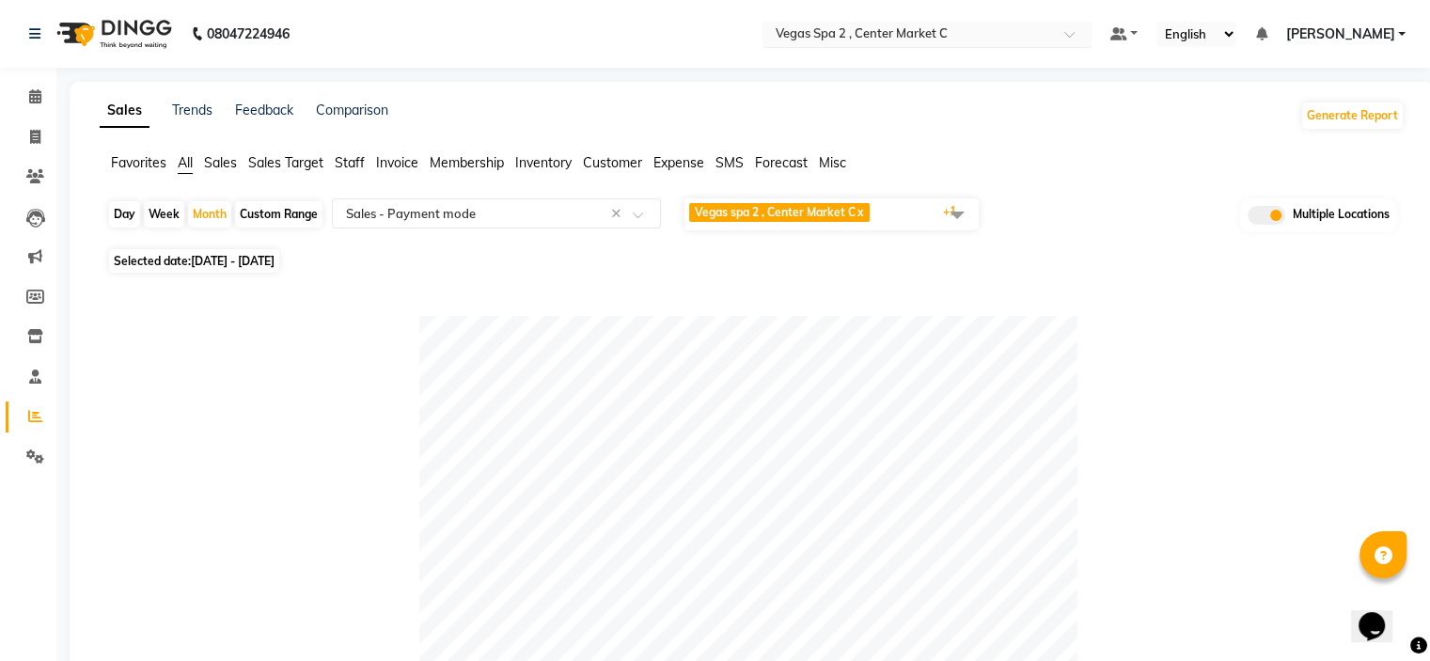
click at [887, 29] on input "text" at bounding box center [908, 35] width 273 height 19
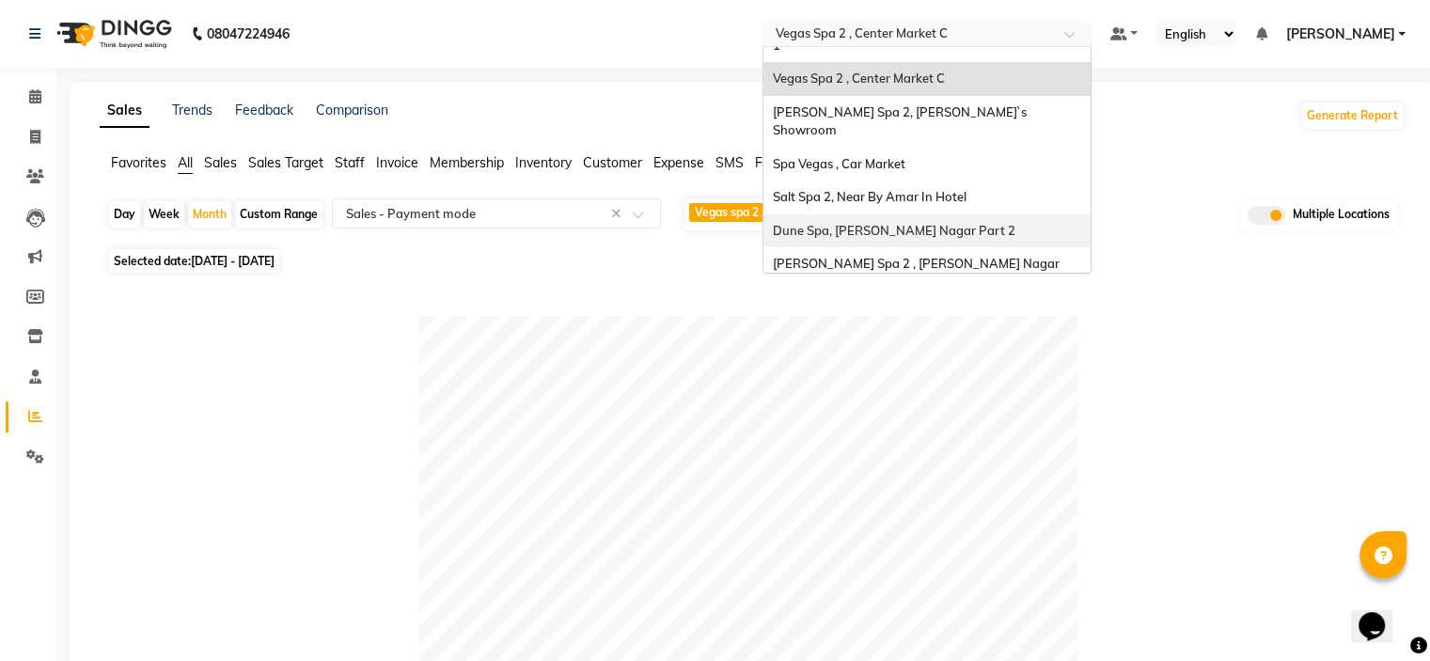
scroll to position [174, 0]
click at [887, 255] on span "[PERSON_NAME] Spa 2 , [PERSON_NAME] Nagar Part 2" at bounding box center [918, 272] width 290 height 34
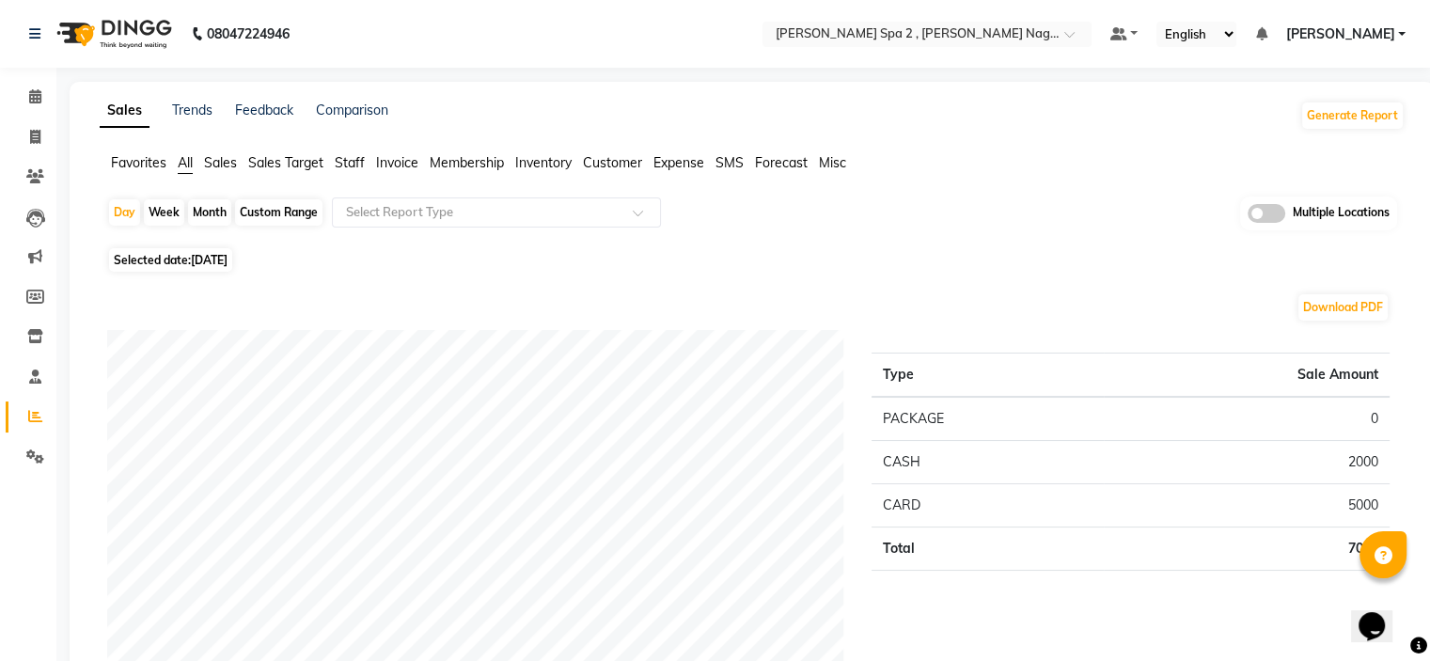
click at [213, 211] on div "Month" at bounding box center [209, 212] width 43 height 26
select select "9"
select select "2025"
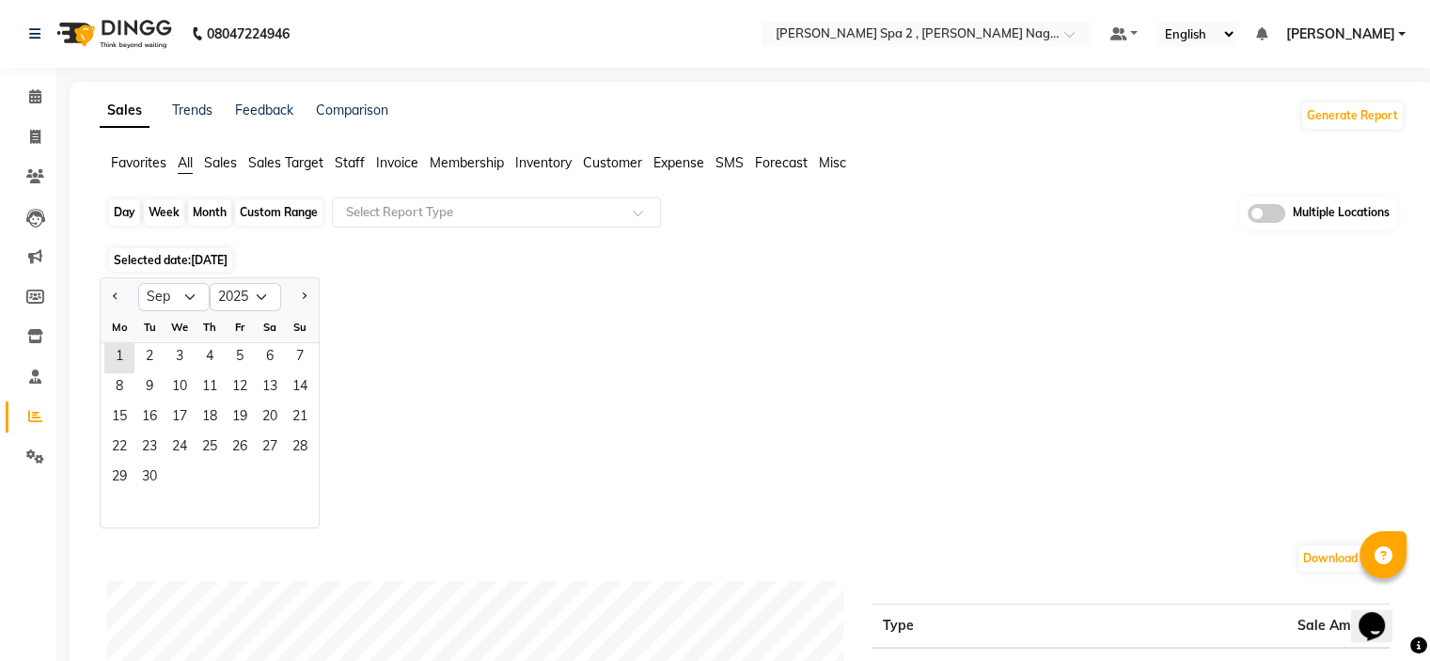
click at [204, 210] on div "Month" at bounding box center [209, 212] width 43 height 26
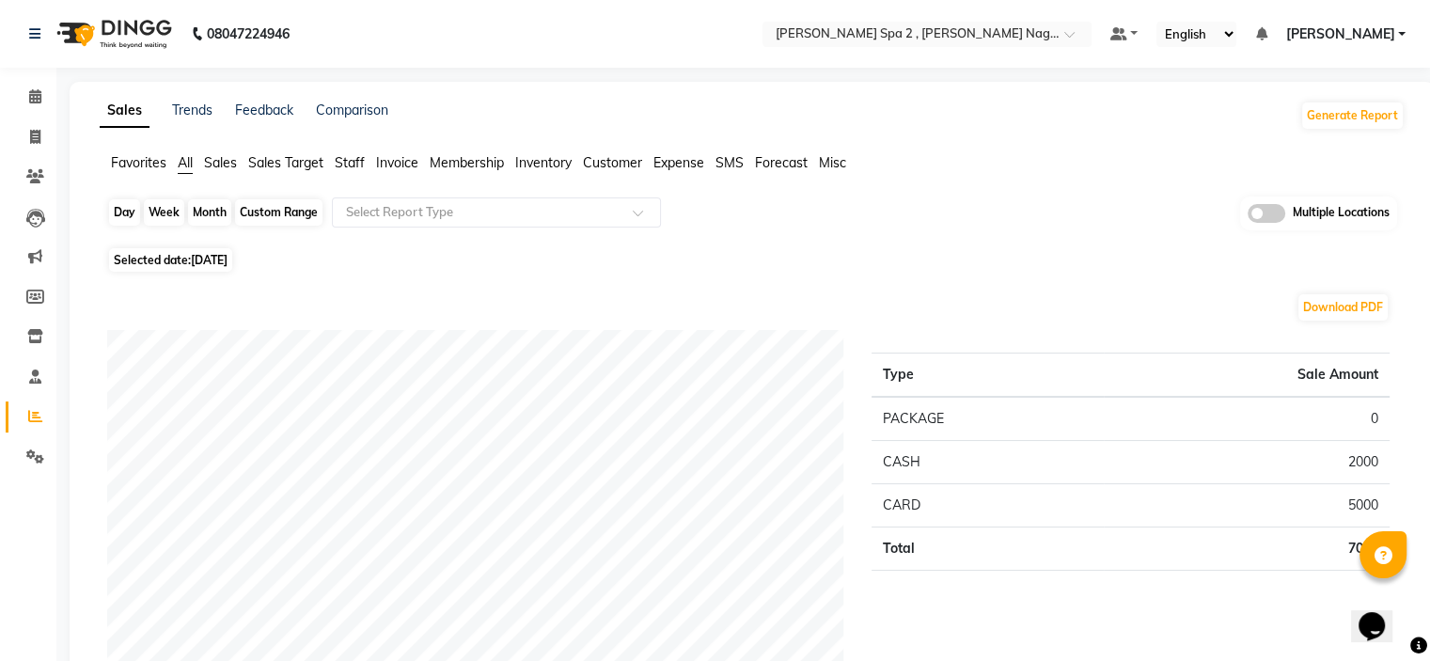
click at [211, 216] on div "Month" at bounding box center [209, 212] width 43 height 26
select select "9"
select select "2025"
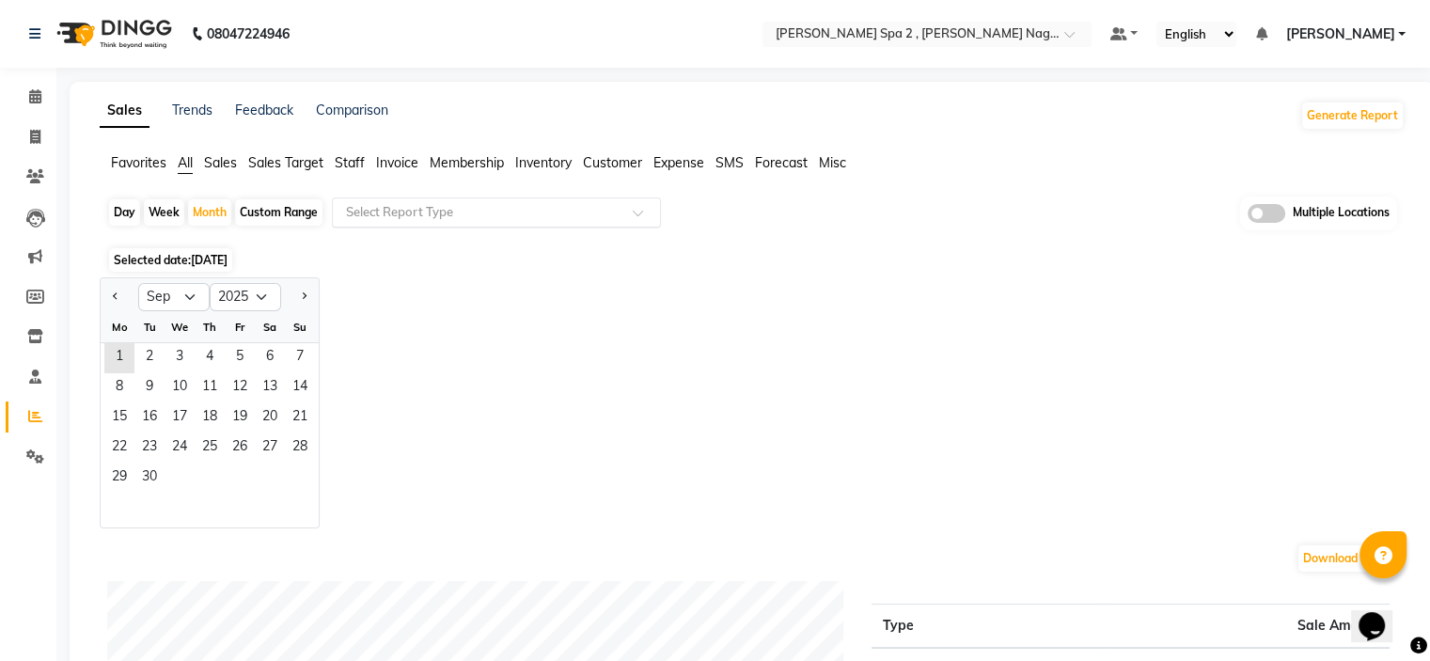
click at [565, 210] on input "text" at bounding box center [477, 212] width 271 height 19
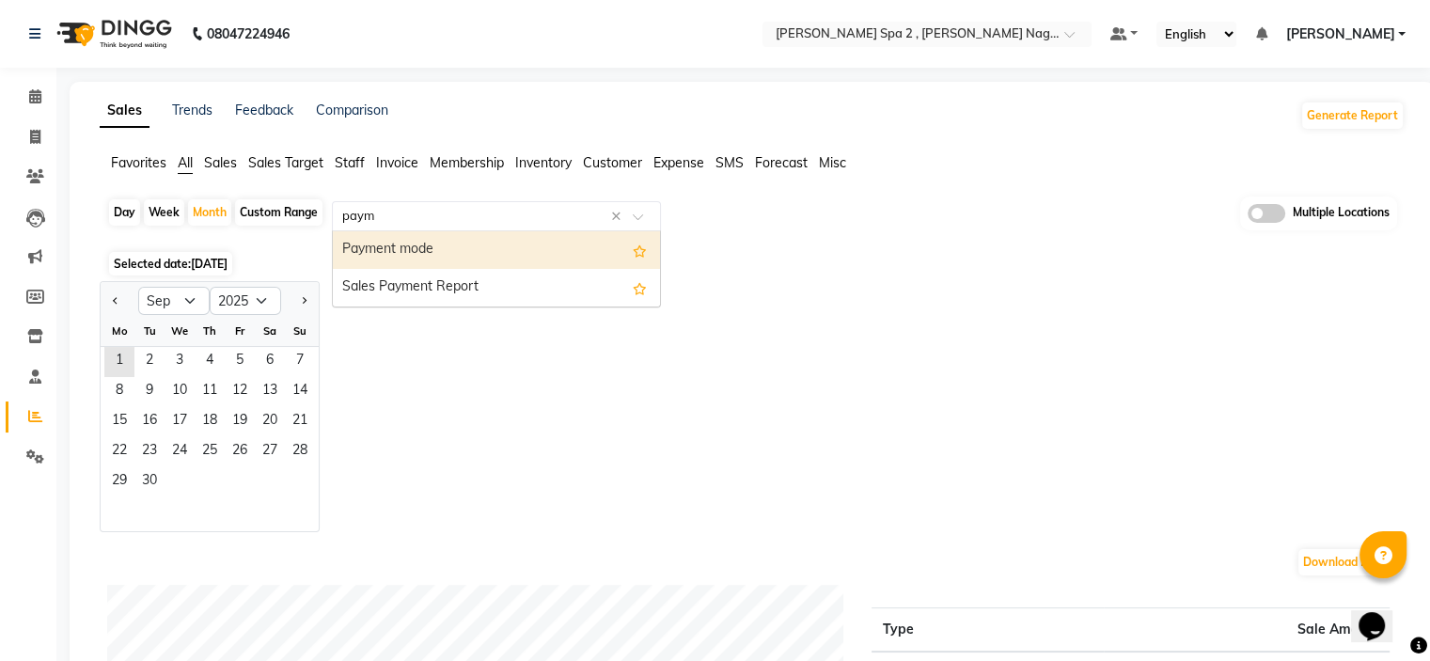
type input "pay"
click at [535, 255] on div "Payment mode" at bounding box center [496, 250] width 327 height 38
select select "filtered_report"
select select "csv"
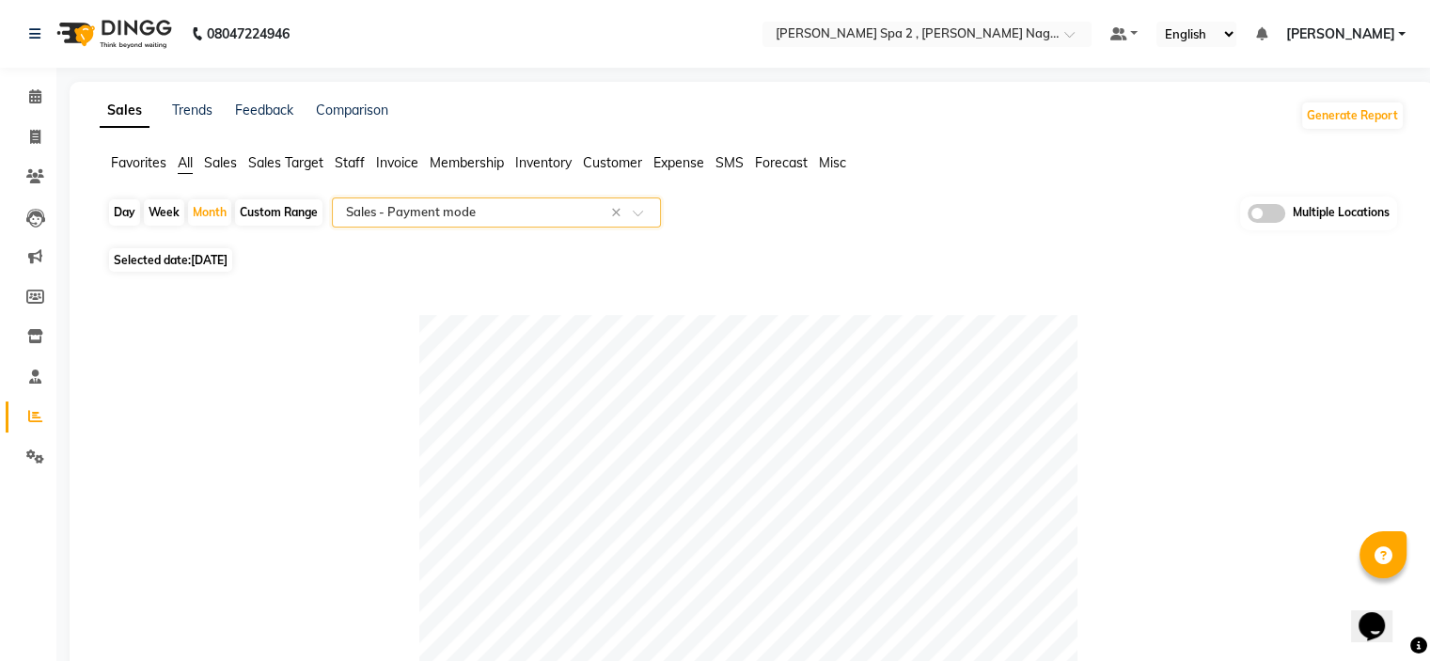
click at [282, 217] on div "Custom Range" at bounding box center [278, 212] width 87 height 26
select select "9"
select select "2025"
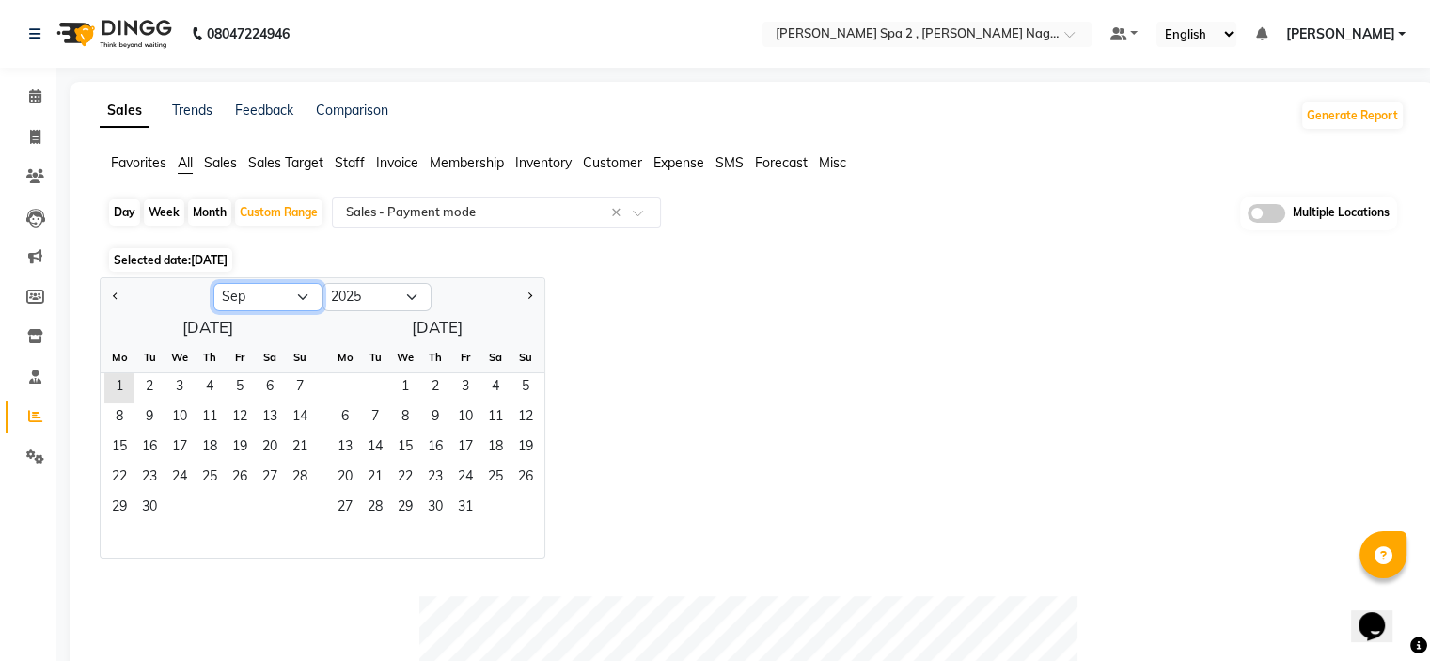
click at [231, 289] on select "Jan Feb Mar Apr May Jun Jul Aug Sep Oct Nov Dec" at bounding box center [267, 297] width 109 height 28
select select "8"
click at [213, 283] on select "Jan Feb Mar Apr May Jun Jul Aug Sep Oct Nov Dec" at bounding box center [267, 297] width 109 height 28
click at [240, 383] on span "1" at bounding box center [240, 388] width 30 height 30
click at [247, 416] on span "8" at bounding box center [240, 418] width 30 height 30
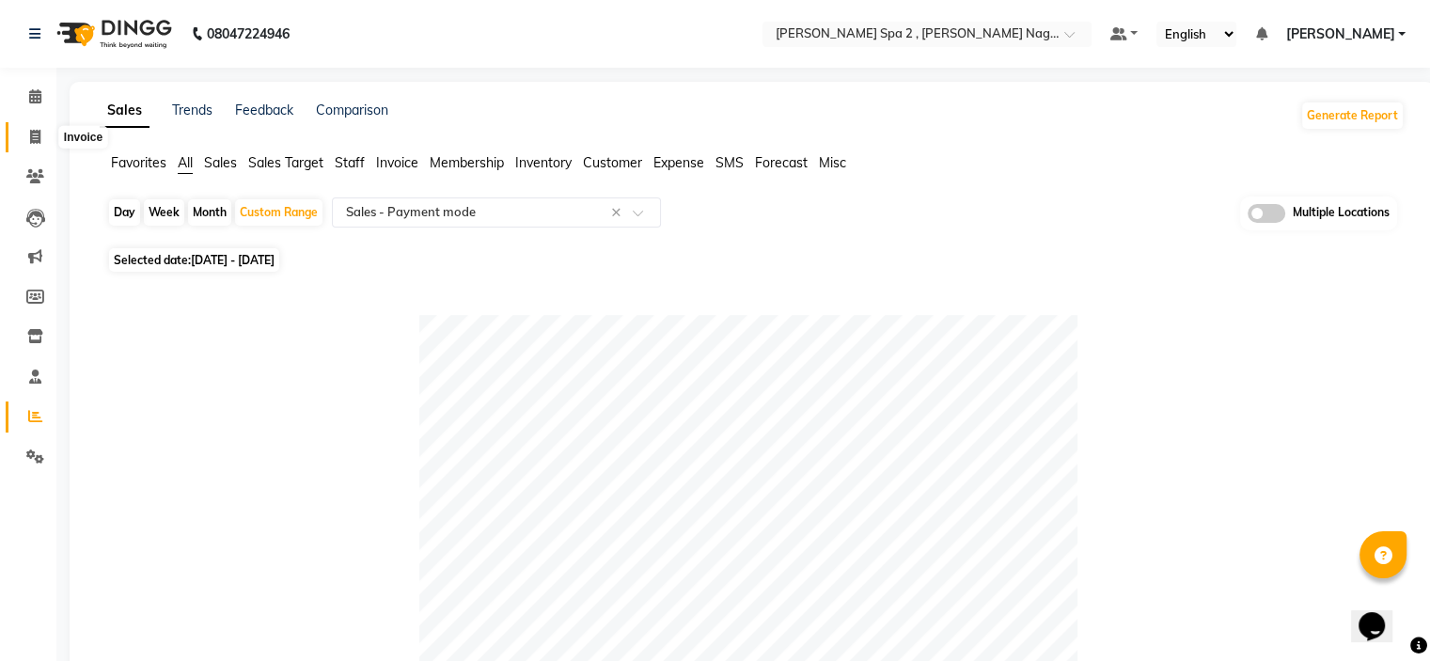
click at [37, 134] on icon at bounding box center [35, 137] width 10 height 14
select select "service"
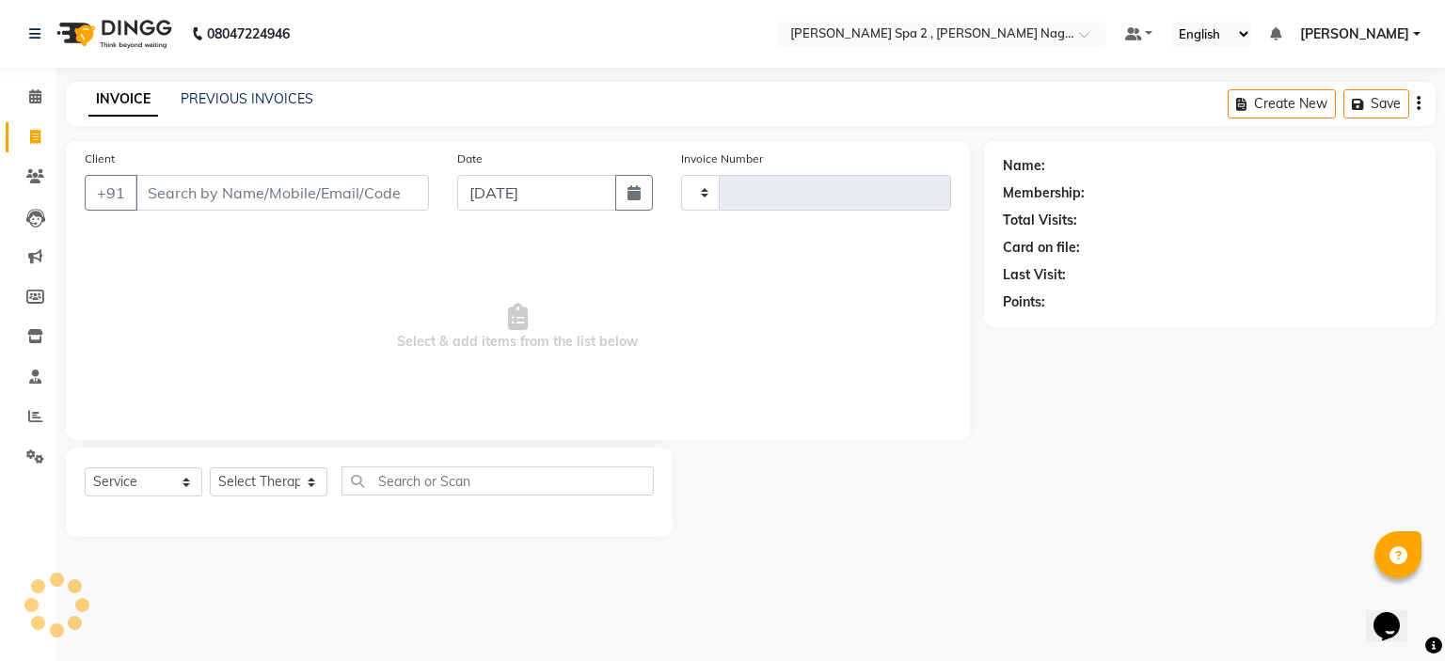
type input "1534"
select select "7611"
click at [234, 106] on link "PREVIOUS INVOICES" at bounding box center [247, 98] width 133 height 17
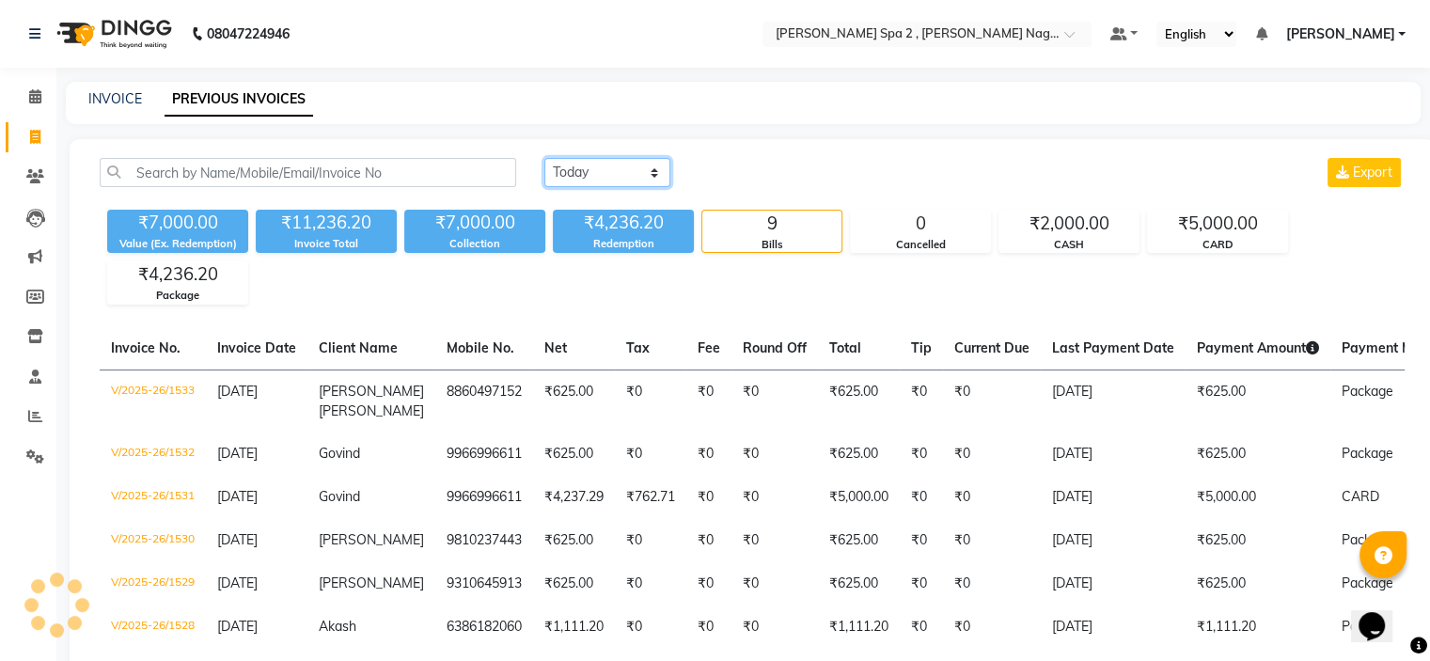
click at [632, 166] on select "[DATE] [DATE] Custom Range" at bounding box center [608, 172] width 126 height 29
select select "range"
click at [545, 158] on select "[DATE] [DATE] Custom Range" at bounding box center [608, 172] width 126 height 29
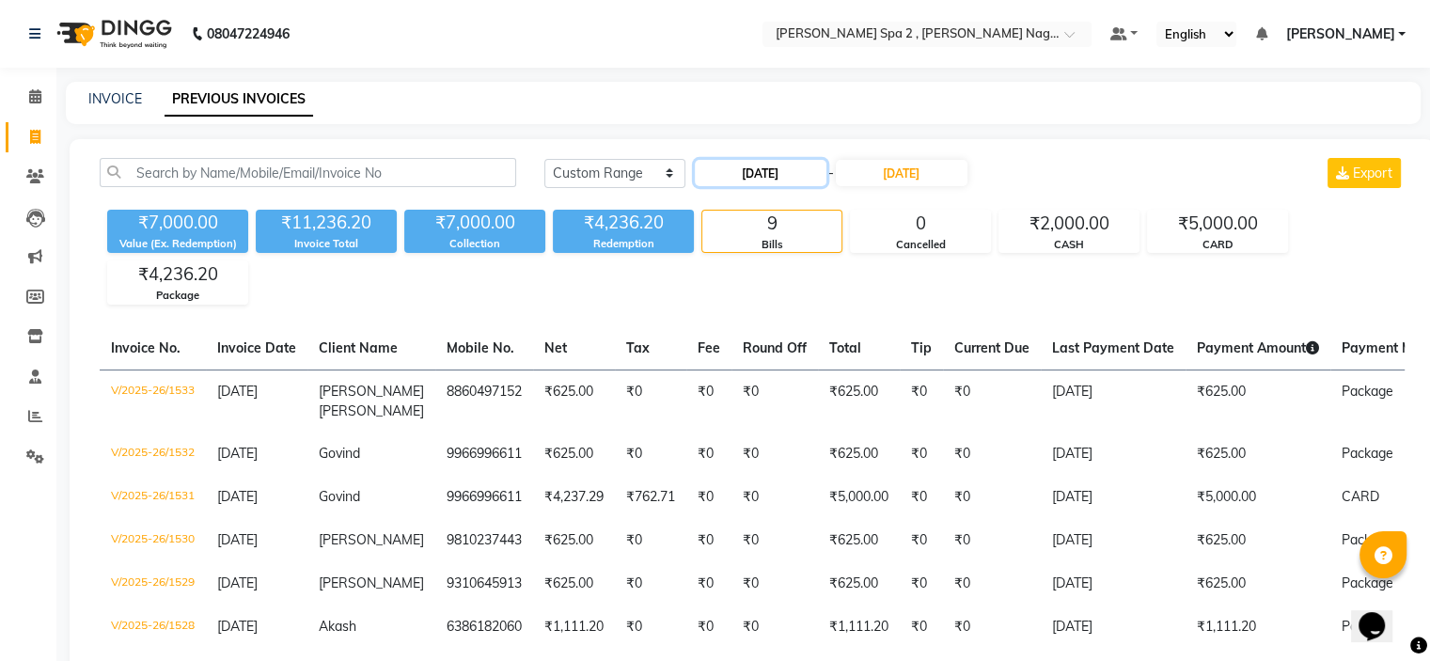
click at [779, 166] on input "[DATE]" at bounding box center [761, 173] width 132 height 26
select select "9"
select select "2025"
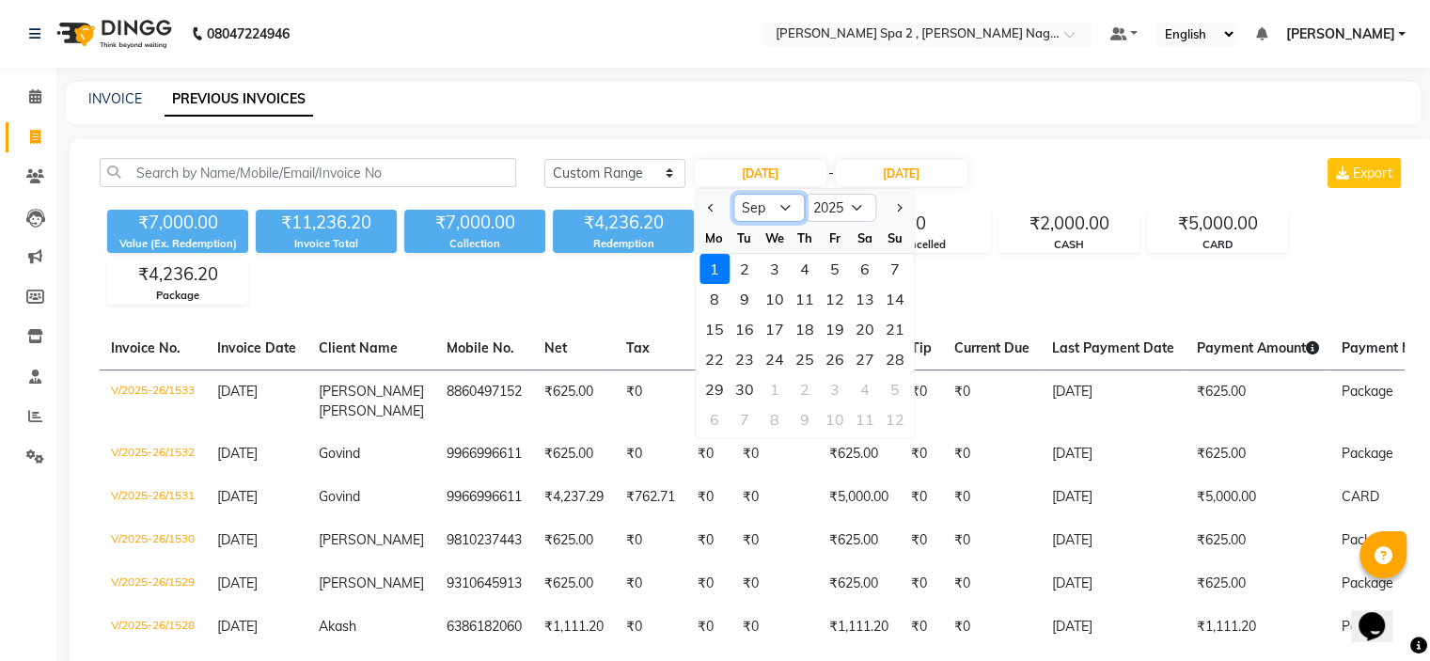
click at [776, 213] on select "Jan Feb Mar Apr May Jun [DATE] Aug Sep Oct Nov Dec" at bounding box center [769, 208] width 71 height 28
select select "8"
click at [734, 194] on select "Jan Feb Mar Apr May Jun [DATE] Aug Sep Oct Nov Dec" at bounding box center [769, 208] width 71 height 28
click at [832, 263] on div "1" at bounding box center [835, 269] width 30 height 30
type input "[DATE]"
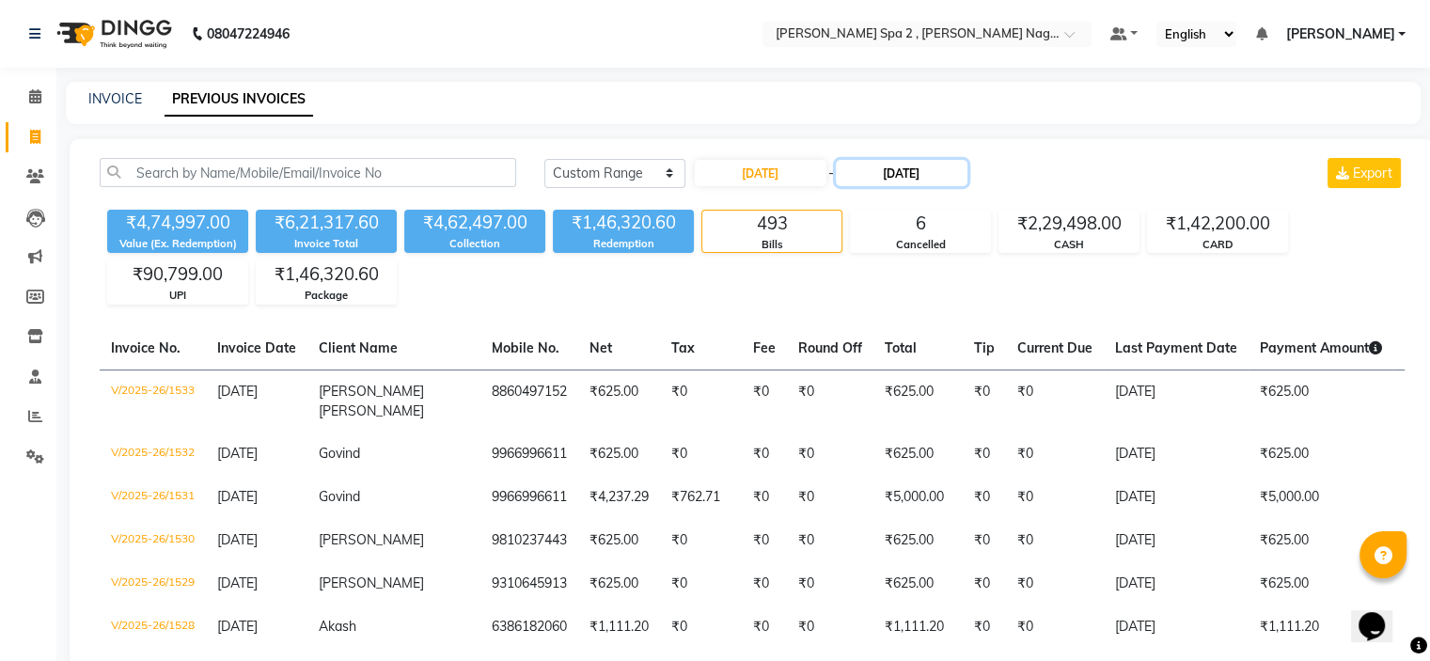
click at [893, 176] on input "[DATE]" at bounding box center [902, 173] width 132 height 26
select select "9"
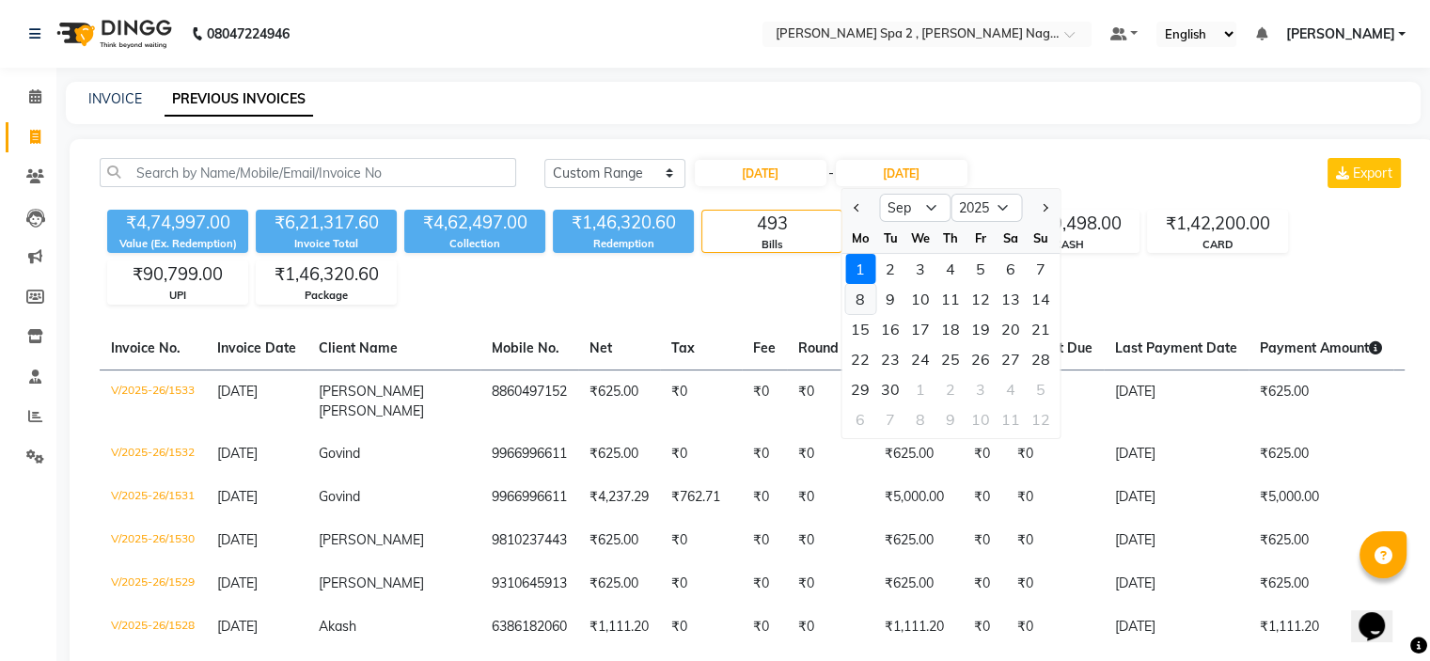
click at [869, 299] on div "8" at bounding box center [860, 299] width 30 height 30
type input "08-09-2025"
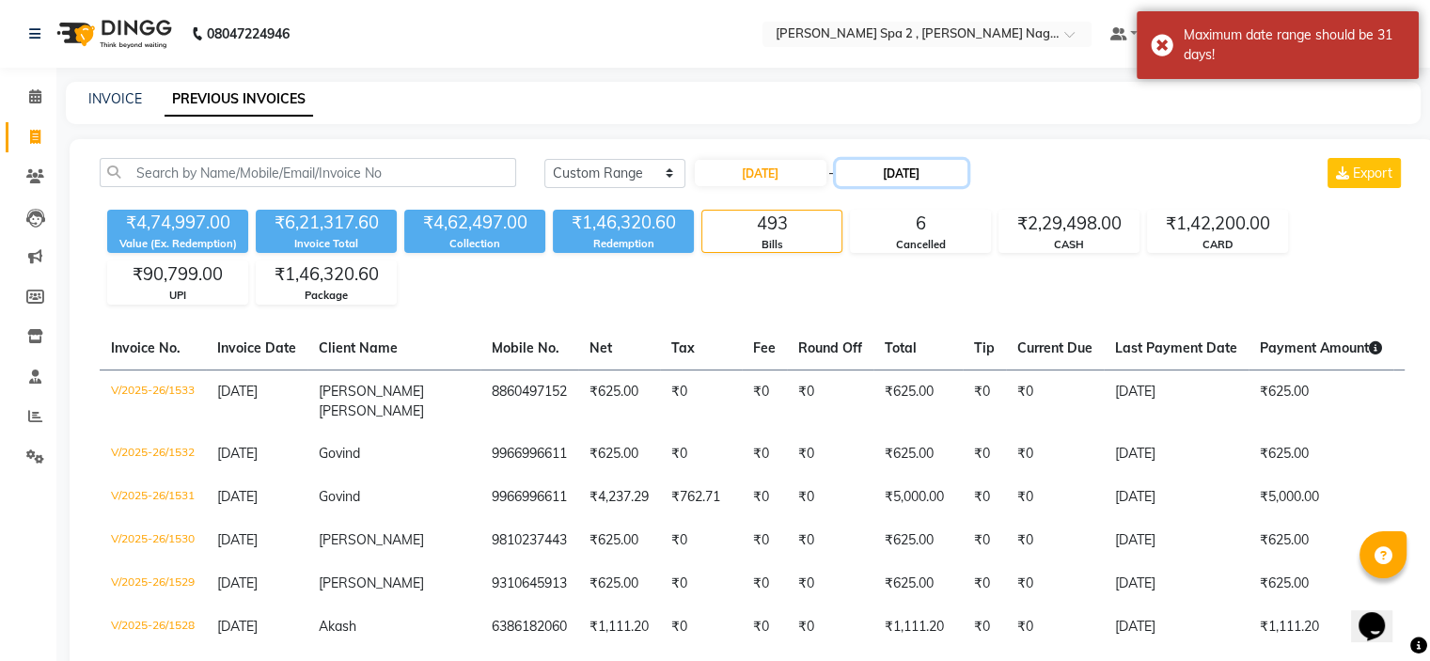
click at [917, 176] on input "08-09-2025" at bounding box center [902, 173] width 132 height 26
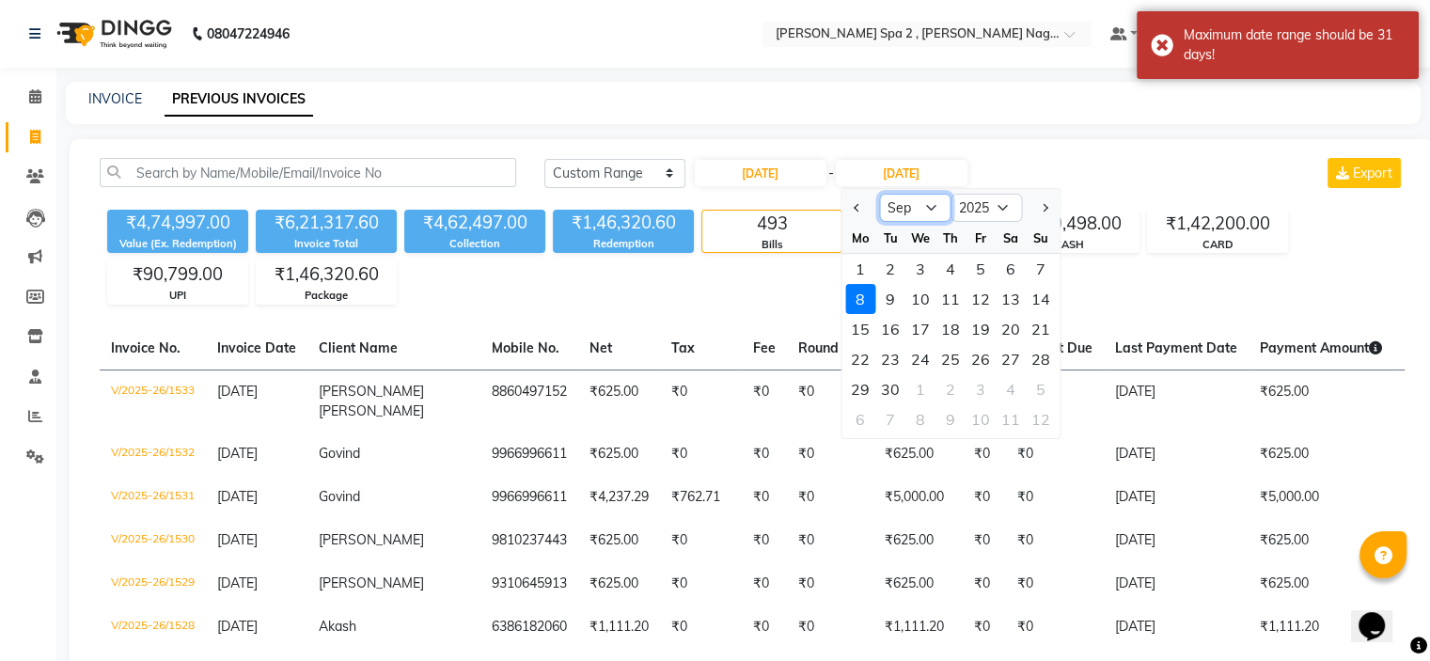
click at [926, 211] on select "Aug Sep Oct Nov Dec" at bounding box center [914, 208] width 71 height 28
select select "8"
click at [879, 194] on select "Aug Sep Oct Nov Dec" at bounding box center [914, 208] width 71 height 28
click at [985, 296] on div "8" at bounding box center [981, 299] width 30 height 30
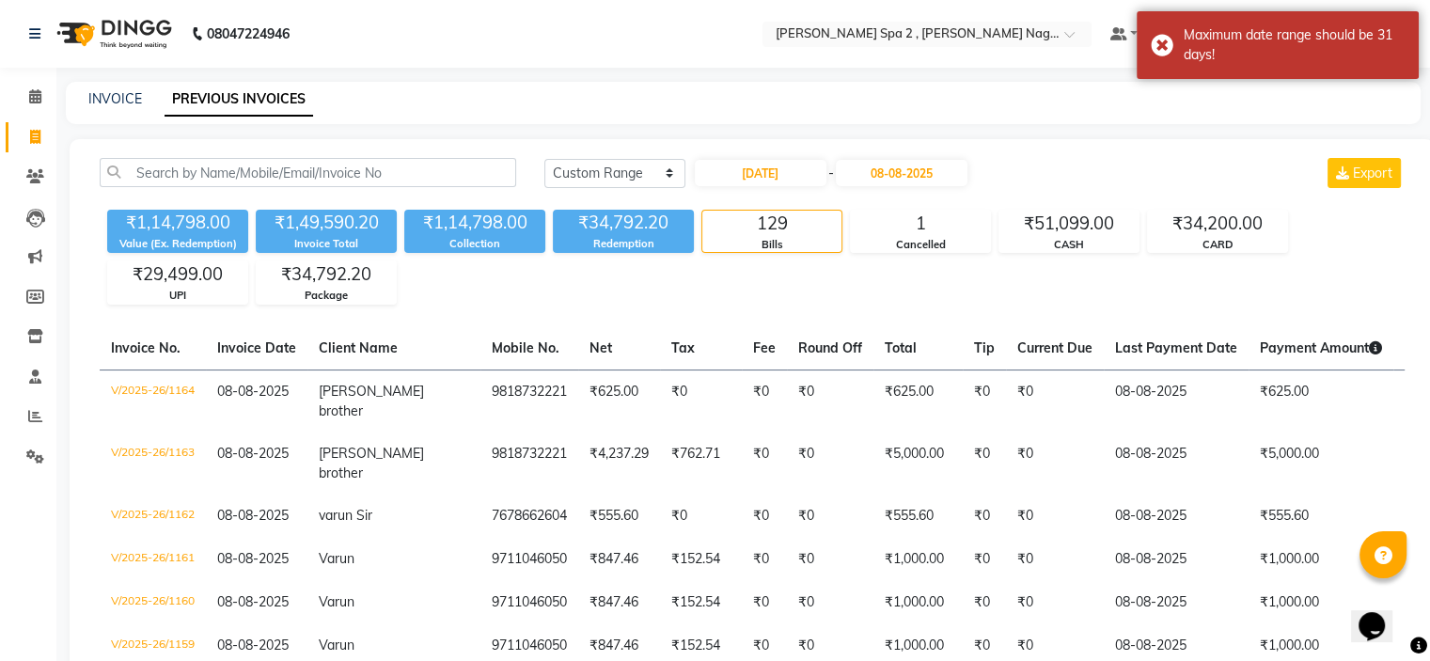
click at [1107, 167] on div "Today Yesterday Custom Range 01-08-2025 - 08-08-2025 Export" at bounding box center [975, 173] width 860 height 30
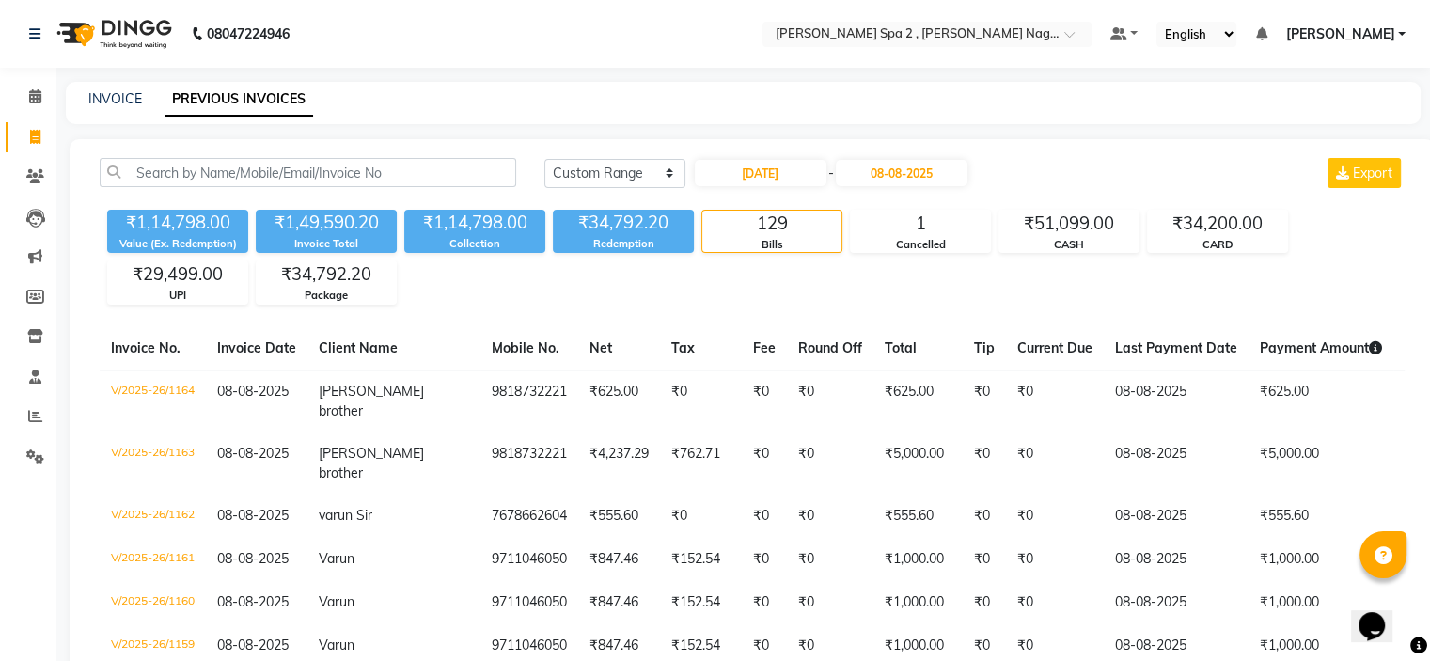
click at [1074, 159] on div "Today Yesterday Custom Range 01-08-2025 - 08-08-2025 Export" at bounding box center [975, 173] width 860 height 30
click at [939, 182] on input "08-08-2025" at bounding box center [902, 173] width 132 height 26
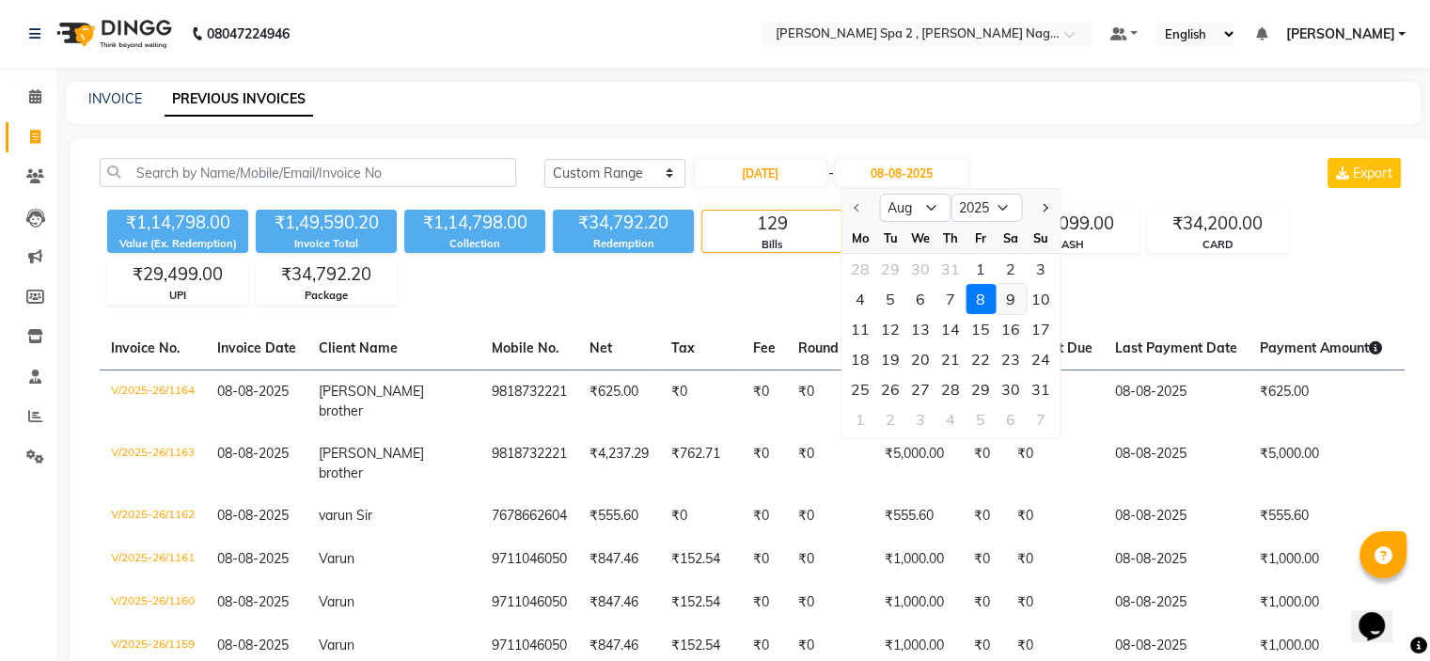
click at [1002, 301] on div "9" at bounding box center [1011, 299] width 30 height 30
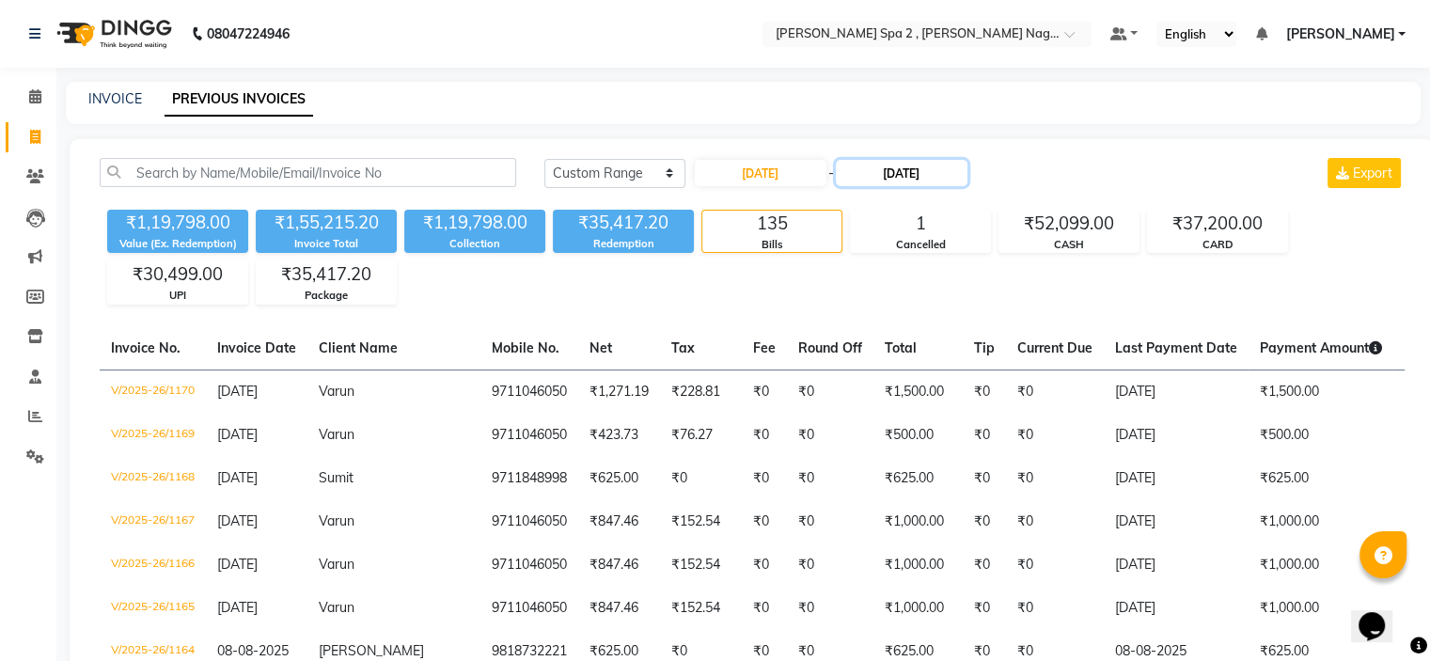
click at [938, 169] on input "09-08-2025" at bounding box center [902, 173] width 132 height 26
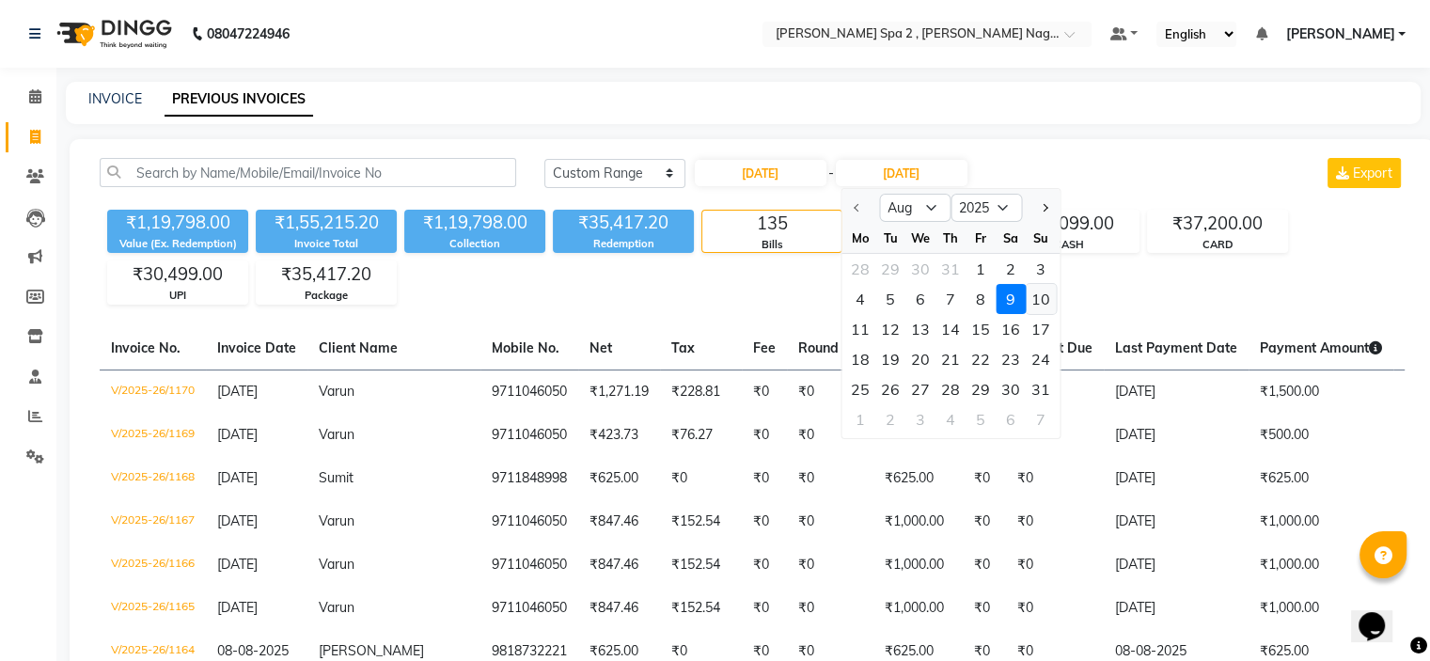
click at [1034, 296] on div "10" at bounding box center [1041, 299] width 30 height 30
type input "10-08-2025"
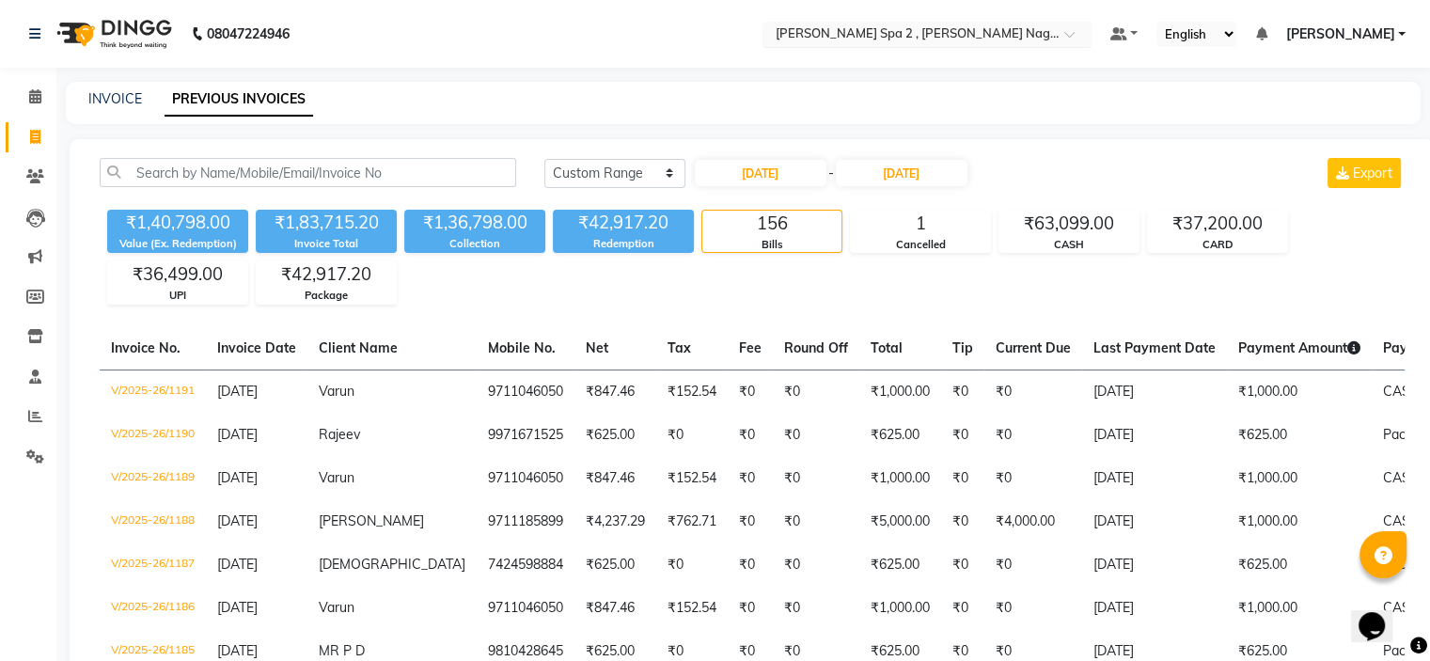
click at [871, 24] on div "Select Location × Eli Spa 2 , Lajpat Nagar Part 2" at bounding box center [927, 34] width 329 height 25
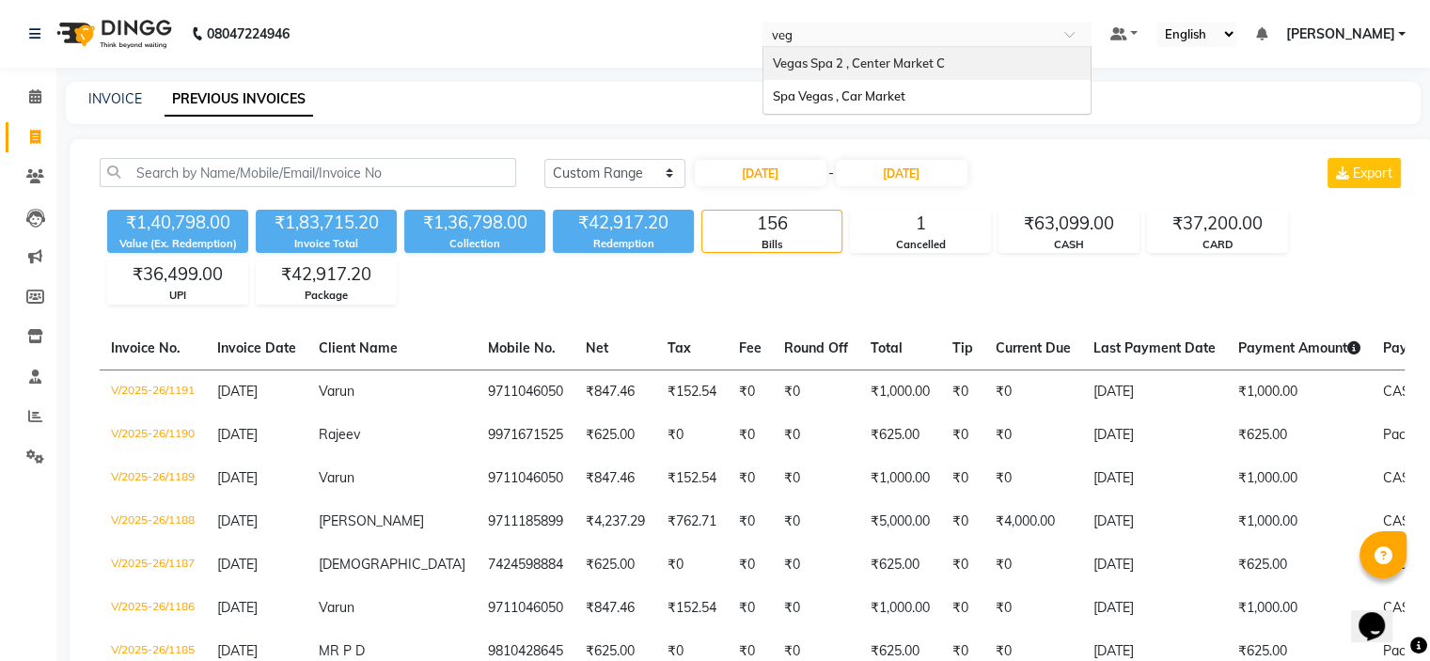
type input "vega"
click at [894, 56] on span "Vegas Spa 2 , Center Market C" at bounding box center [859, 62] width 172 height 15
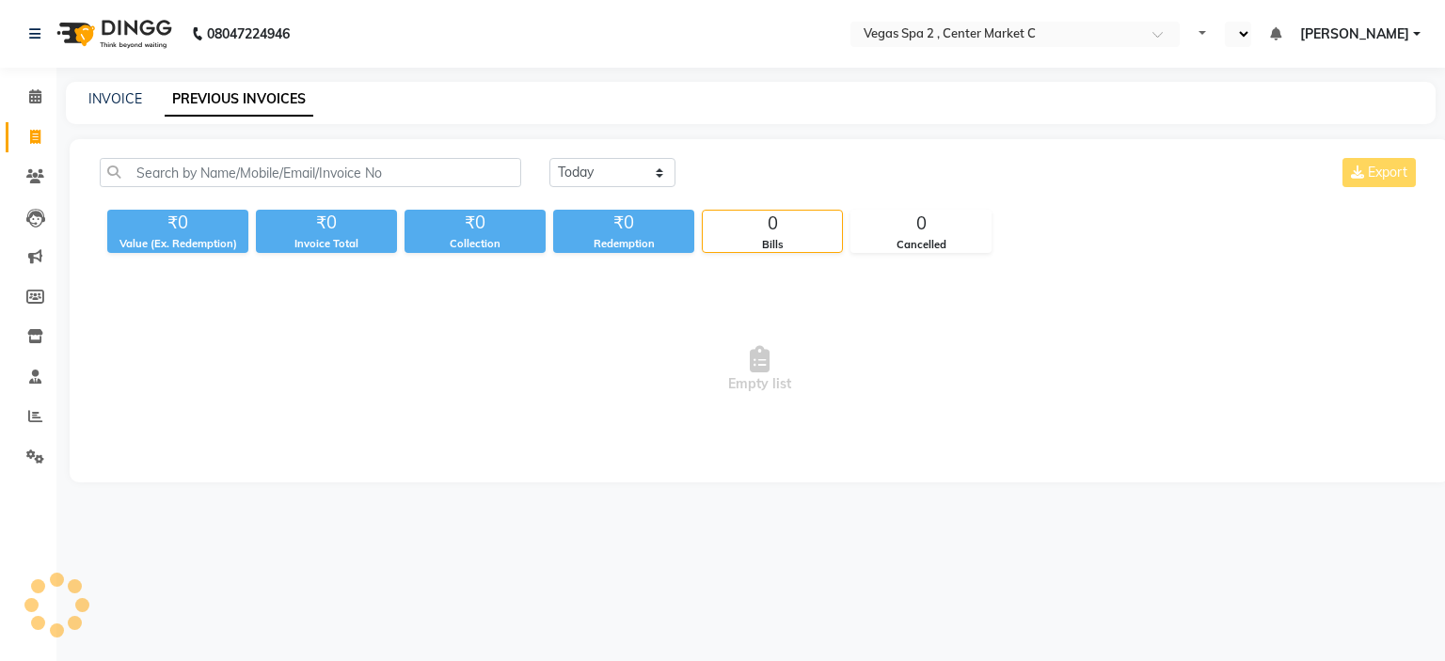
select select "en"
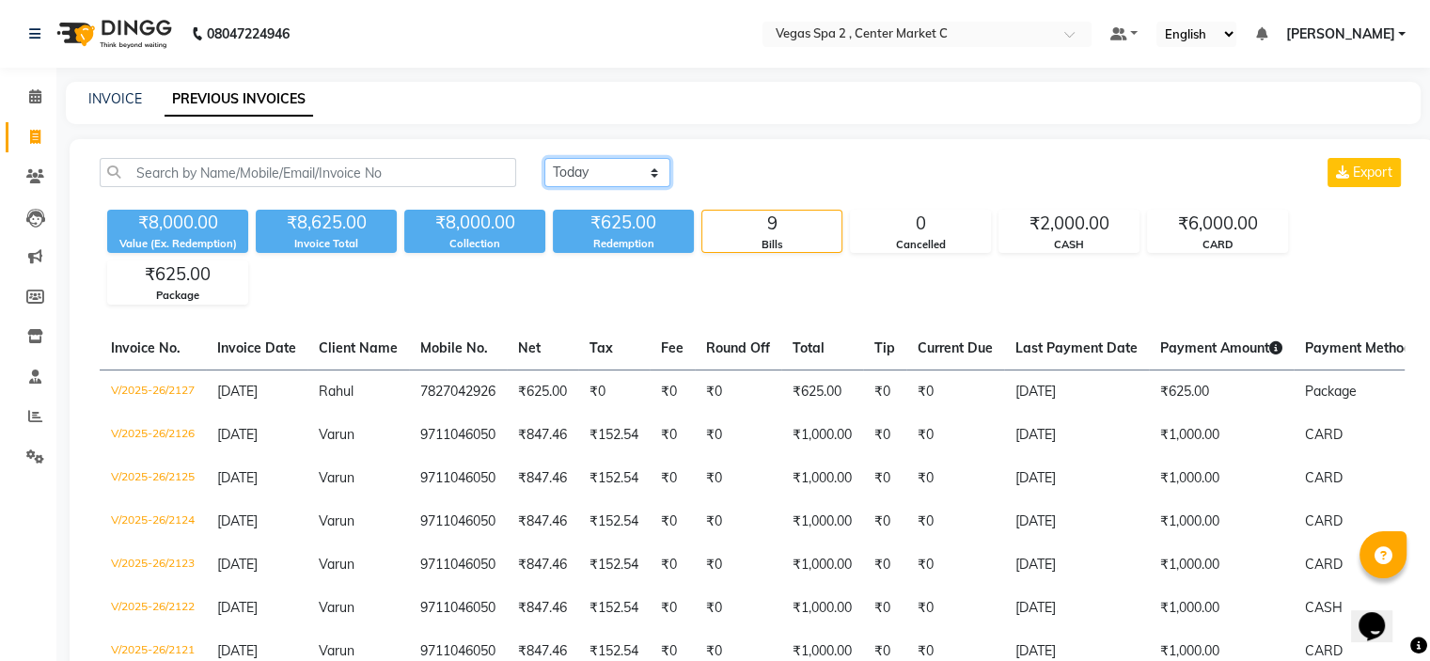
click at [572, 161] on select "[DATE] [DATE] Custom Range" at bounding box center [608, 172] width 126 height 29
select select "range"
click at [545, 158] on select "[DATE] [DATE] Custom Range" at bounding box center [608, 172] width 126 height 29
click at [759, 180] on input "[DATE]" at bounding box center [761, 173] width 132 height 26
select select "9"
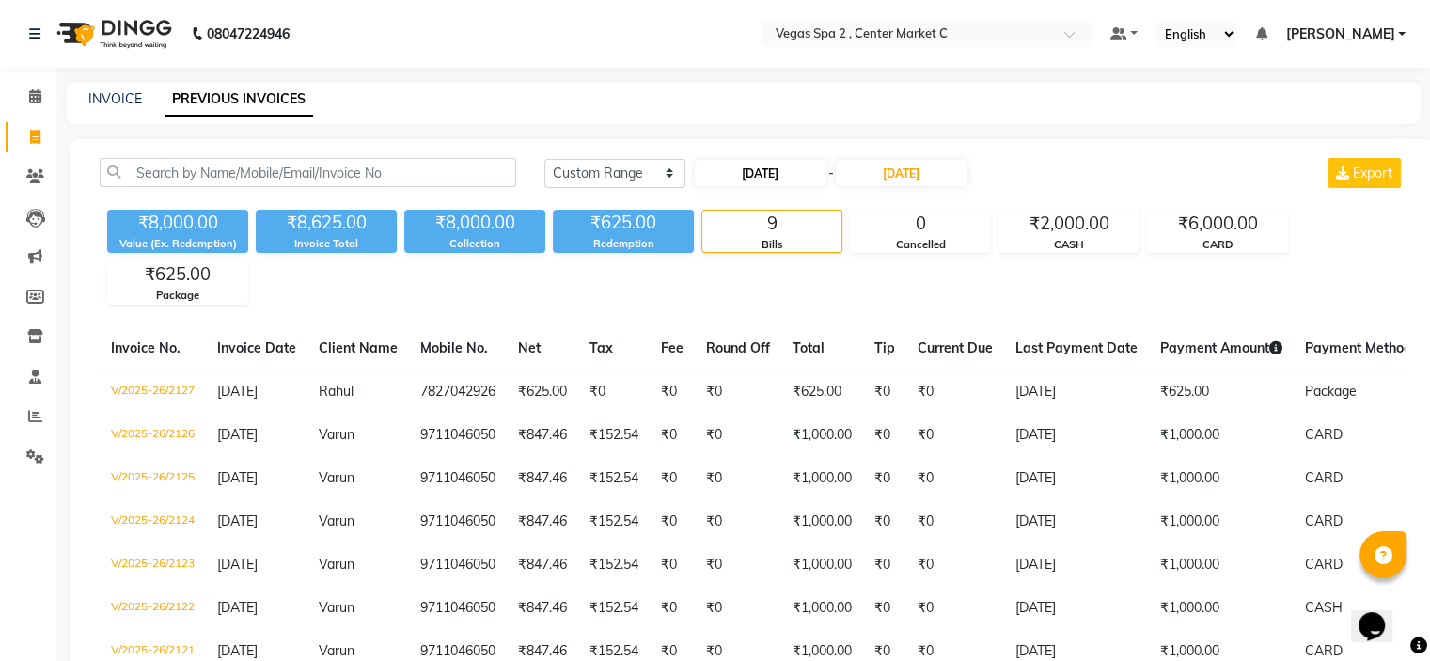
select select "2025"
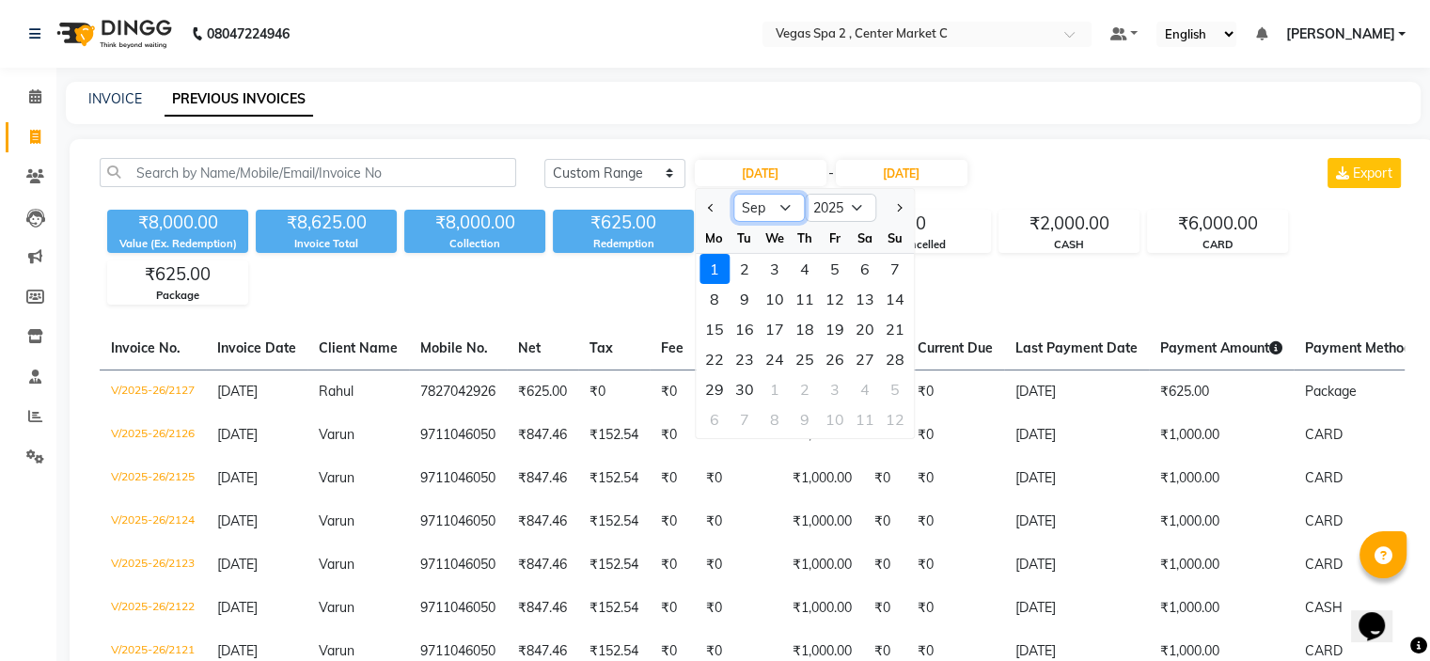
drag, startPoint x: 773, startPoint y: 207, endPoint x: 778, endPoint y: 218, distance: 12.2
click at [773, 207] on select "Jan Feb Mar Apr May Jun [DATE] Aug Sep Oct Nov Dec" at bounding box center [769, 208] width 71 height 28
select select "8"
click at [734, 194] on select "Jan Feb Mar Apr May Jun [DATE] Aug Sep Oct Nov Dec" at bounding box center [769, 208] width 71 height 28
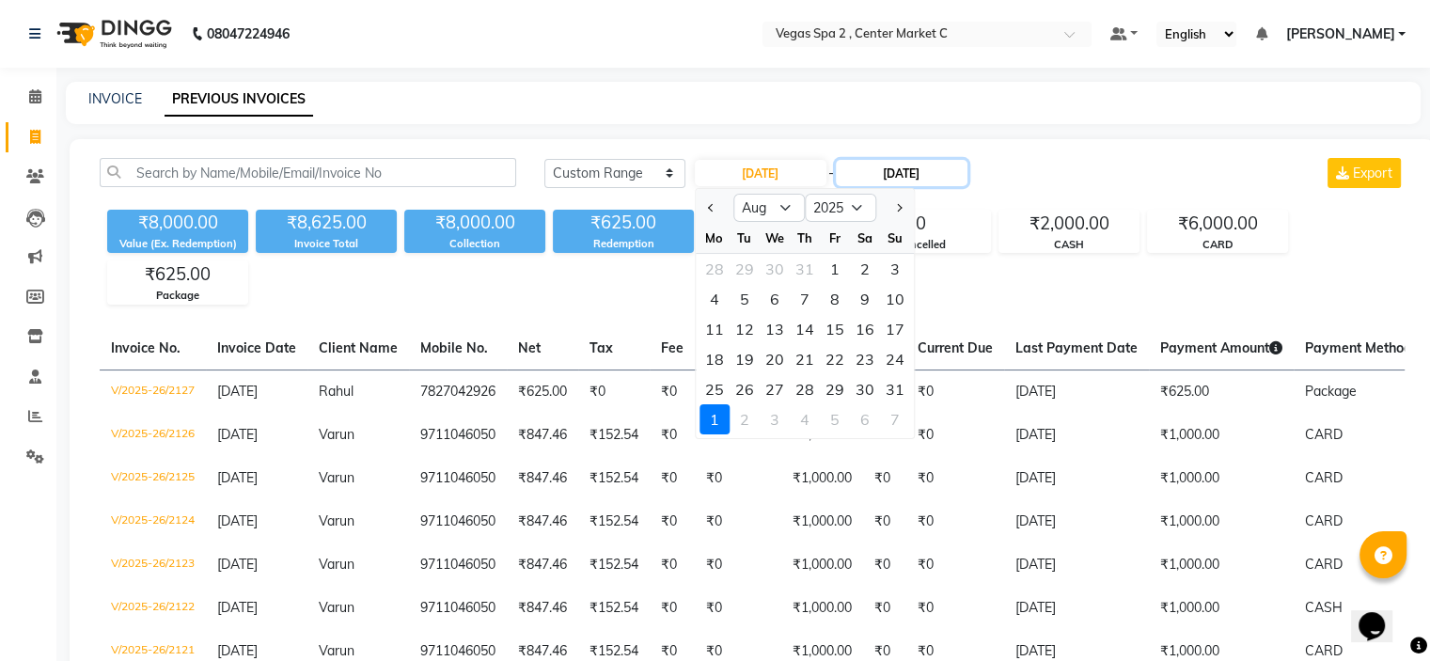
click at [922, 172] on input "[DATE]" at bounding box center [902, 173] width 132 height 26
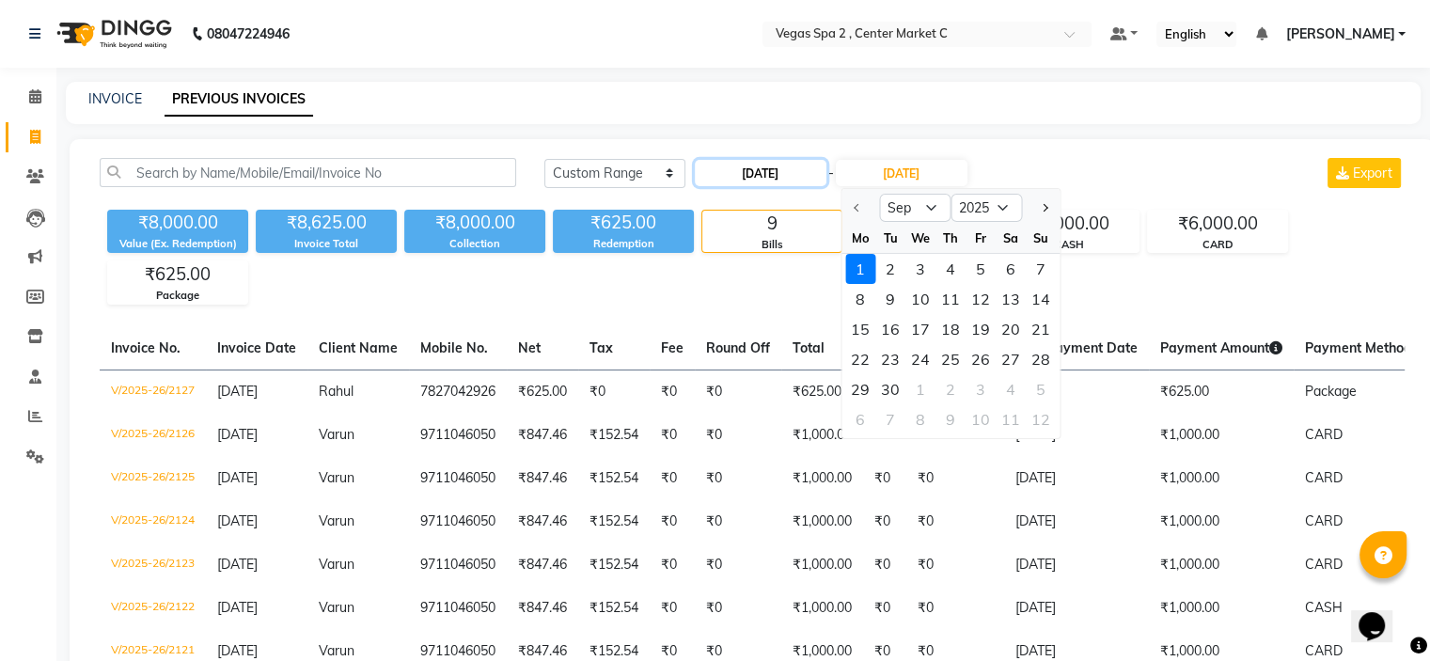
click at [780, 165] on input "[DATE]" at bounding box center [761, 173] width 132 height 26
select select "9"
select select "2025"
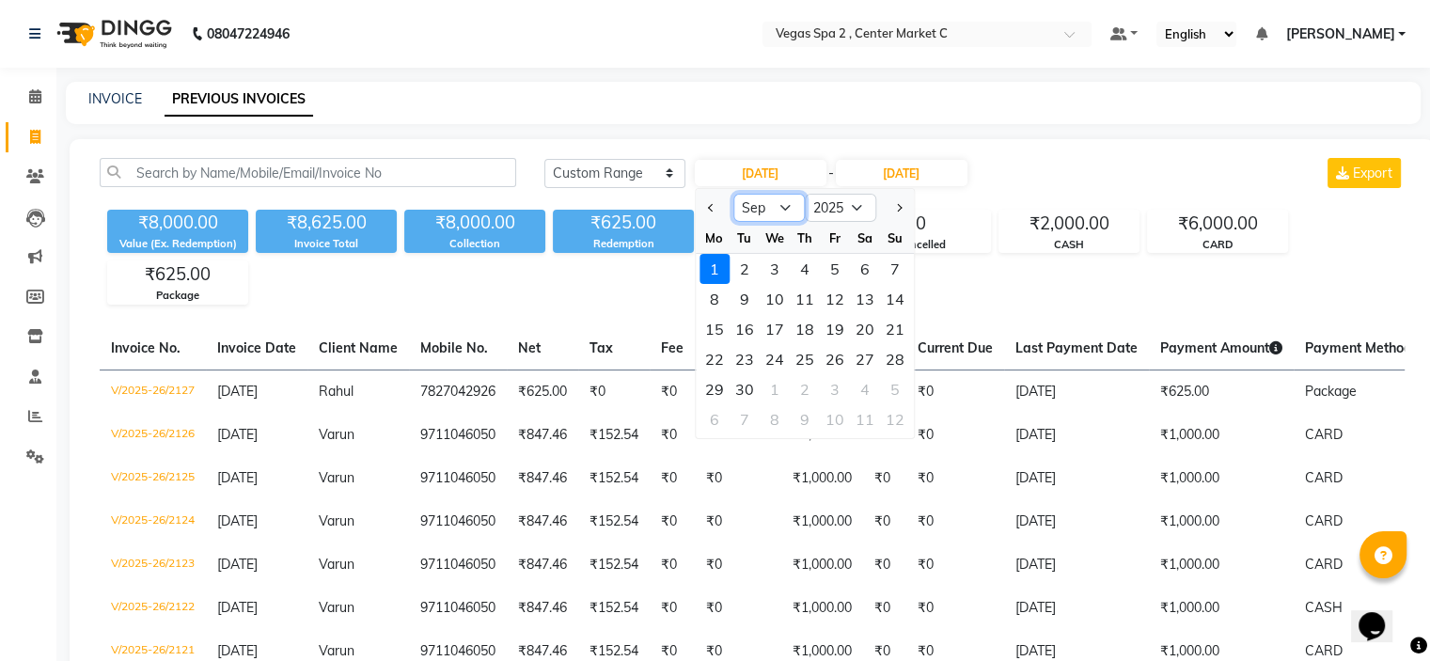
click at [781, 216] on select "Jan Feb Mar Apr May Jun Jul Aug Sep Oct Nov Dec" at bounding box center [769, 208] width 71 height 28
select select "8"
click at [734, 194] on select "Jan Feb Mar Apr May Jun Jul Aug Sep Oct Nov Dec" at bounding box center [769, 208] width 71 height 28
click at [829, 270] on div "1" at bounding box center [835, 269] width 30 height 30
type input "01-08-2025"
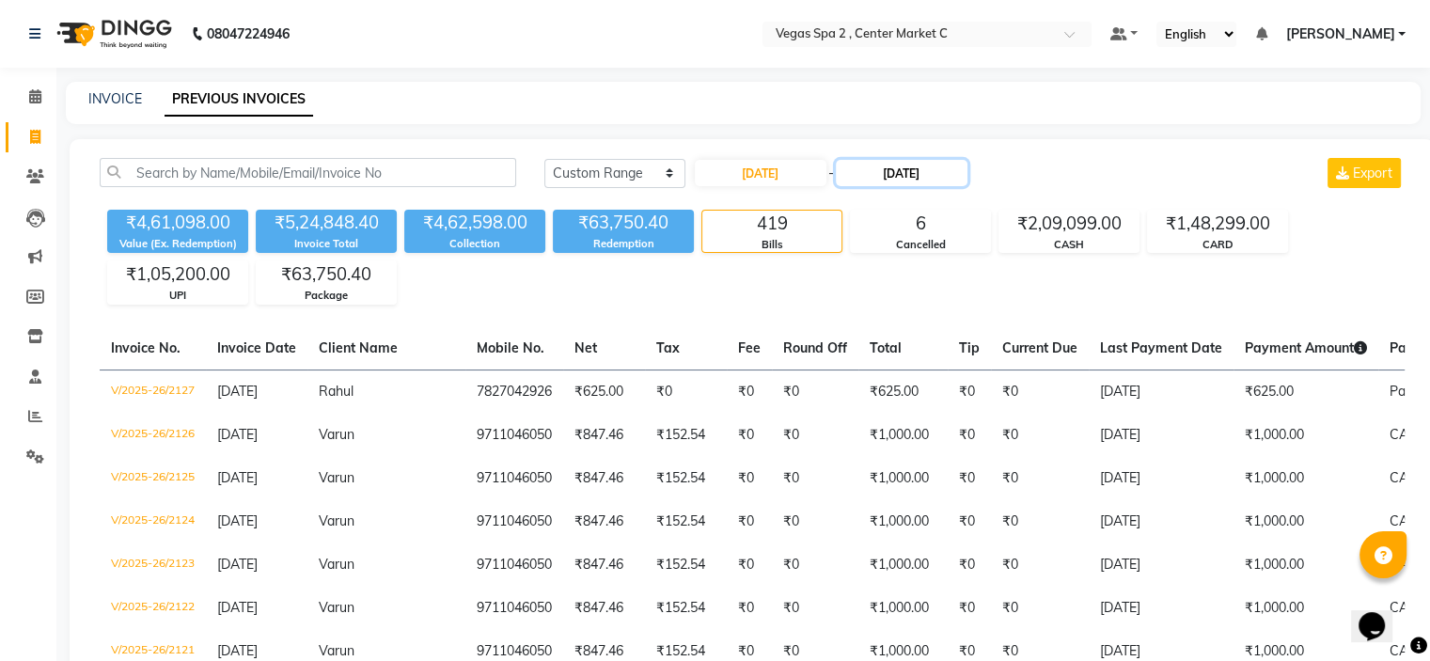
click at [892, 168] on input "[DATE]" at bounding box center [902, 173] width 132 height 26
select select "9"
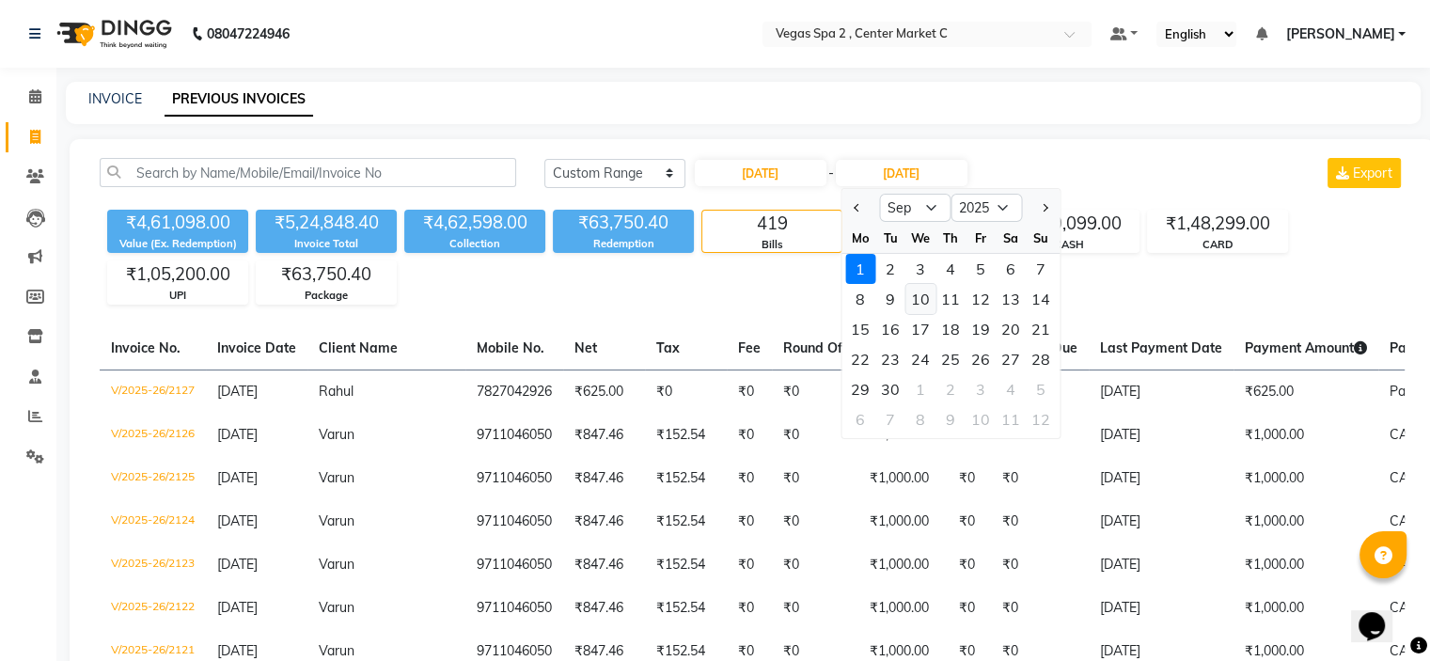
click at [924, 292] on div "10" at bounding box center [921, 299] width 30 height 30
type input "10-09-2025"
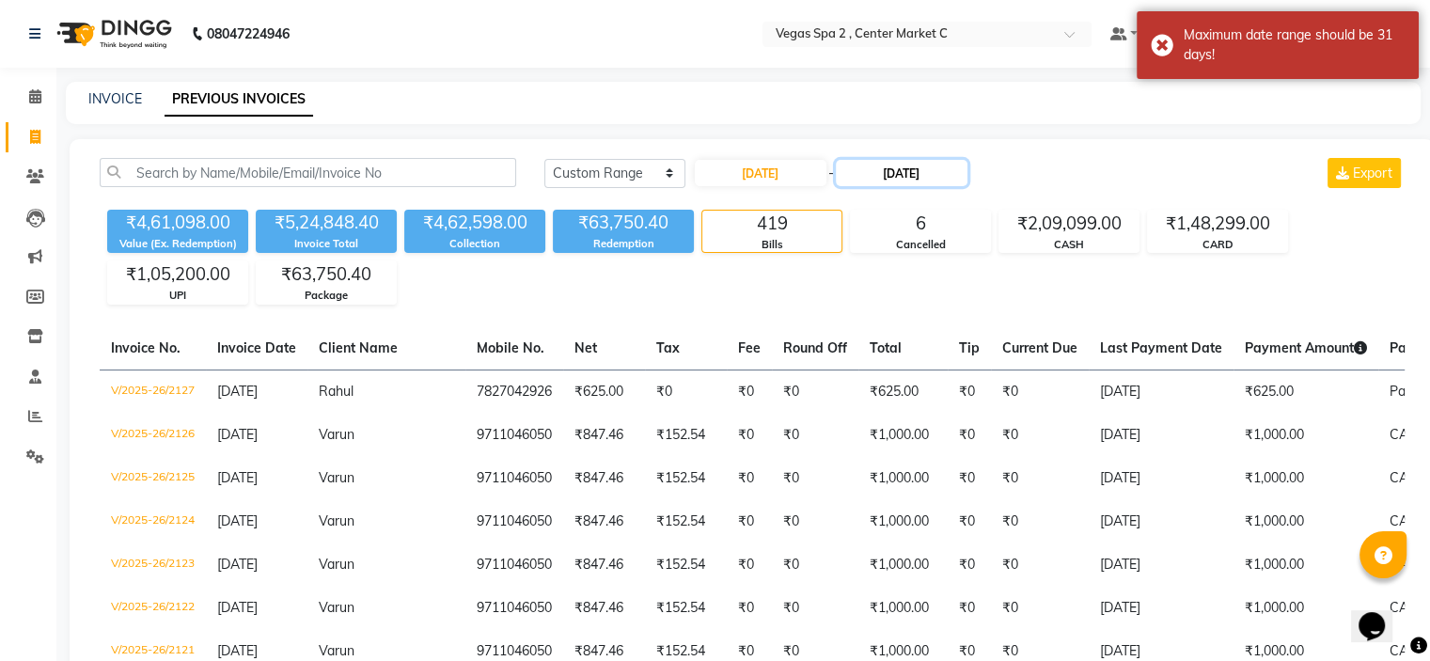
click at [921, 172] on input "10-09-2025" at bounding box center [902, 173] width 132 height 26
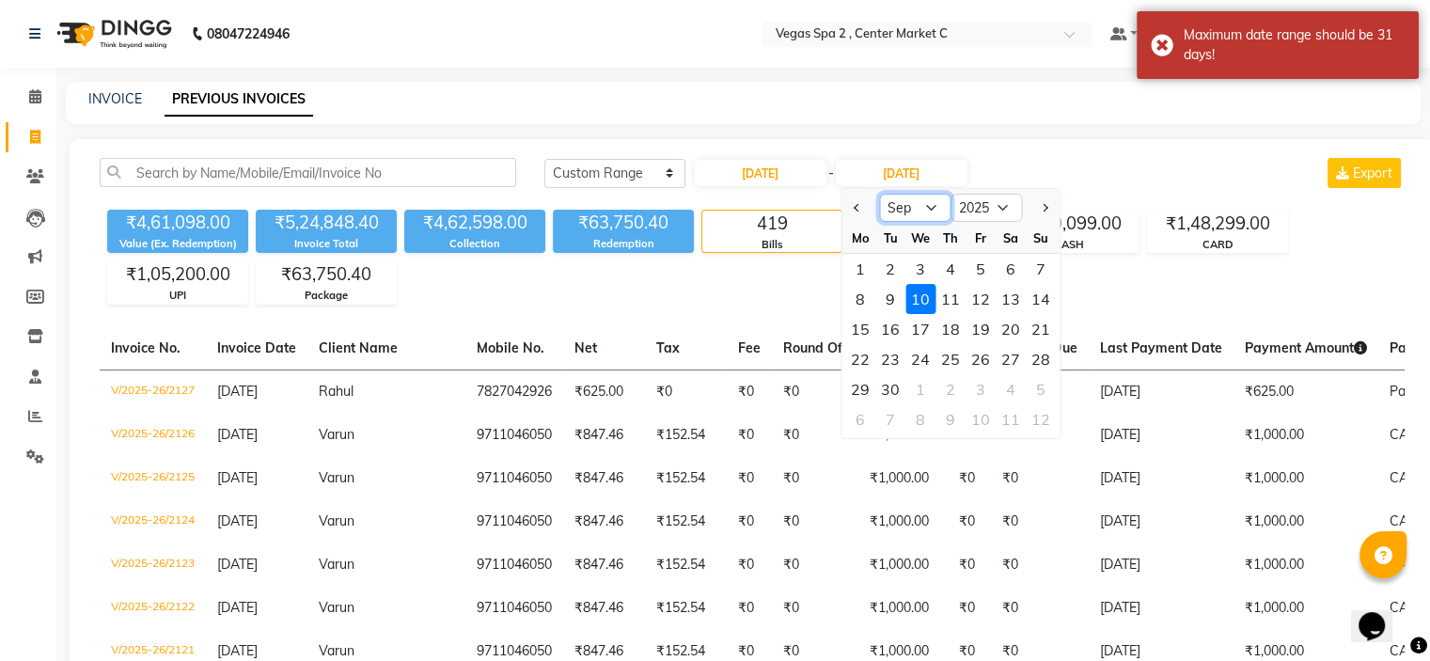
click at [922, 199] on select "Aug Sep Oct Nov Dec" at bounding box center [914, 208] width 71 height 28
select select "8"
click at [879, 194] on select "Aug Sep Oct Nov Dec" at bounding box center [914, 208] width 71 height 28
click at [1032, 304] on div "10" at bounding box center [1041, 299] width 30 height 30
type input "10-08-2025"
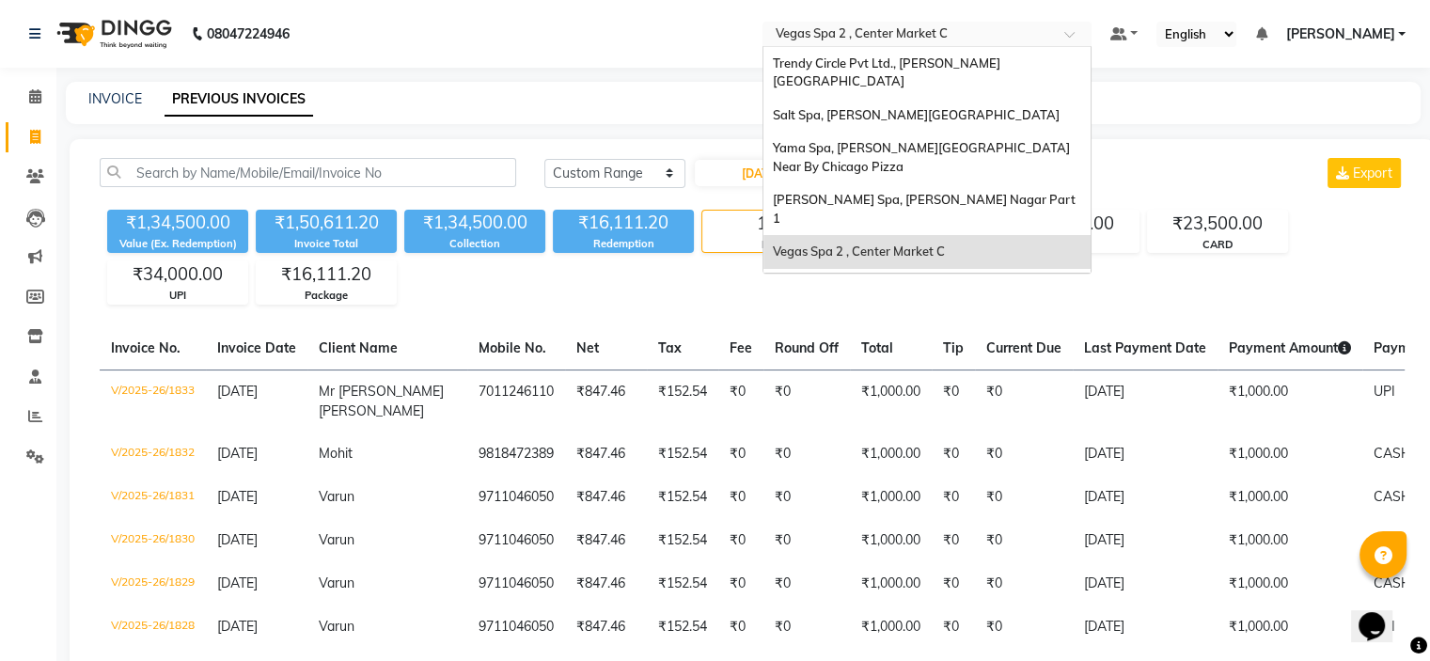
click at [996, 33] on input "text" at bounding box center [908, 35] width 273 height 19
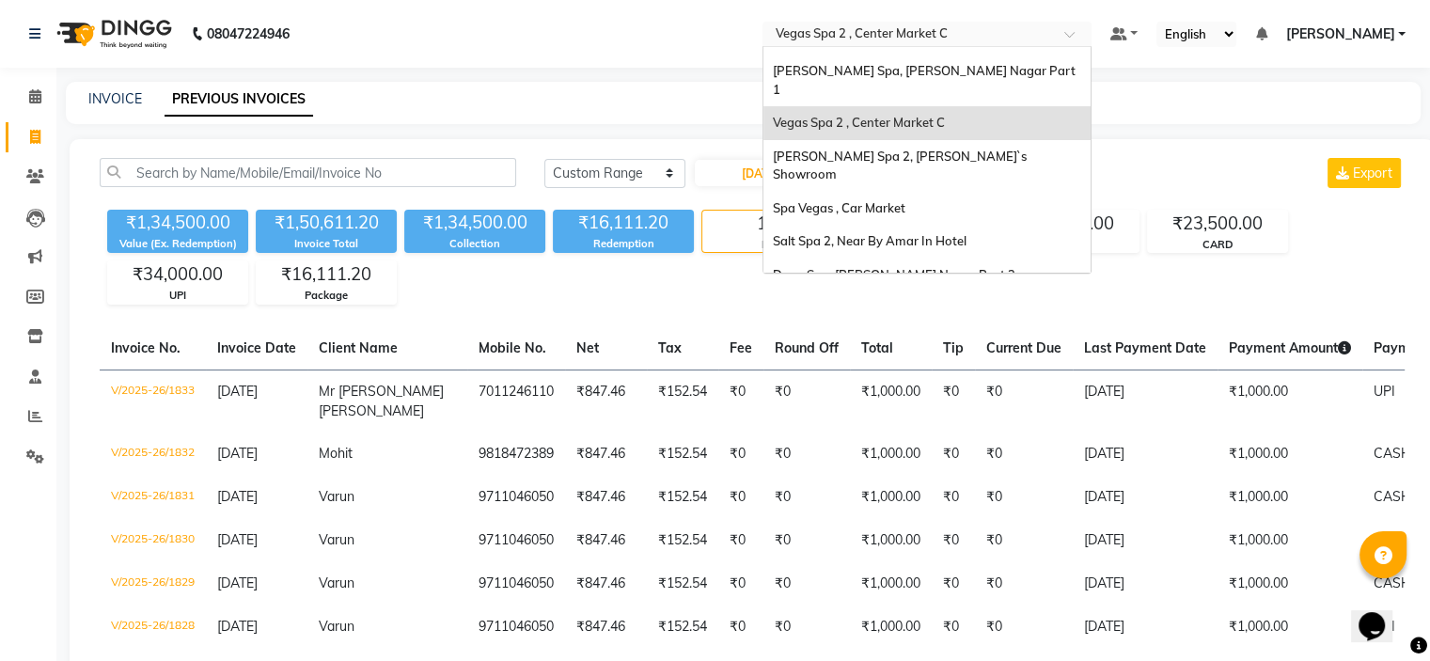
scroll to position [131, 0]
click at [1068, 223] on div "Salt Spa 2, Near By Amar In Hotel" at bounding box center [927, 240] width 327 height 34
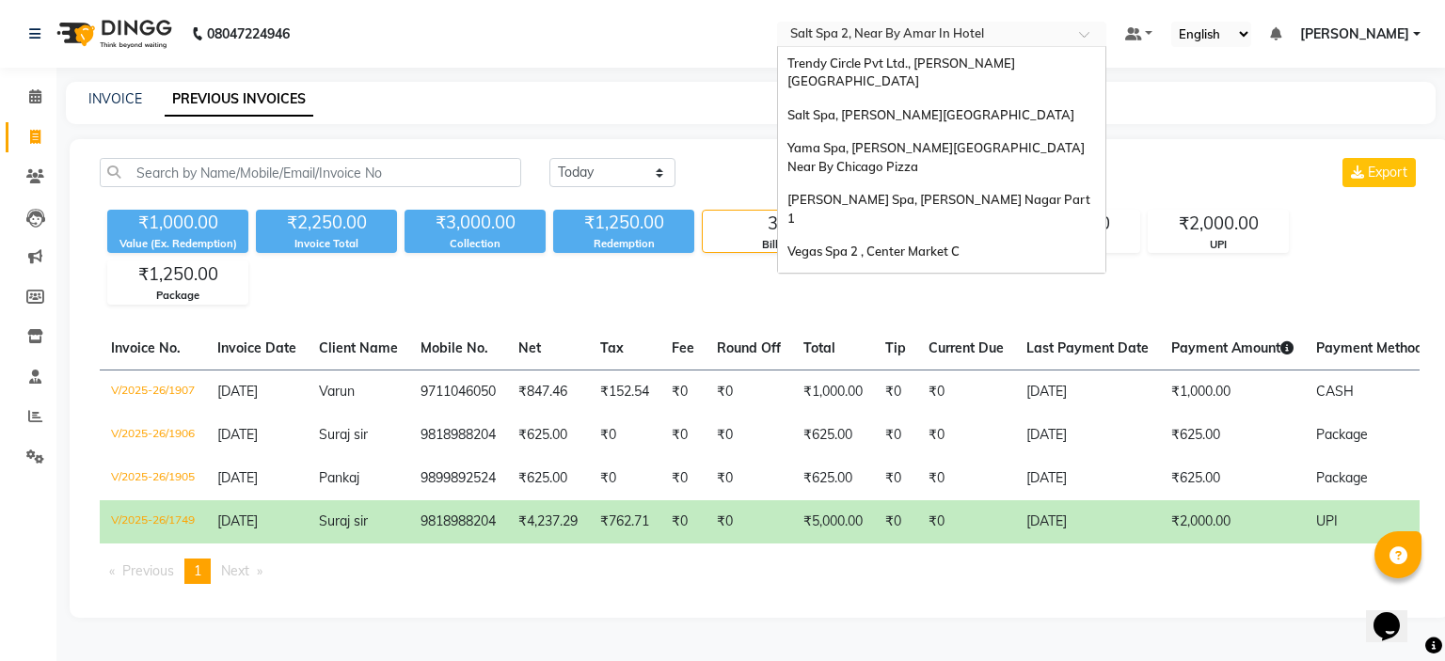
click at [845, 24] on div "Select Location × [GEOGRAPHIC_DATA] 2, Near By Amar In Hotel" at bounding box center [941, 34] width 329 height 25
click at [888, 192] on span "[PERSON_NAME] Spa, [PERSON_NAME] Nagar Part 1" at bounding box center [940, 209] width 306 height 34
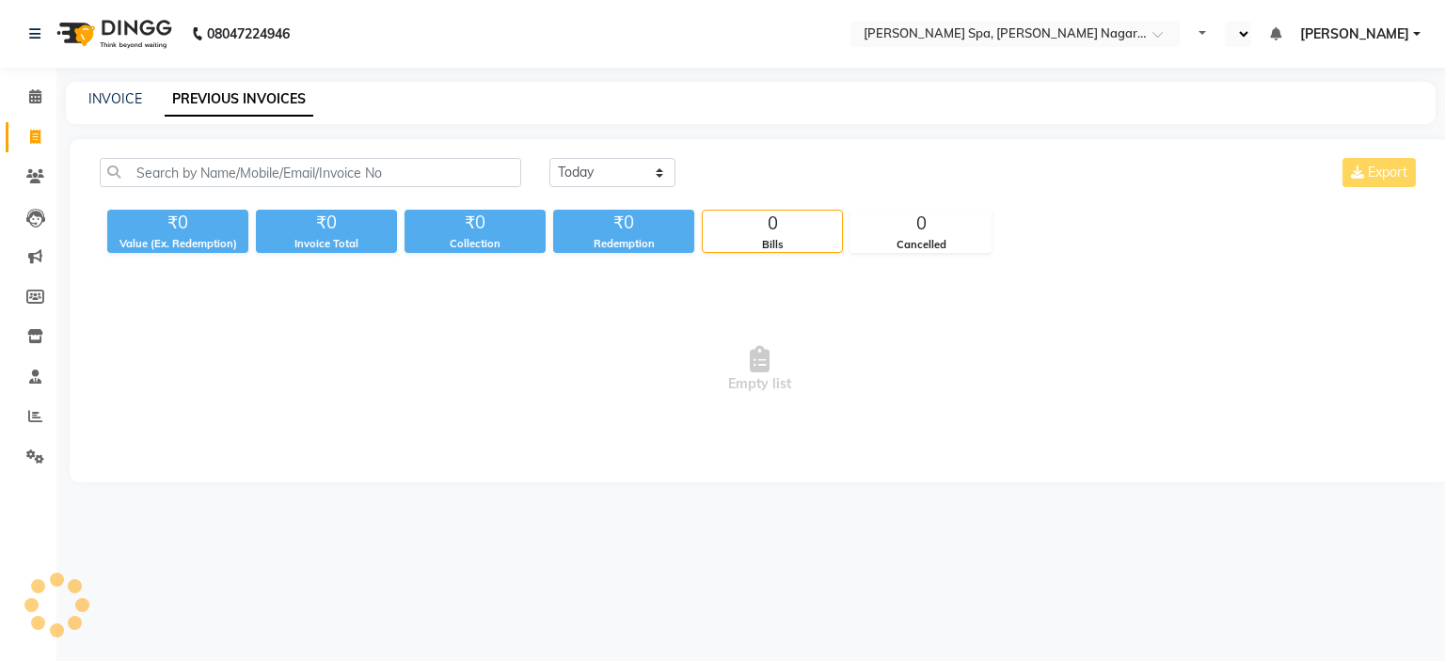
select select "en"
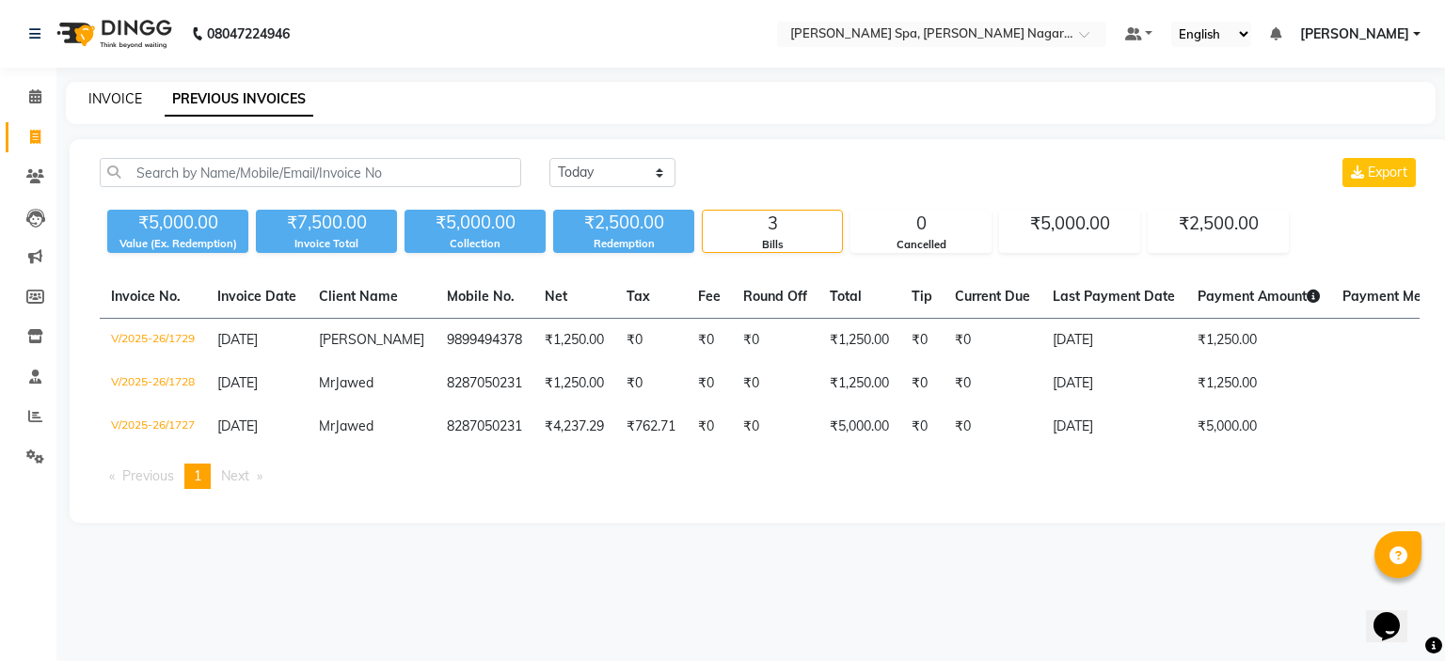
click at [139, 100] on link "INVOICE" at bounding box center [115, 98] width 54 height 17
select select "service"
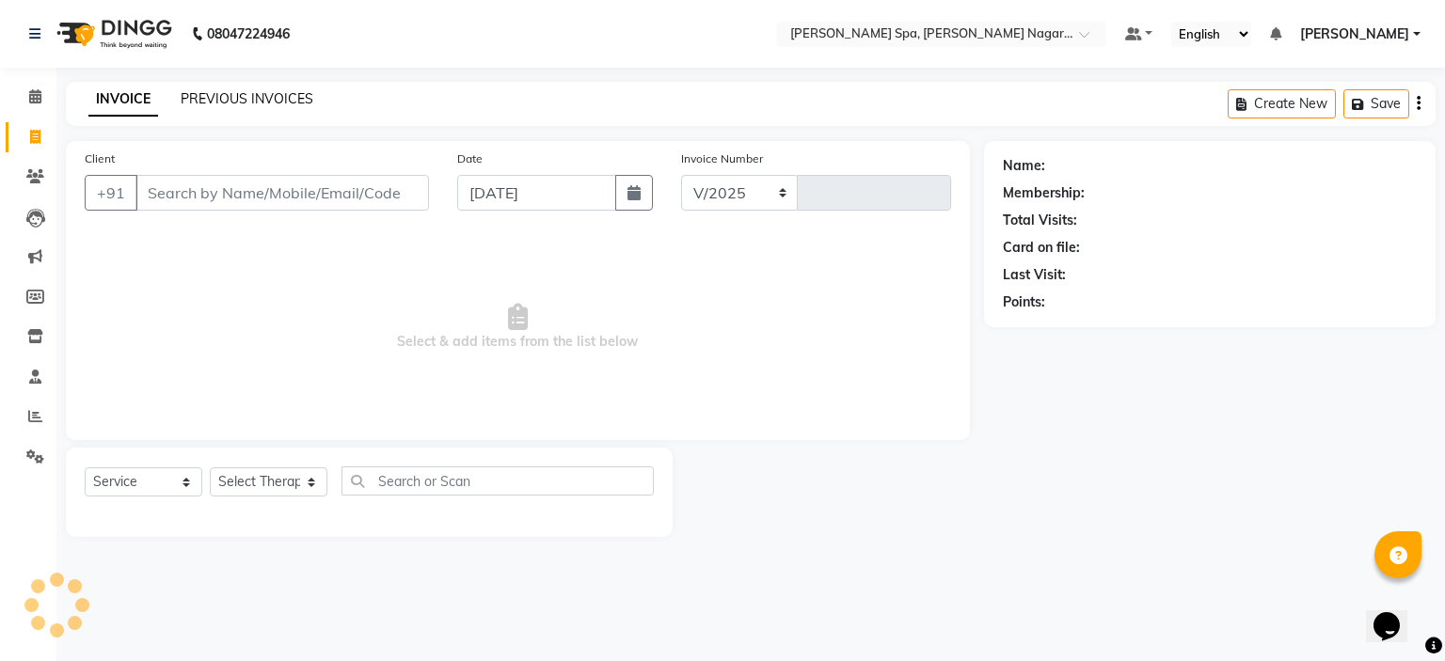
select select "7605"
type input "1730"
click at [236, 93] on link "PREVIOUS INVOICES" at bounding box center [247, 98] width 133 height 17
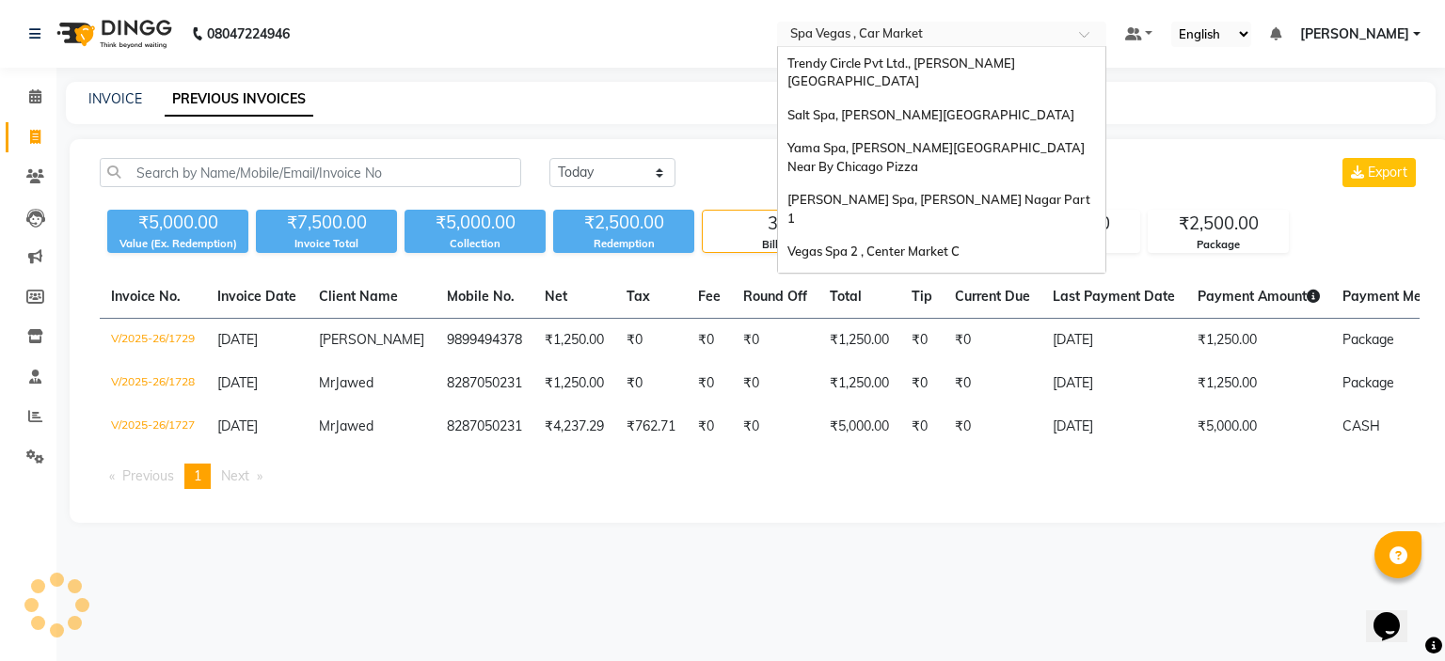
click at [892, 36] on input "text" at bounding box center [922, 35] width 273 height 19
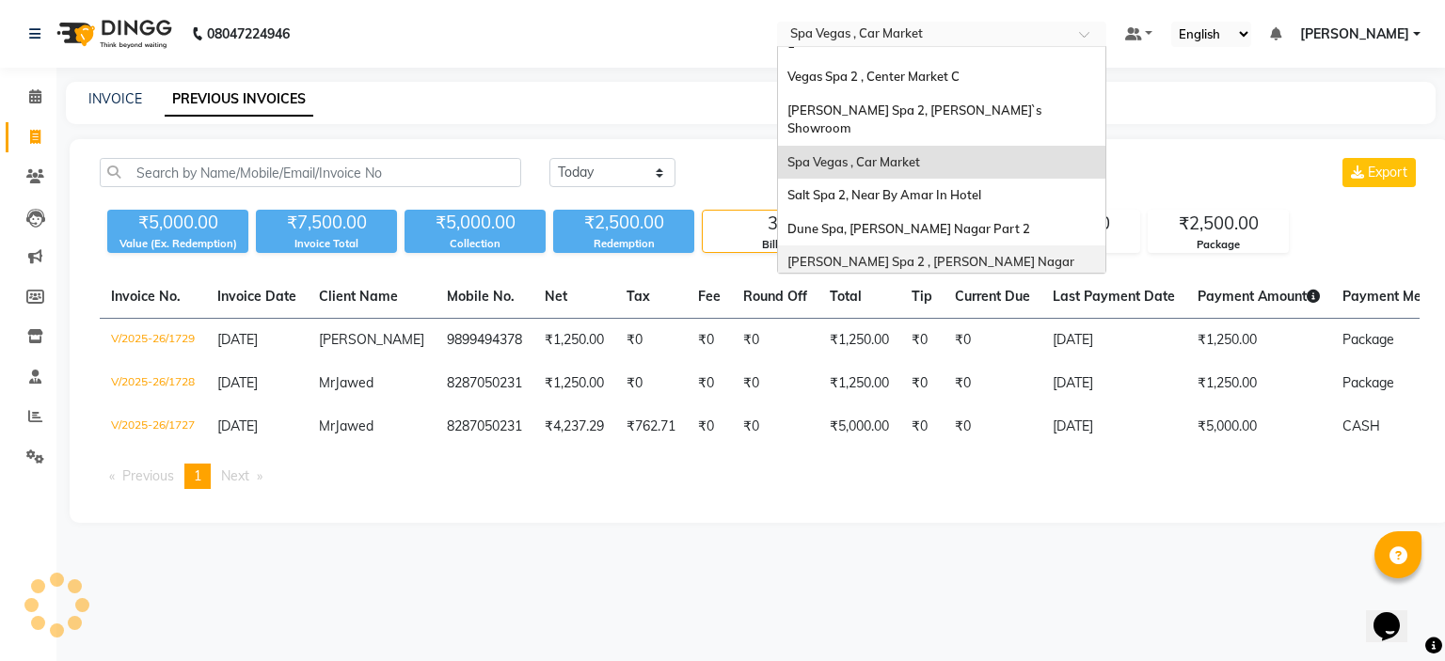
click at [899, 254] on span "[PERSON_NAME] Spa 2 , [PERSON_NAME] Nagar Part 2" at bounding box center [932, 271] width 290 height 34
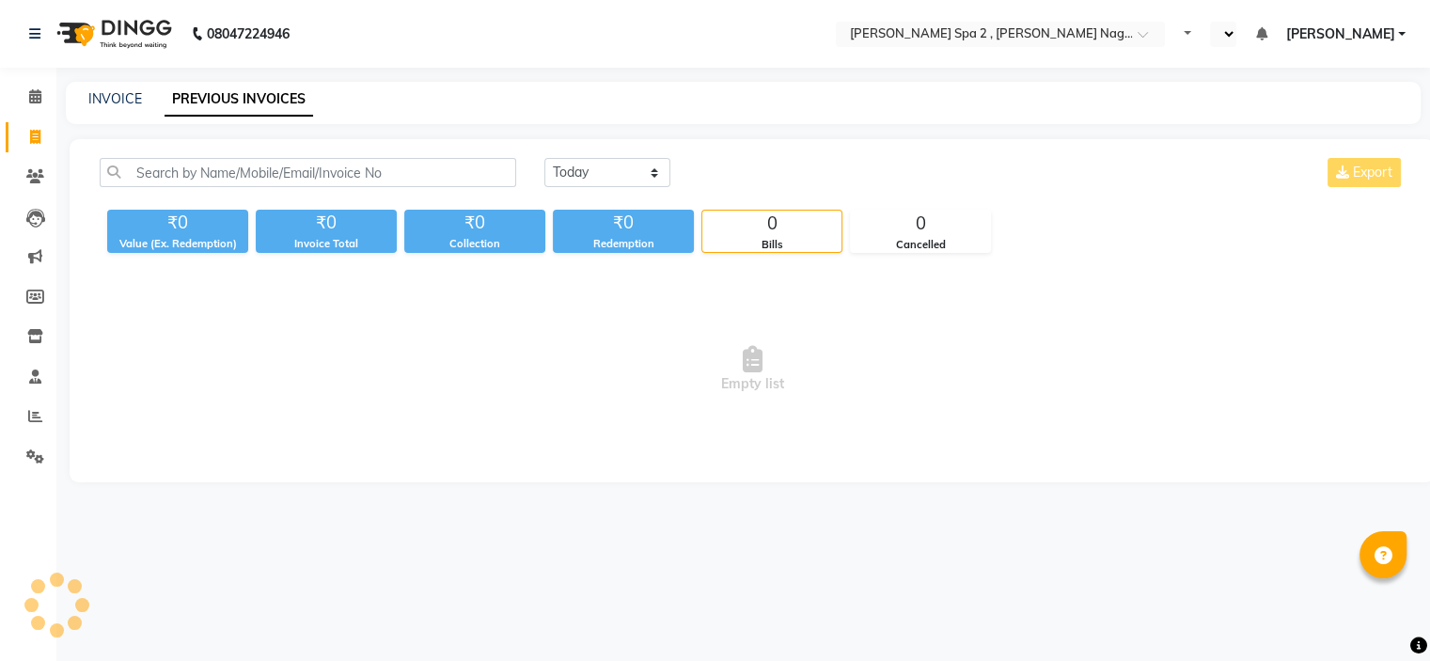
select select "en"
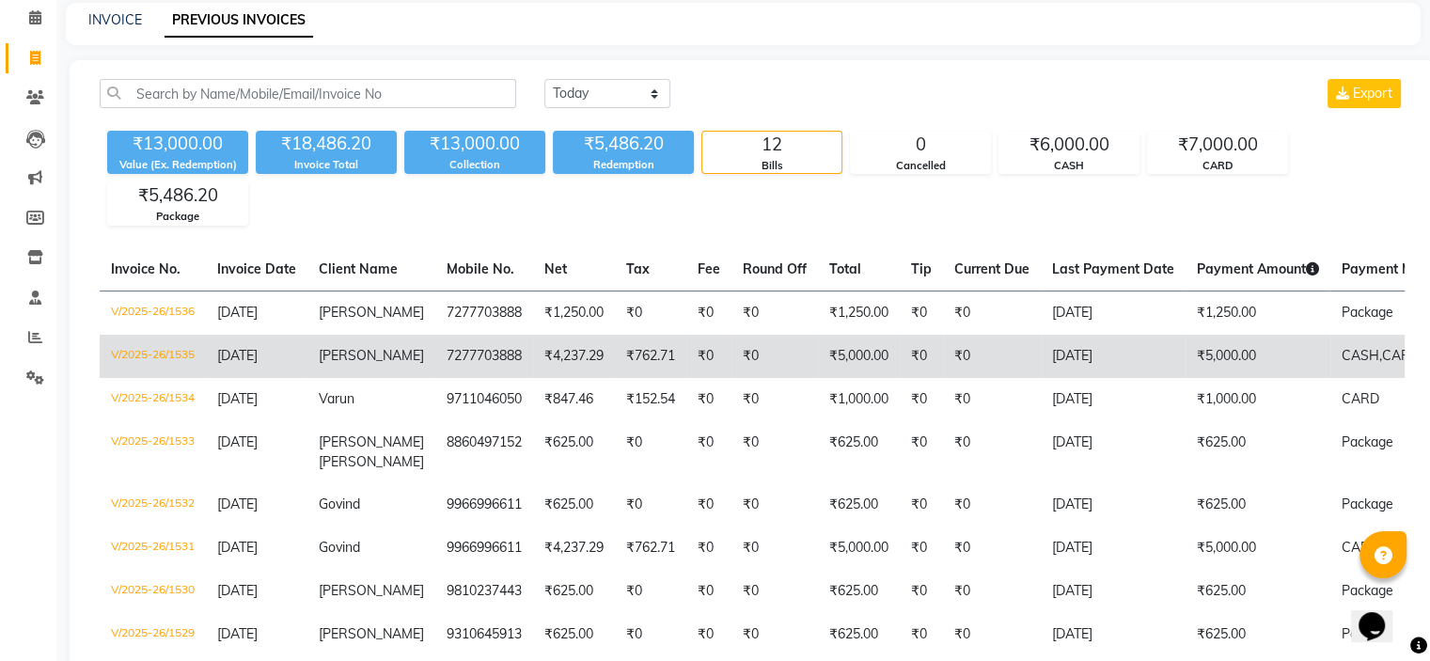
scroll to position [188, 0]
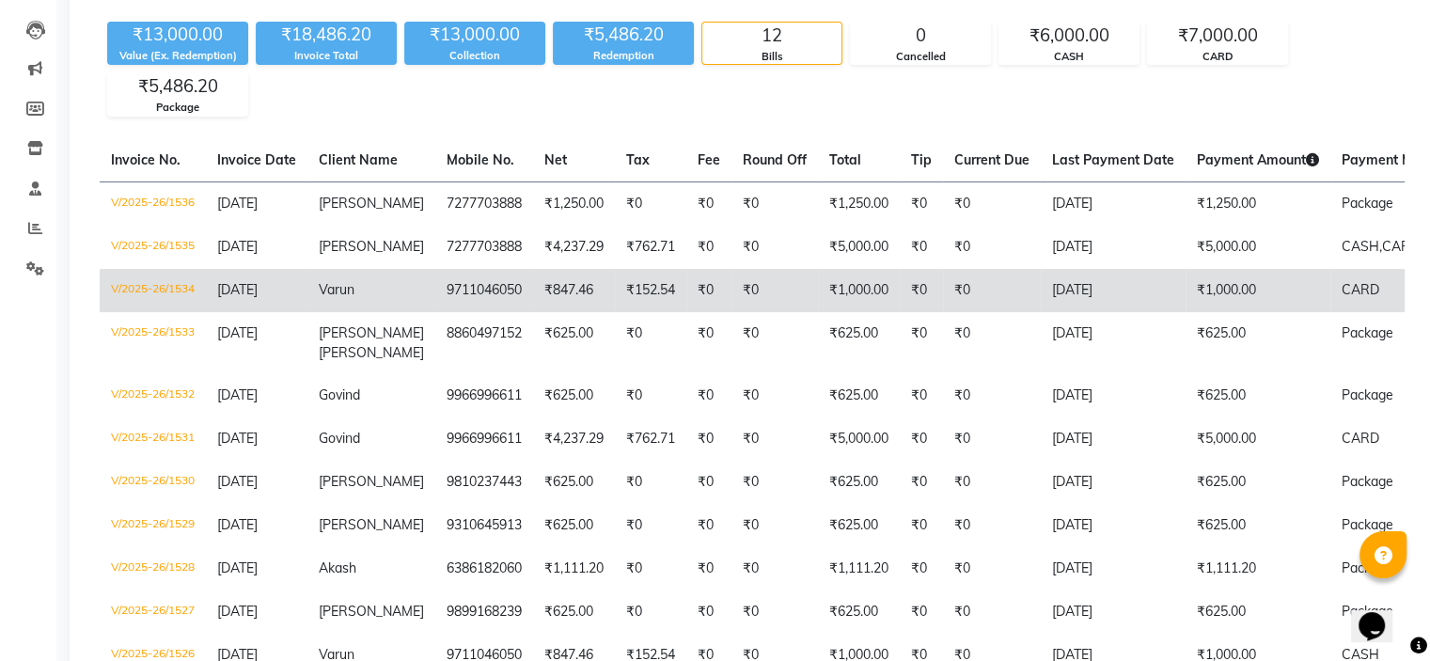
click at [950, 286] on td "₹0" at bounding box center [992, 290] width 98 height 43
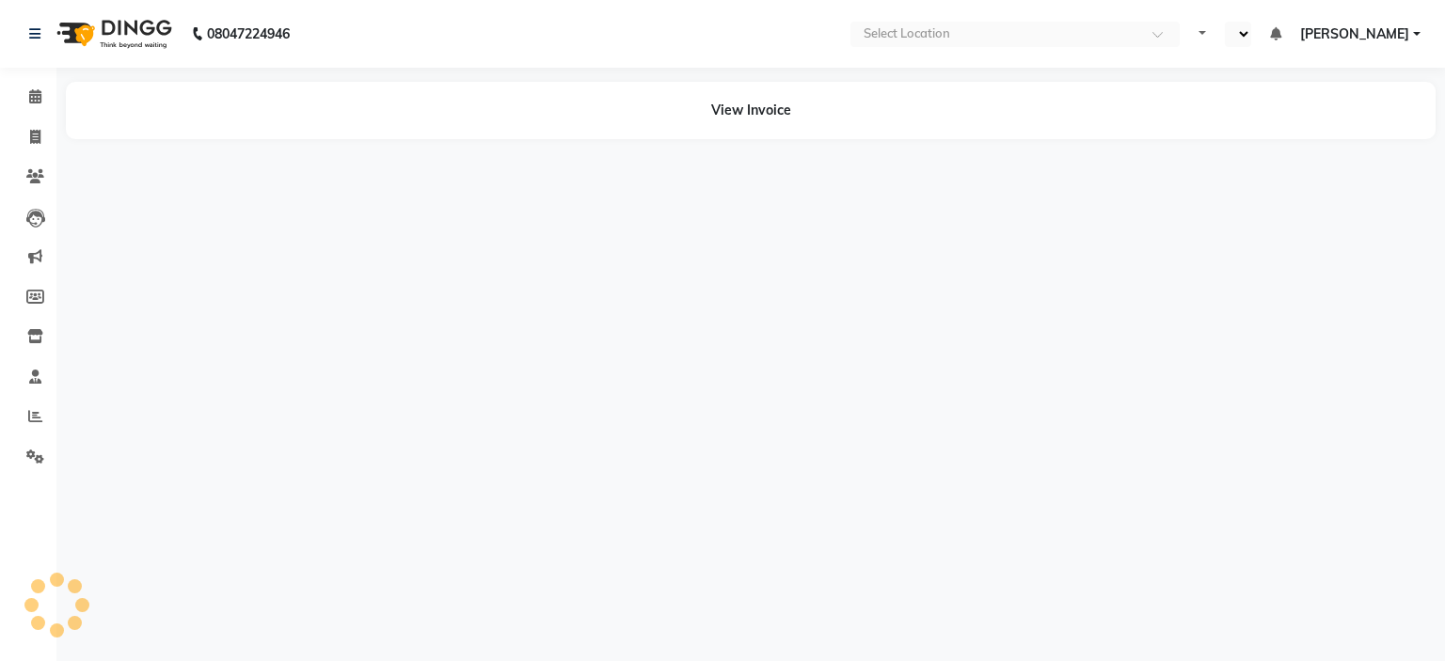
select select "en"
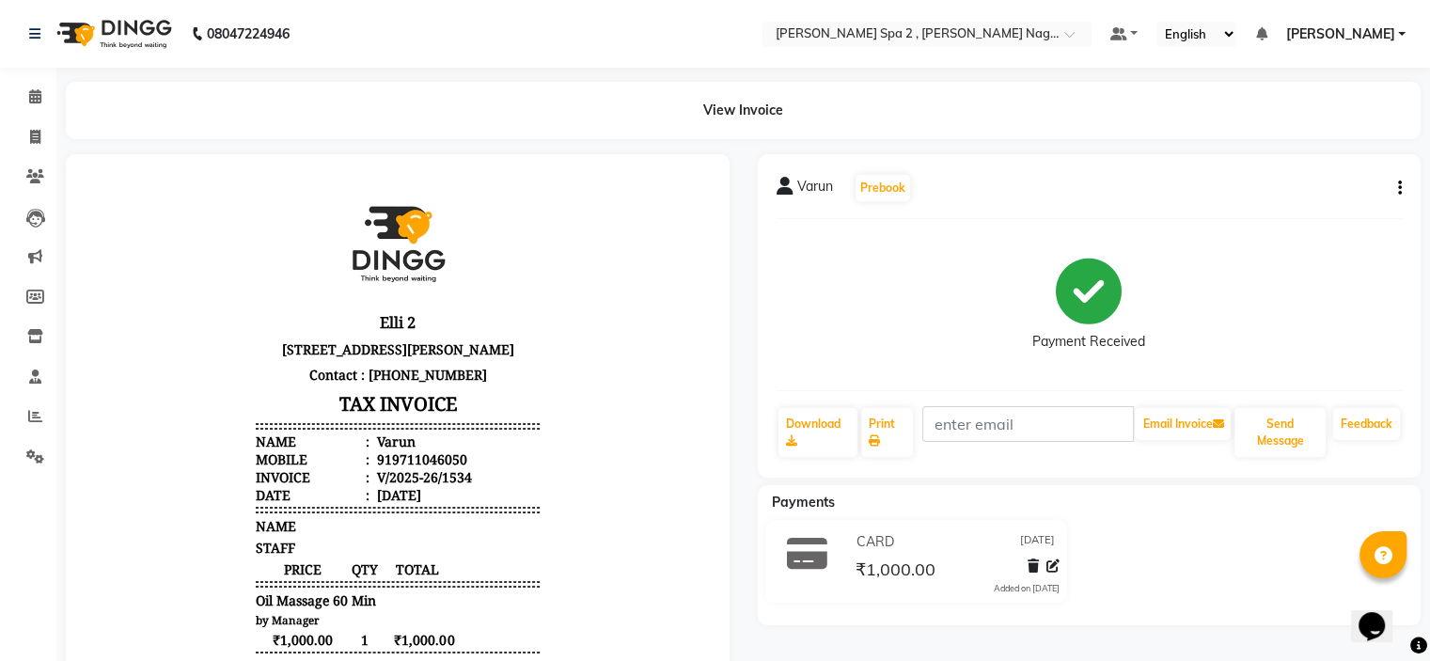
click at [1396, 191] on button "button" at bounding box center [1396, 189] width 11 height 20
click at [1287, 143] on div "Cancel Invoice" at bounding box center [1305, 142] width 129 height 24
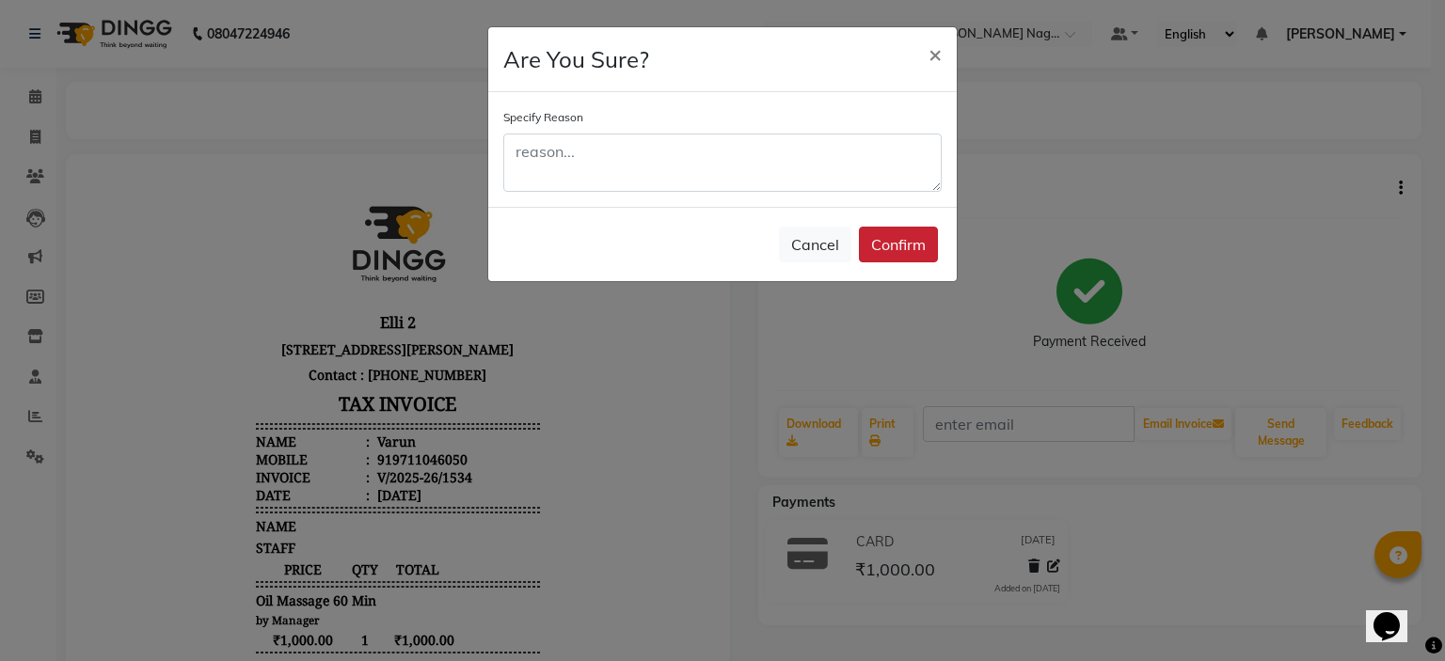
click at [928, 258] on button "Confirm" at bounding box center [898, 245] width 79 height 36
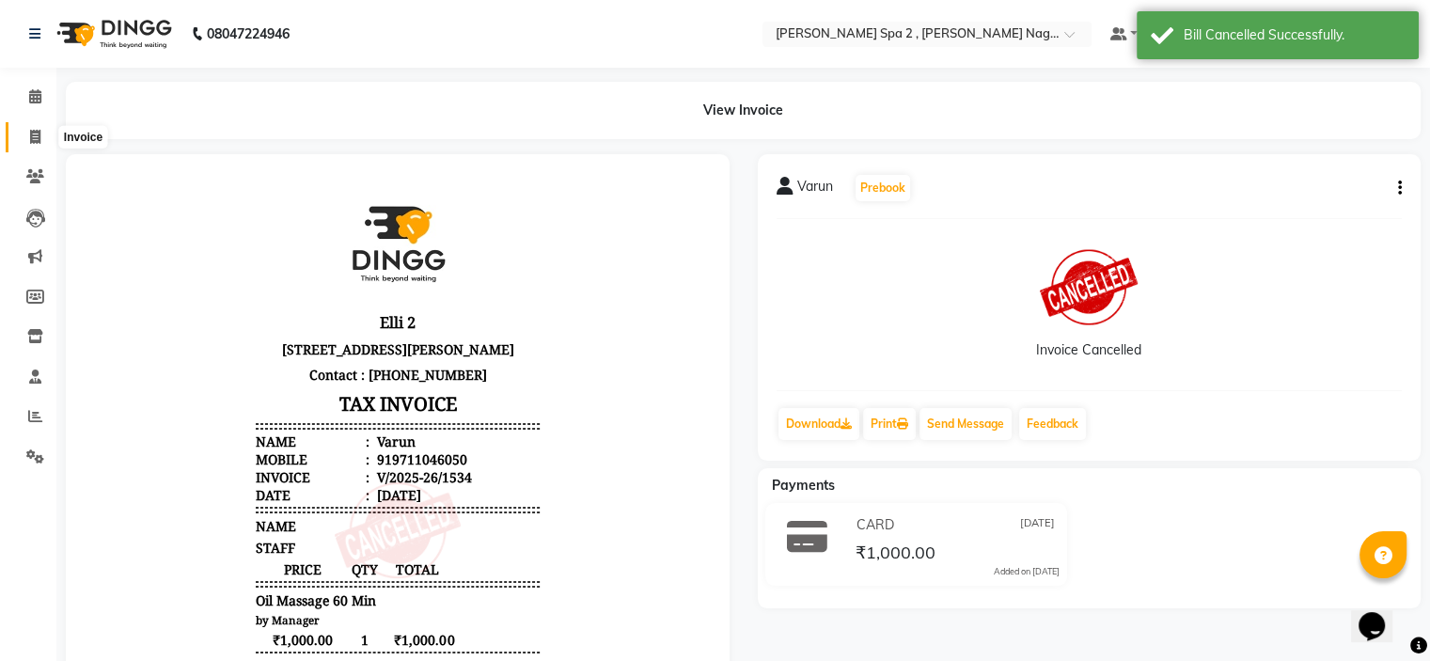
click at [39, 138] on icon at bounding box center [35, 137] width 10 height 14
select select "service"
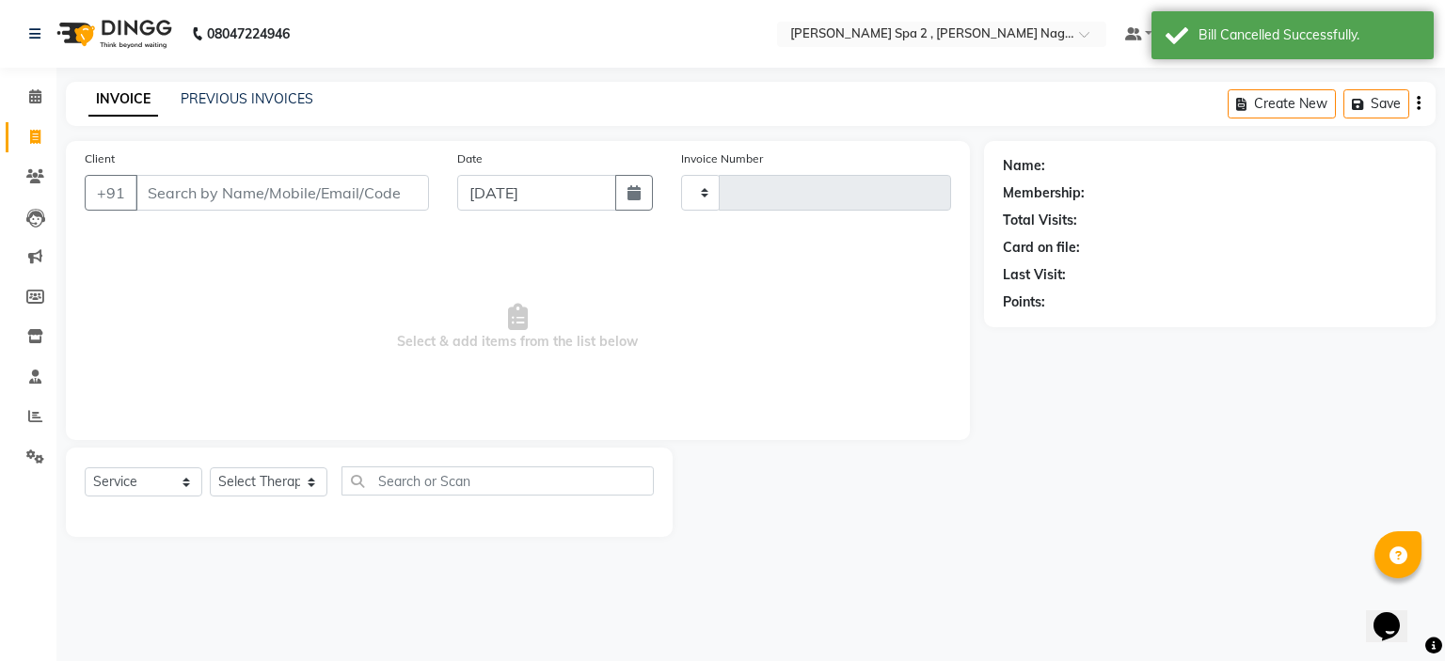
type input "1537"
select select "7611"
